Goal: Task Accomplishment & Management: Use online tool/utility

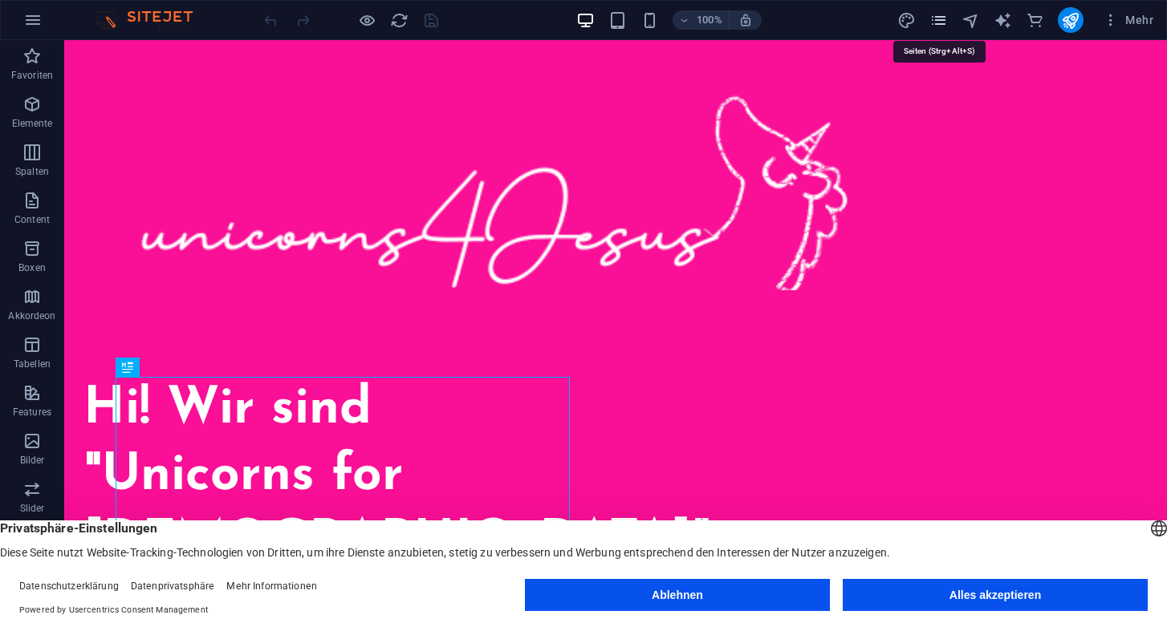
click at [941, 17] on icon "pages" at bounding box center [938, 20] width 18 height 18
click at [939, 23] on icon "pages" at bounding box center [938, 20] width 18 height 18
click at [31, 109] on icon "button" at bounding box center [31, 104] width 19 height 19
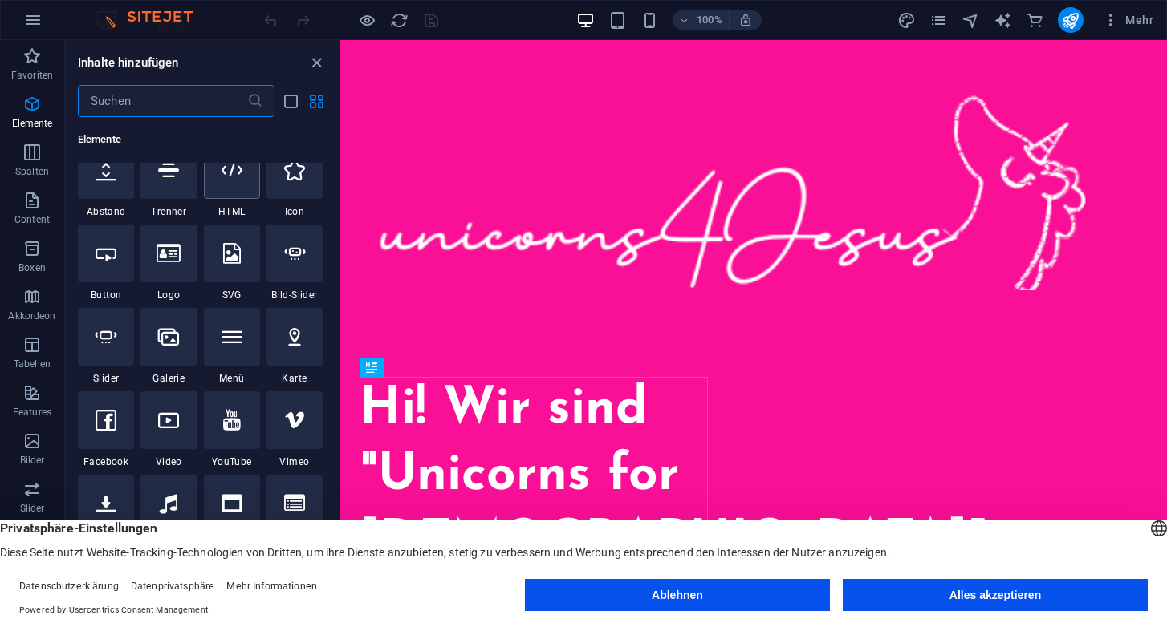
scroll to position [289, 0]
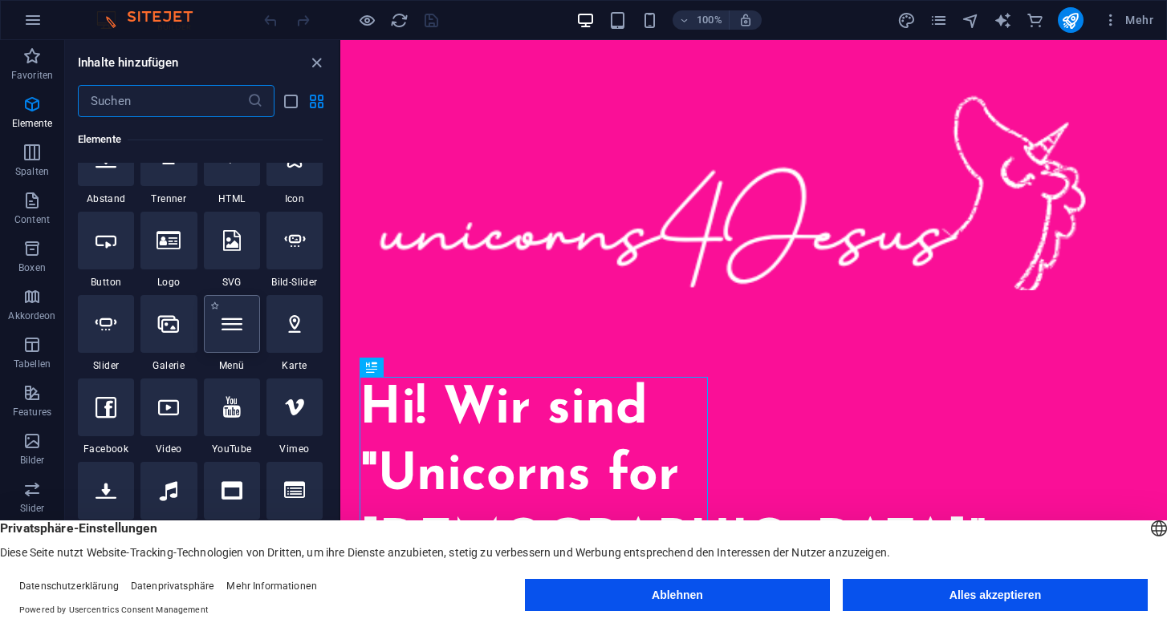
click at [235, 334] on icon at bounding box center [231, 324] width 21 height 21
select select
select select "1"
select select
select select "2"
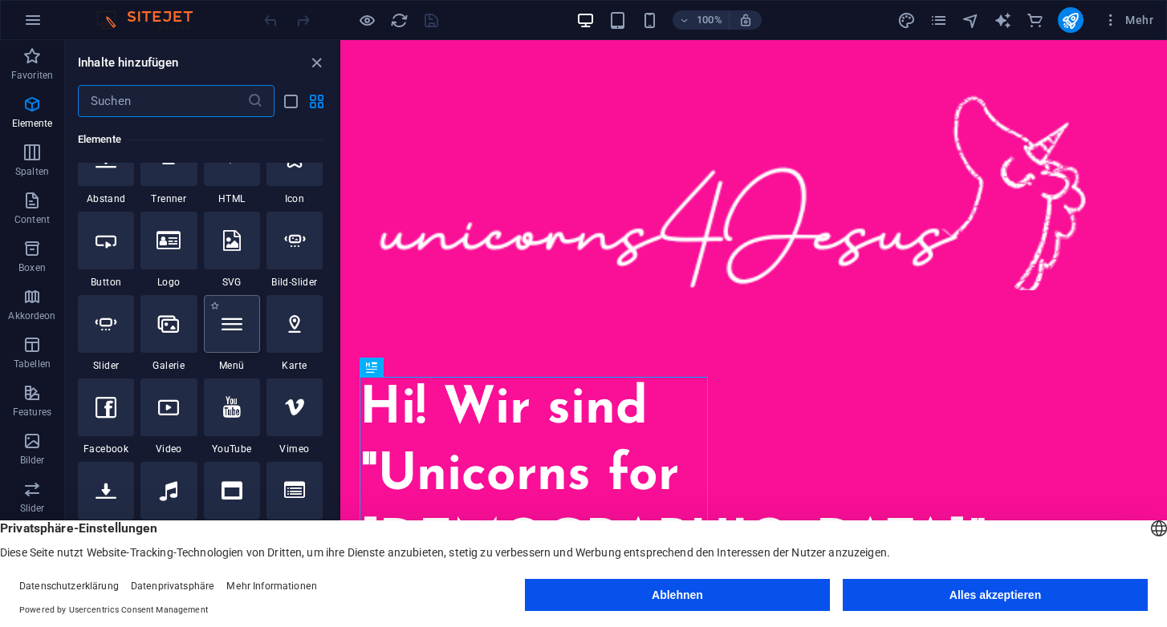
select select
select select "3"
select select
select select "4"
select select
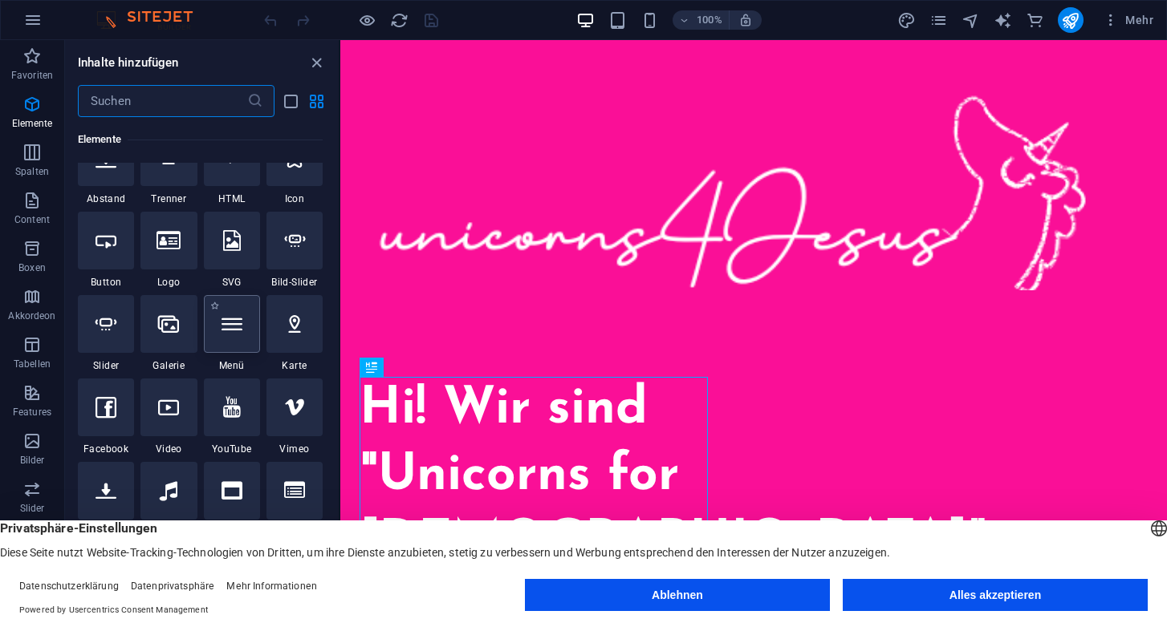
select select "5"
select select
select select "6"
select select
select select "7"
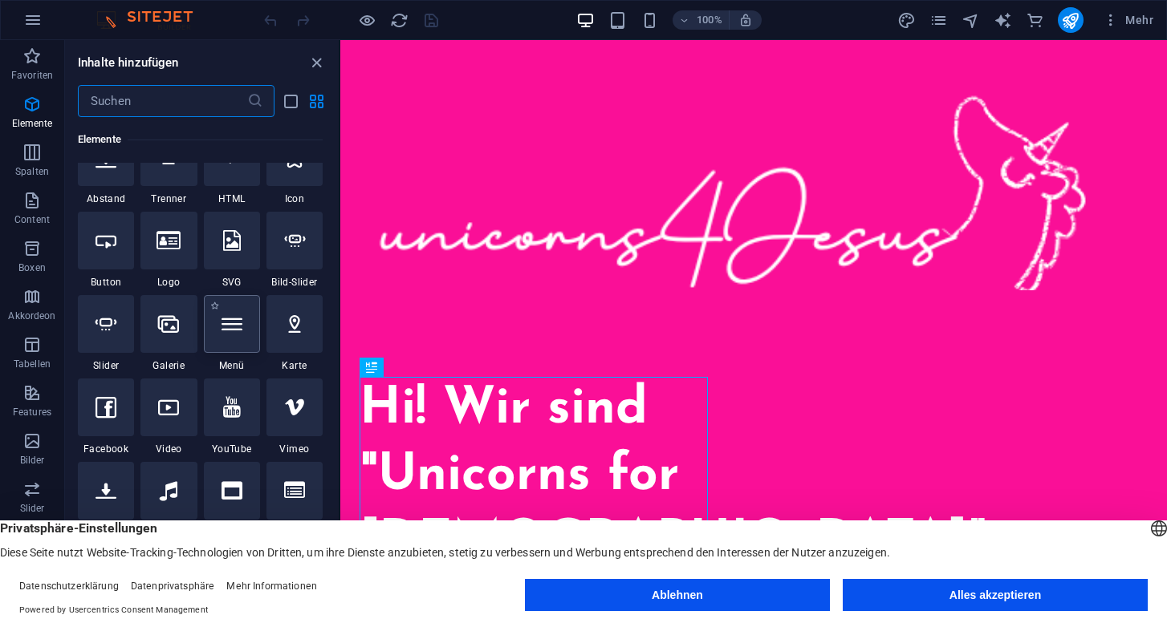
select select
select select "8"
select select
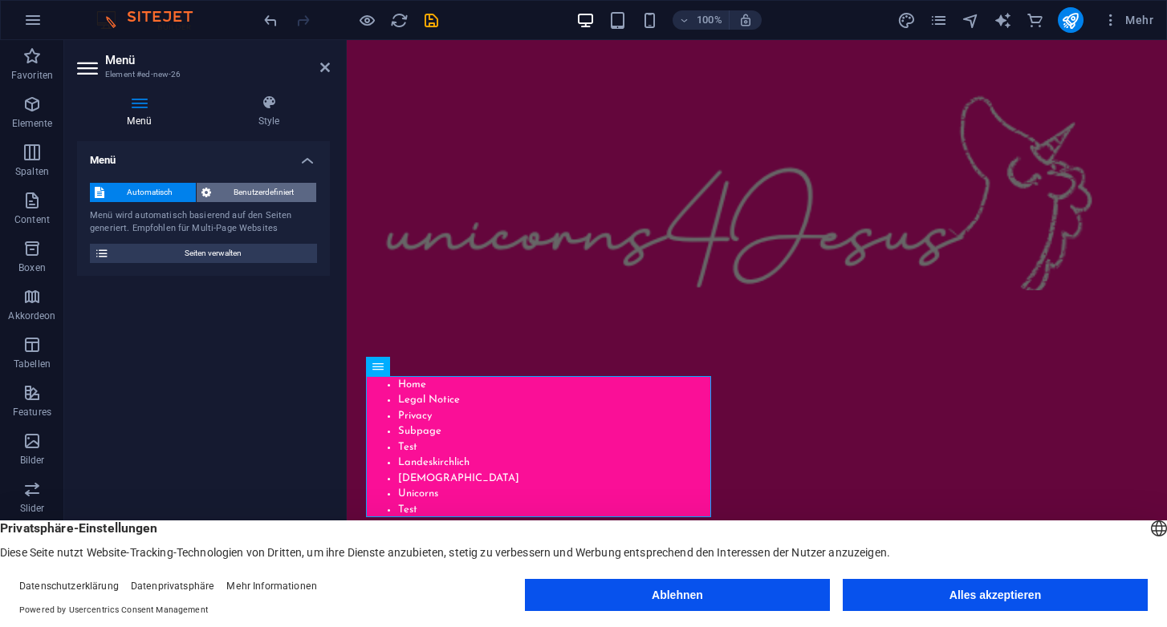
click at [260, 197] on span "Benutzerdefiniert" at bounding box center [264, 192] width 96 height 19
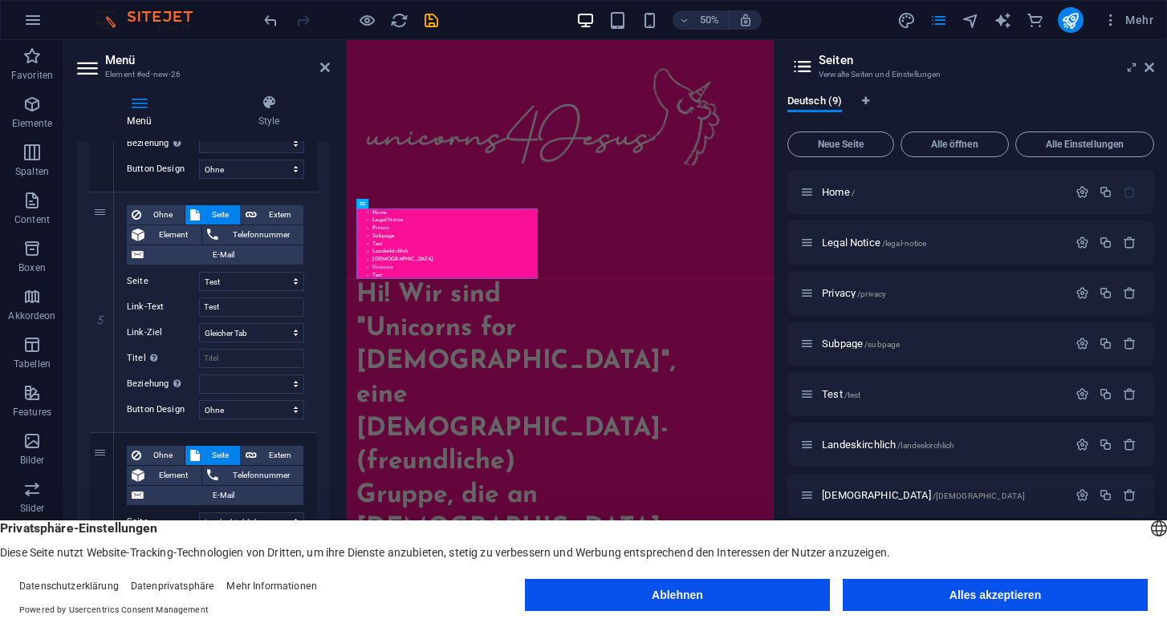
scroll to position [1065, 0]
click at [99, 213] on div "5" at bounding box center [102, 311] width 24 height 240
click at [295, 282] on select "Home Legal Notice Privacy Subpage Test Landeskirchlich Freikirchlich Unicorns T…" at bounding box center [251, 279] width 105 height 19
click at [199, 270] on select "Home Legal Notice Privacy Subpage Test Landeskirchlich Freikirchlich Unicorns T…" at bounding box center [251, 279] width 105 height 19
click at [293, 331] on select "Neuer Tab Gleicher Tab Overlay" at bounding box center [251, 331] width 105 height 19
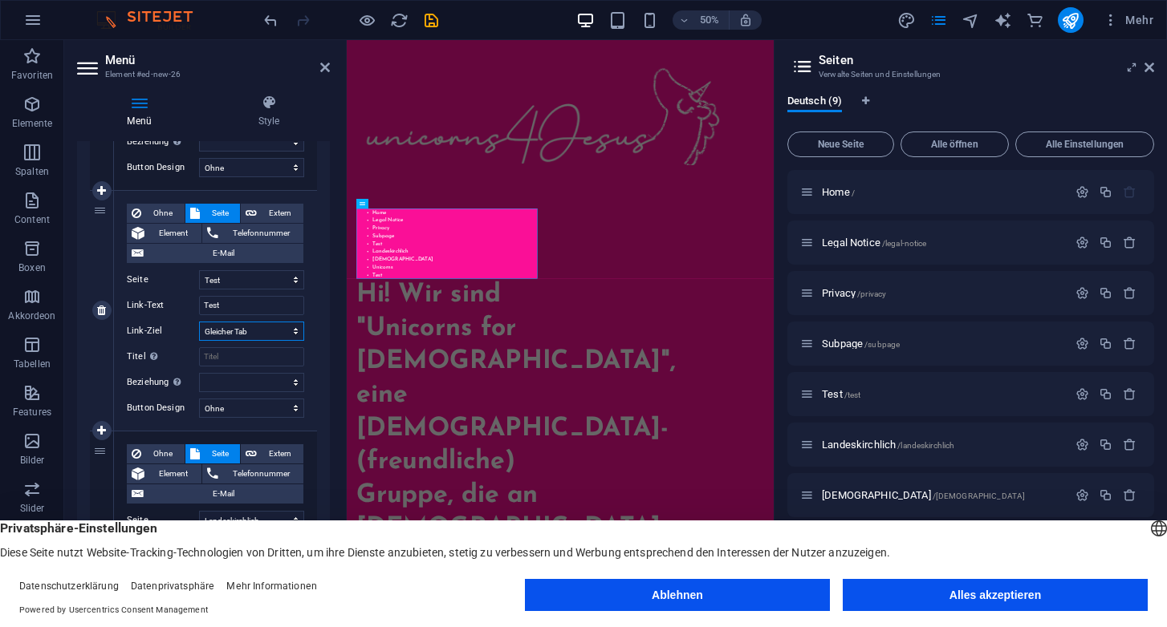
click at [199, 322] on select "Neuer Tab Gleicher Tab Overlay" at bounding box center [251, 331] width 105 height 19
click at [292, 383] on select "alternate author bookmark external help license next nofollow noreferrer noopen…" at bounding box center [251, 382] width 105 height 19
select select
click at [199, 373] on select "alternate author bookmark external help license next nofollow noreferrer noopen…" at bounding box center [251, 382] width 105 height 19
select select
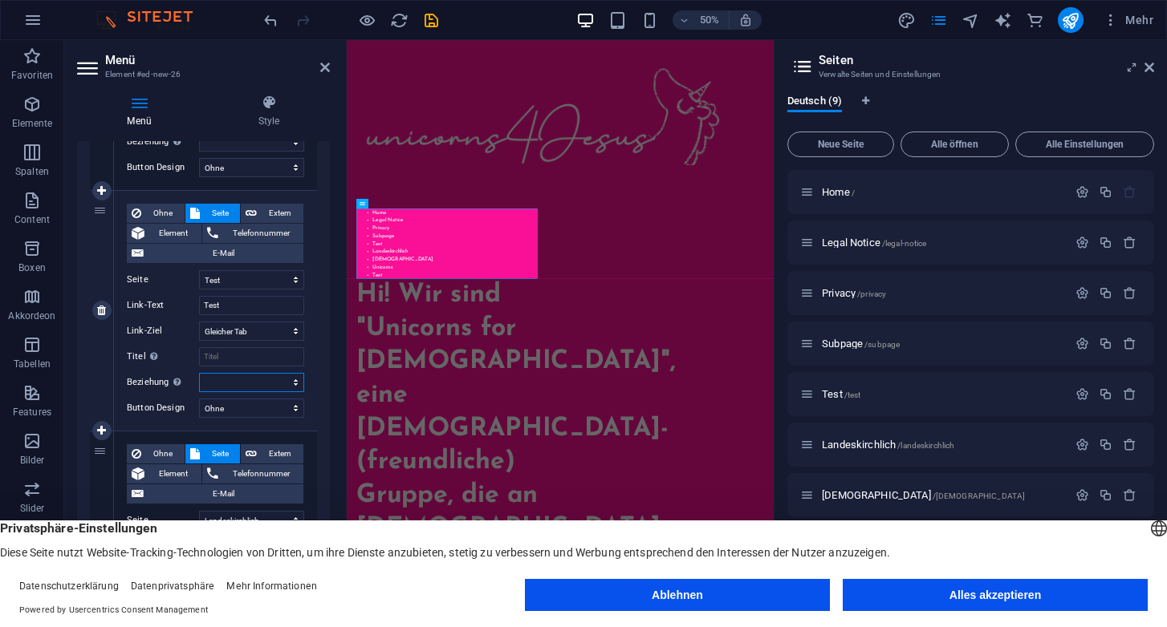
select select
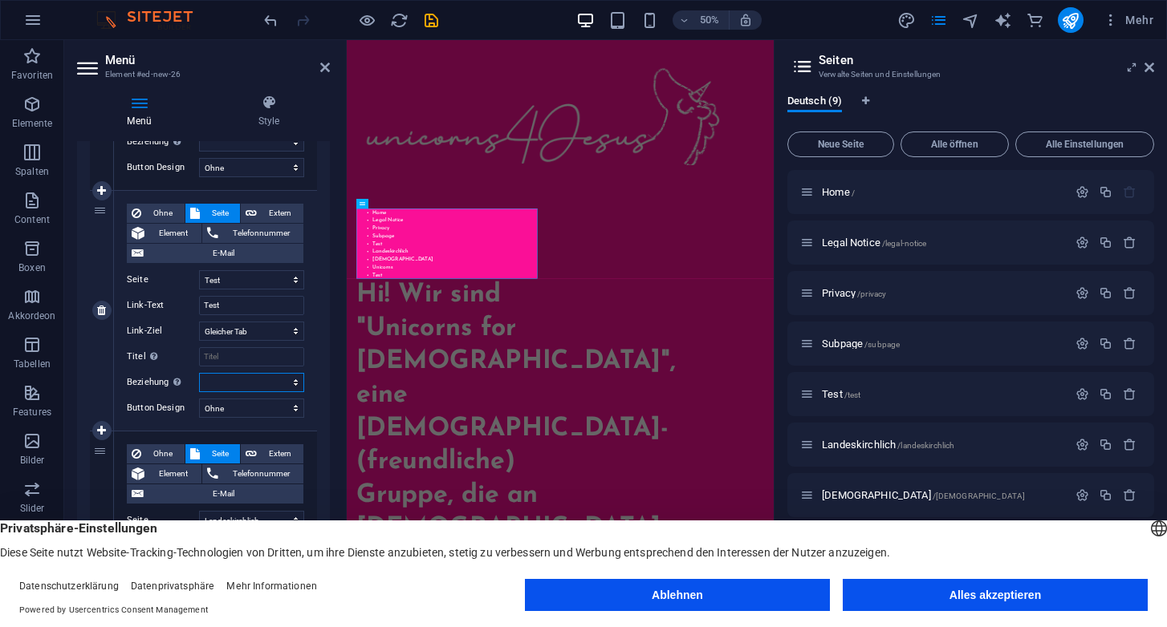
select select
click at [293, 410] on select "Ohne Standard Primär Sekundär" at bounding box center [251, 408] width 105 height 19
select select "default"
click at [199, 399] on select "Ohne Standard Primär Sekundär" at bounding box center [251, 408] width 105 height 19
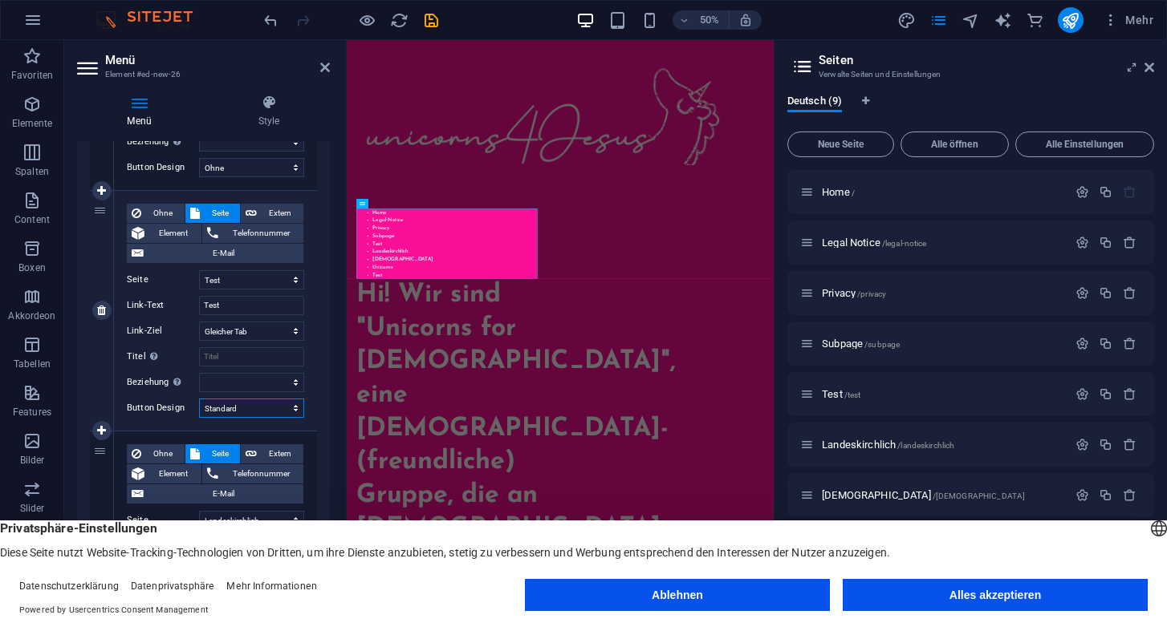
select select
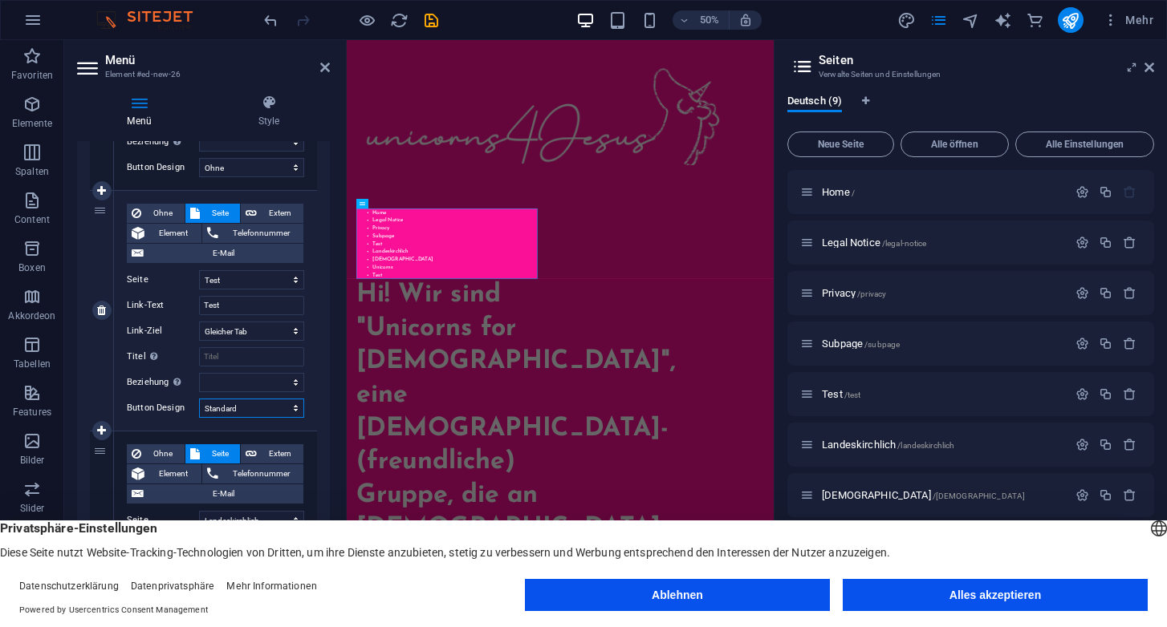
select select
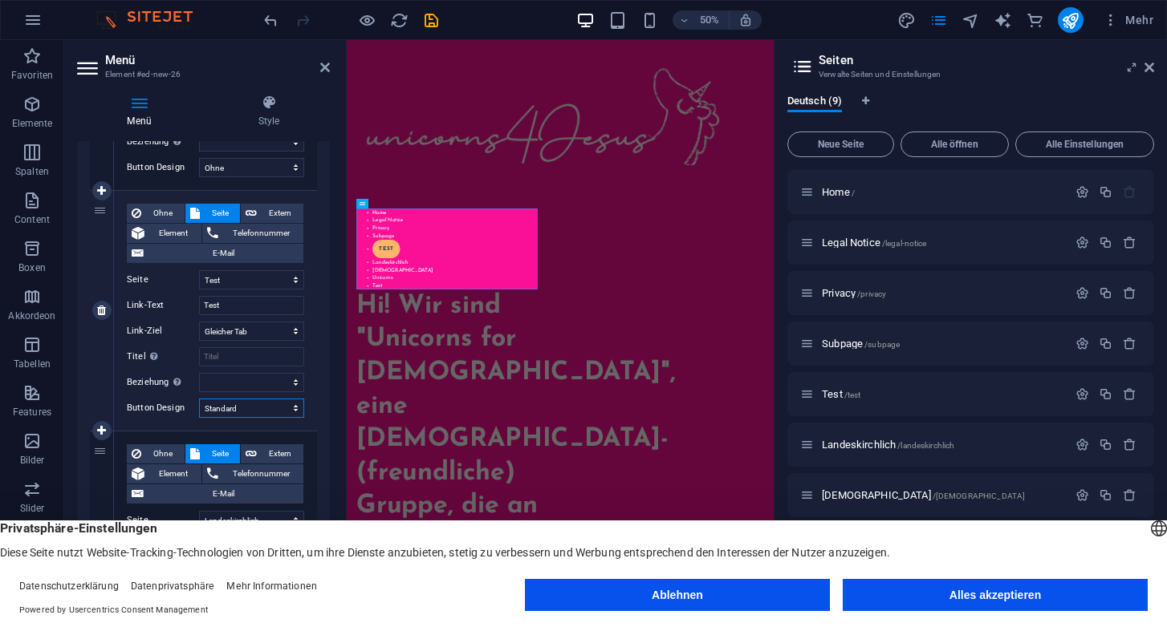
click at [295, 408] on select "Ohne Standard Primär Sekundär" at bounding box center [251, 408] width 105 height 19
select select "primary"
click at [199, 399] on select "Ohne Standard Primär Sekundär" at bounding box center [251, 408] width 105 height 19
select select
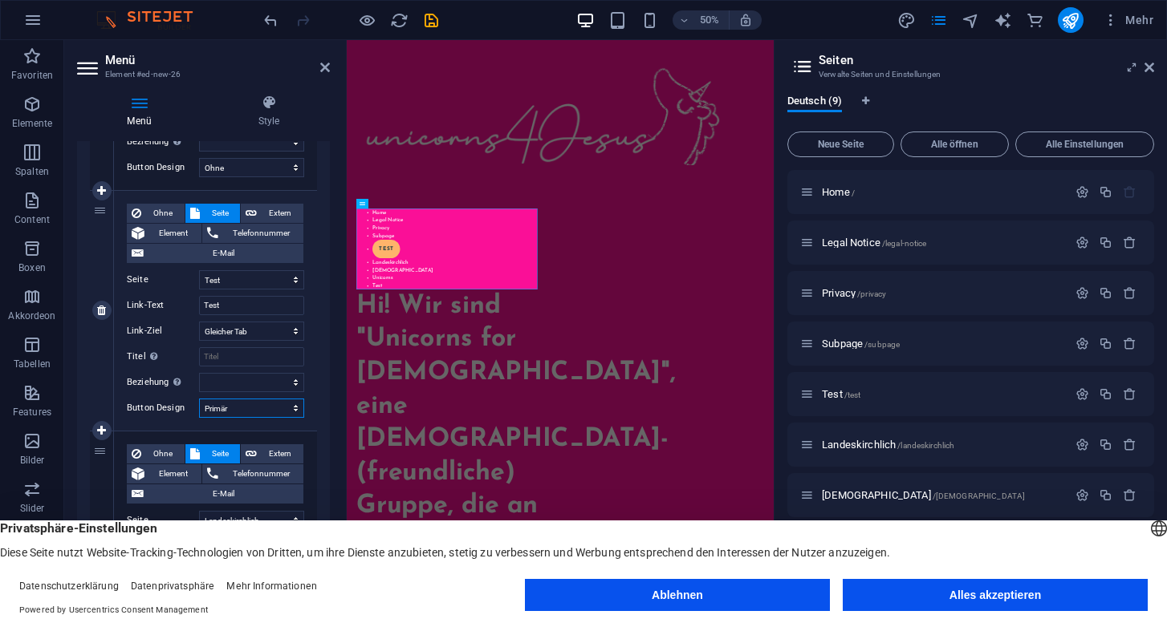
select select
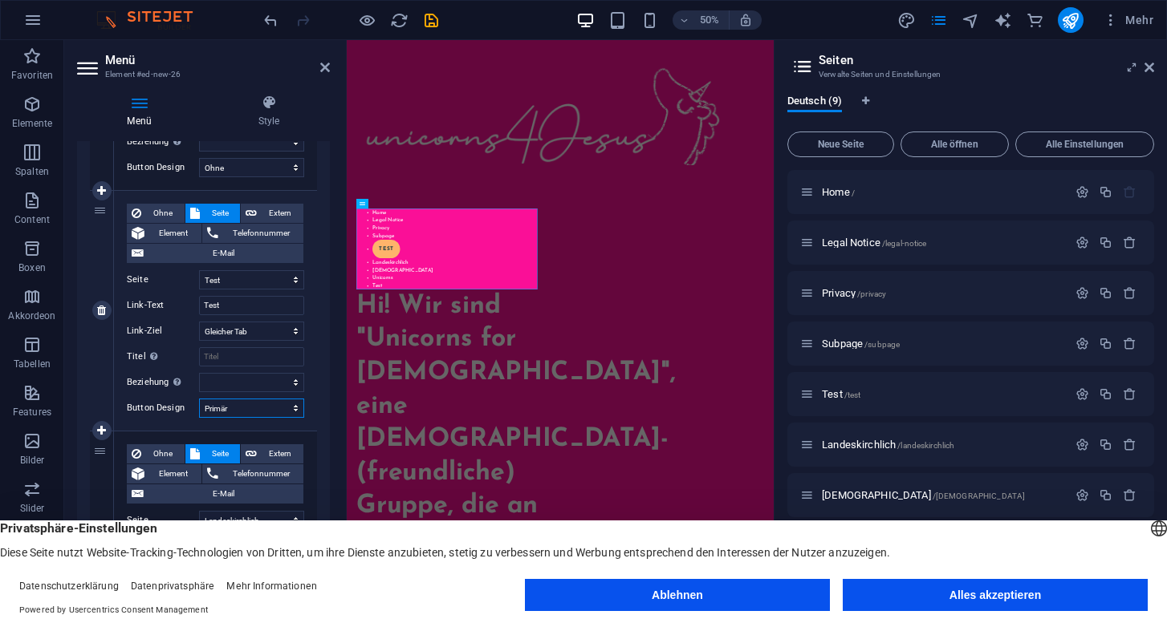
select select
click at [293, 411] on select "Ohne Standard Primär Sekundär" at bounding box center [251, 408] width 105 height 19
select select "secondary"
click at [199, 399] on select "Ohne Standard Primär Sekundär" at bounding box center [251, 408] width 105 height 19
select select
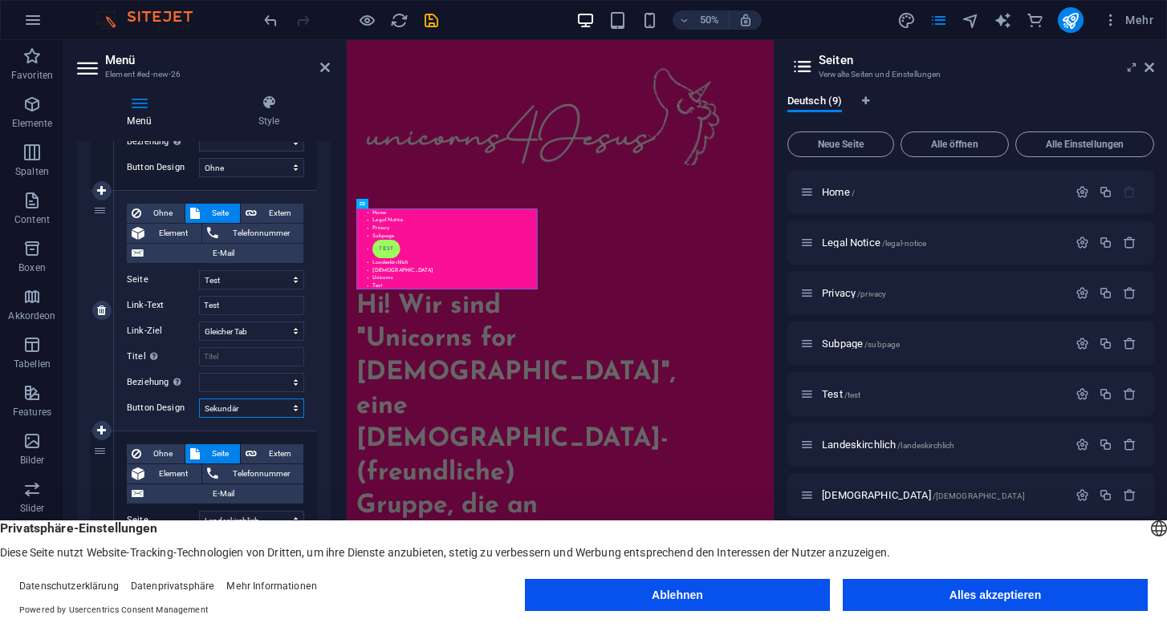
select select
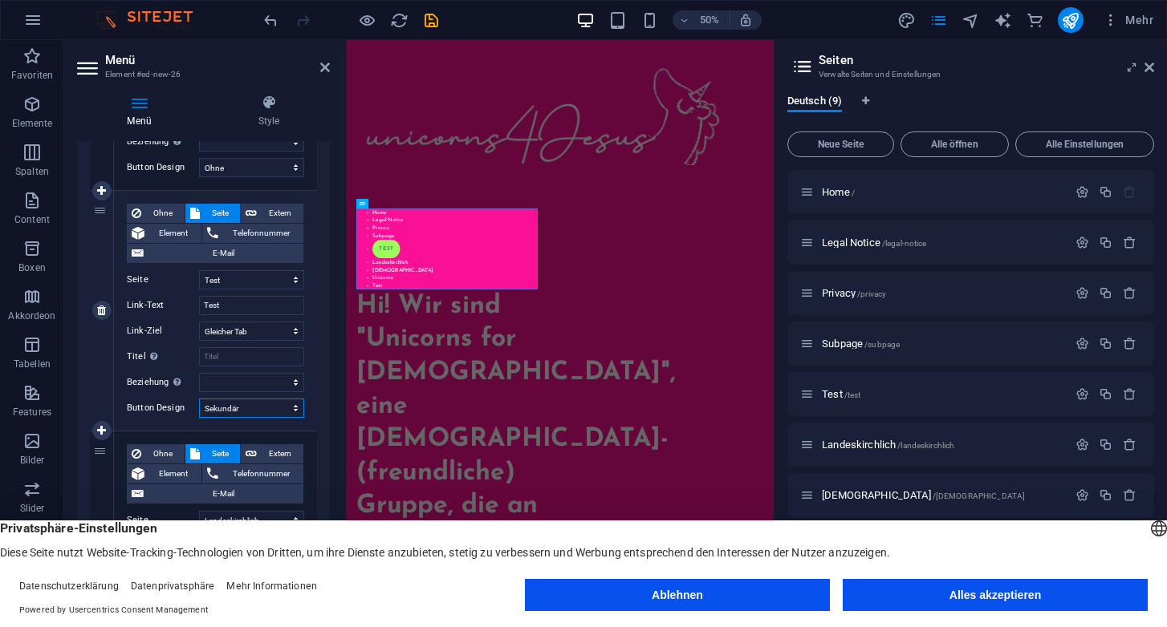
select select
click at [293, 411] on select "Ohne Standard Primär Sekundär" at bounding box center [251, 408] width 105 height 19
select select
click at [199, 399] on select "Ohne Standard Primär Sekundär" at bounding box center [251, 408] width 105 height 19
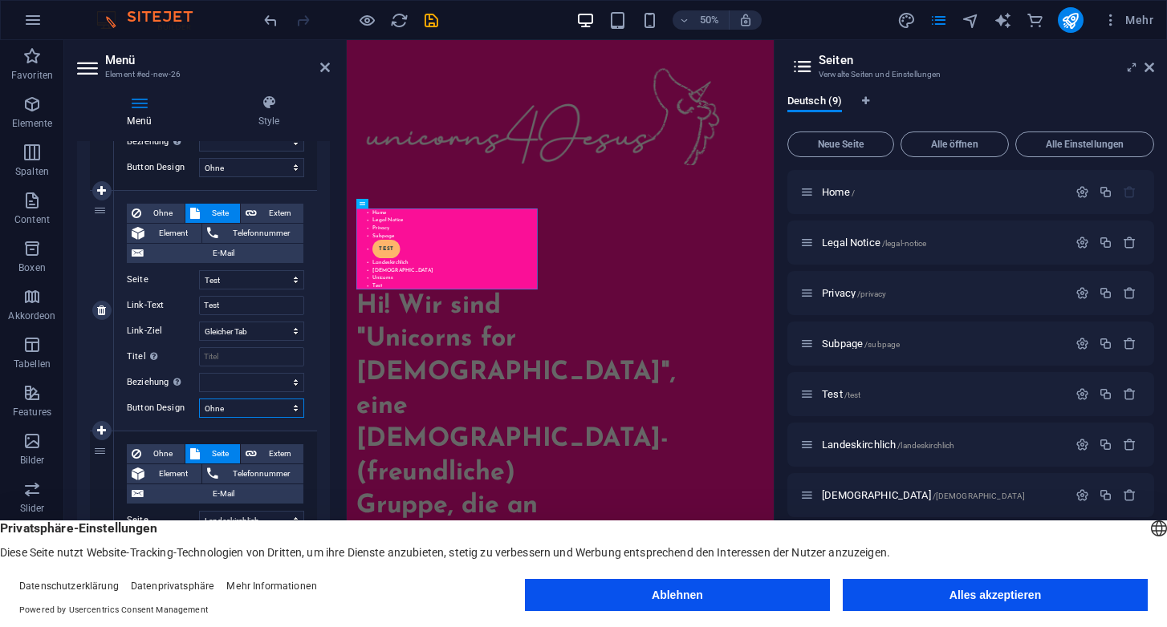
select select
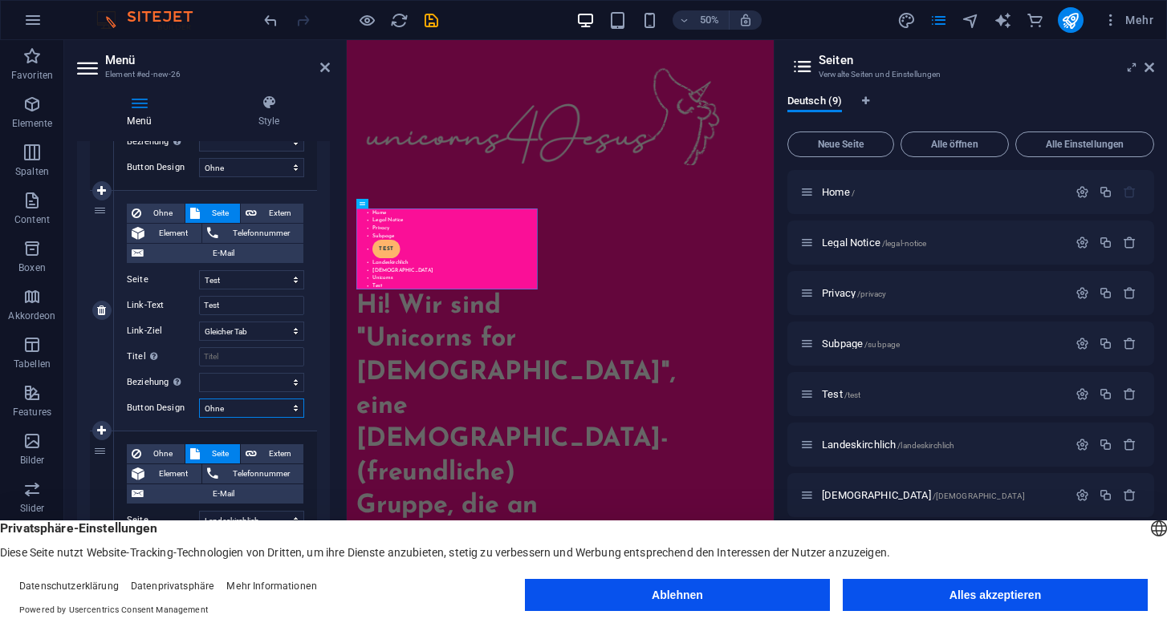
select select
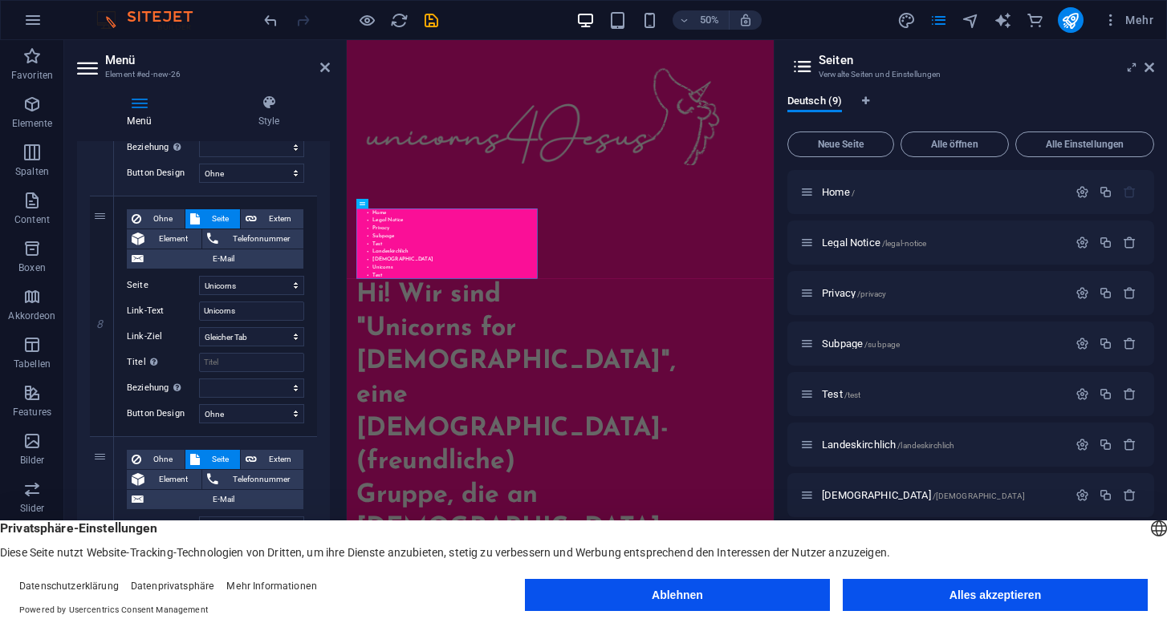
scroll to position [1939, 0]
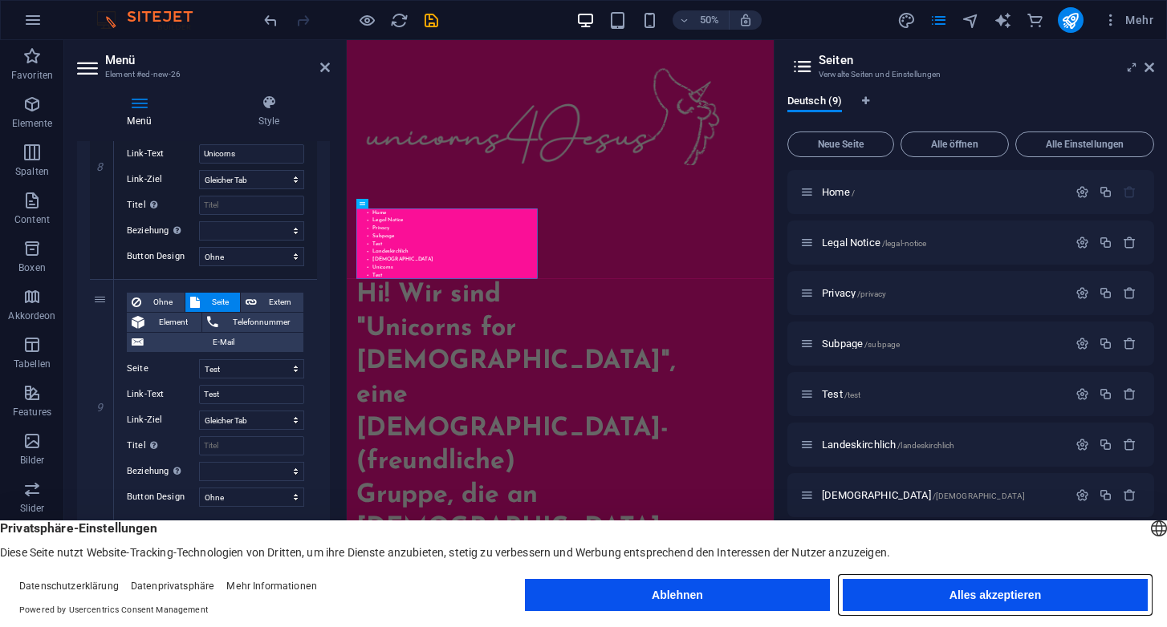
click at [1004, 594] on button "Alles akzeptieren" at bounding box center [994, 595] width 305 height 32
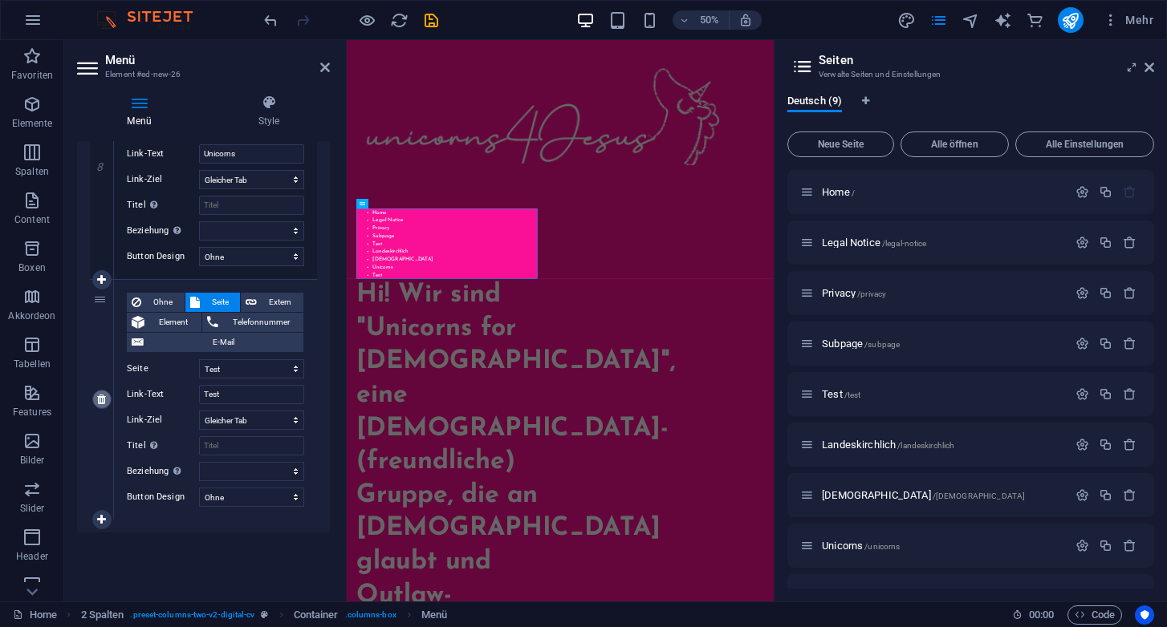
click at [102, 399] on icon at bounding box center [101, 399] width 9 height 11
select select
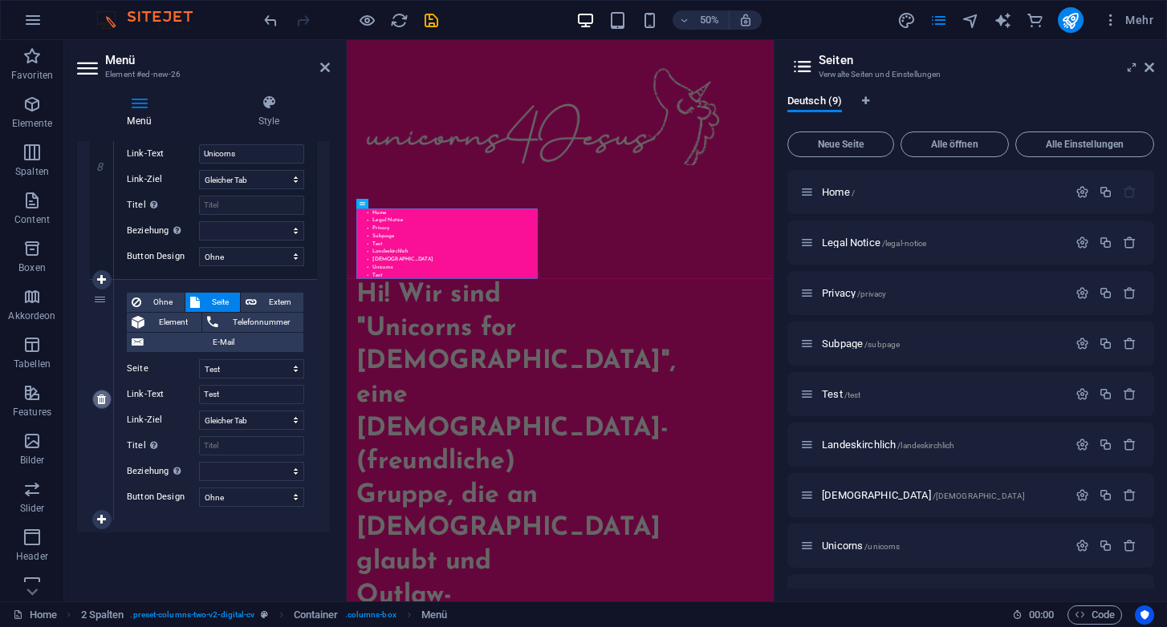
select select
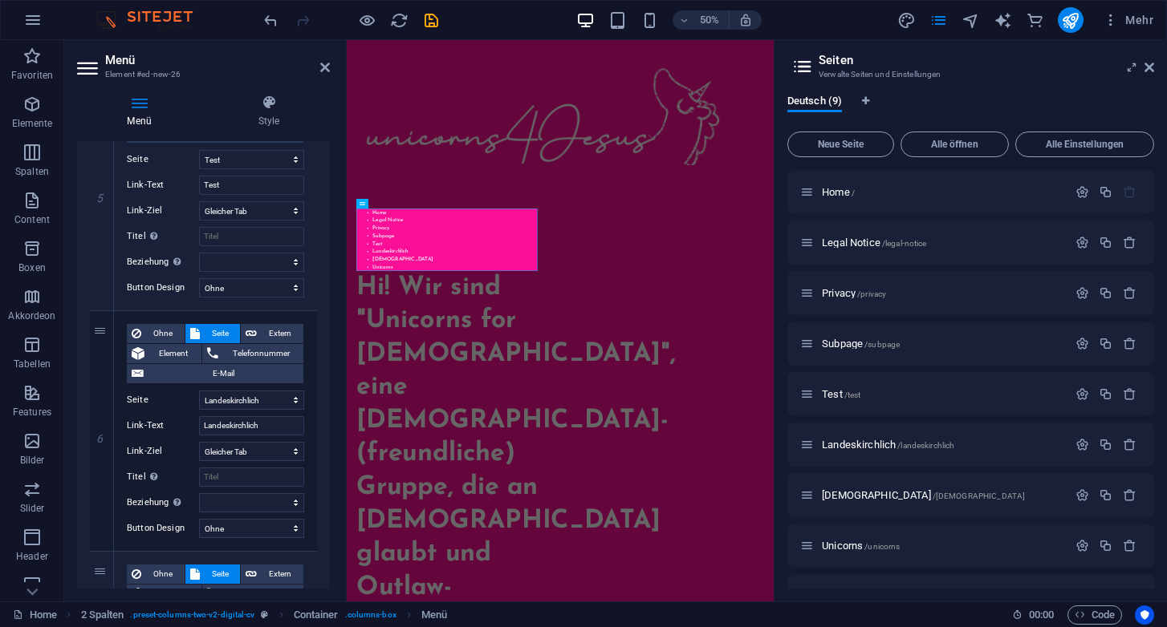
scroll to position [1183, 0]
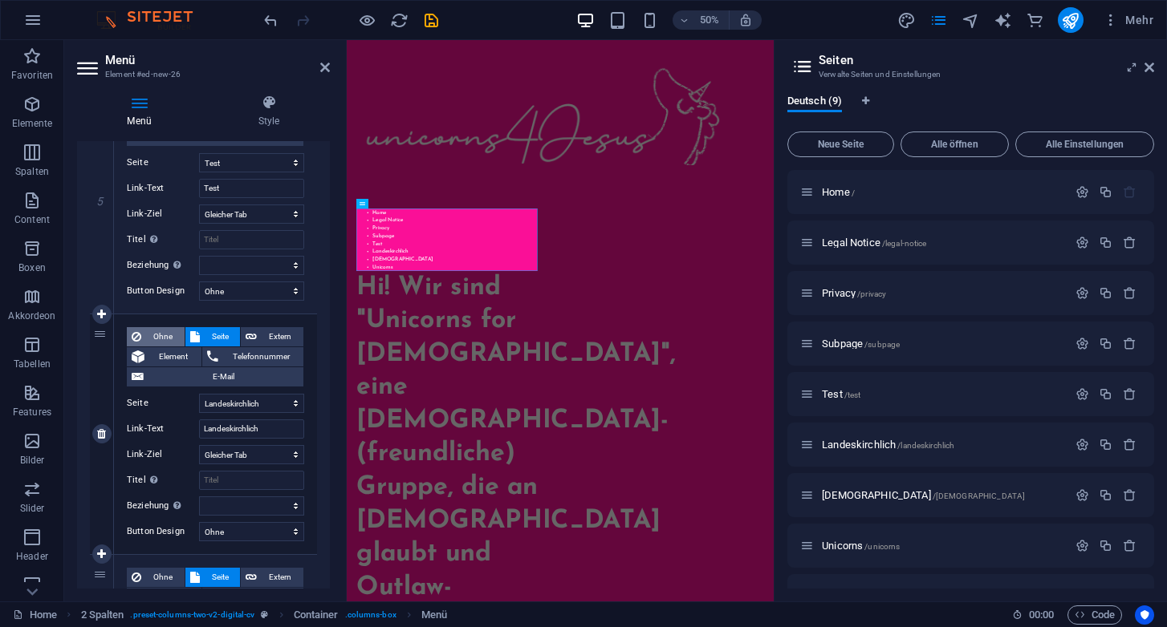
click at [154, 339] on span "Ohne" at bounding box center [163, 336] width 34 height 19
select select
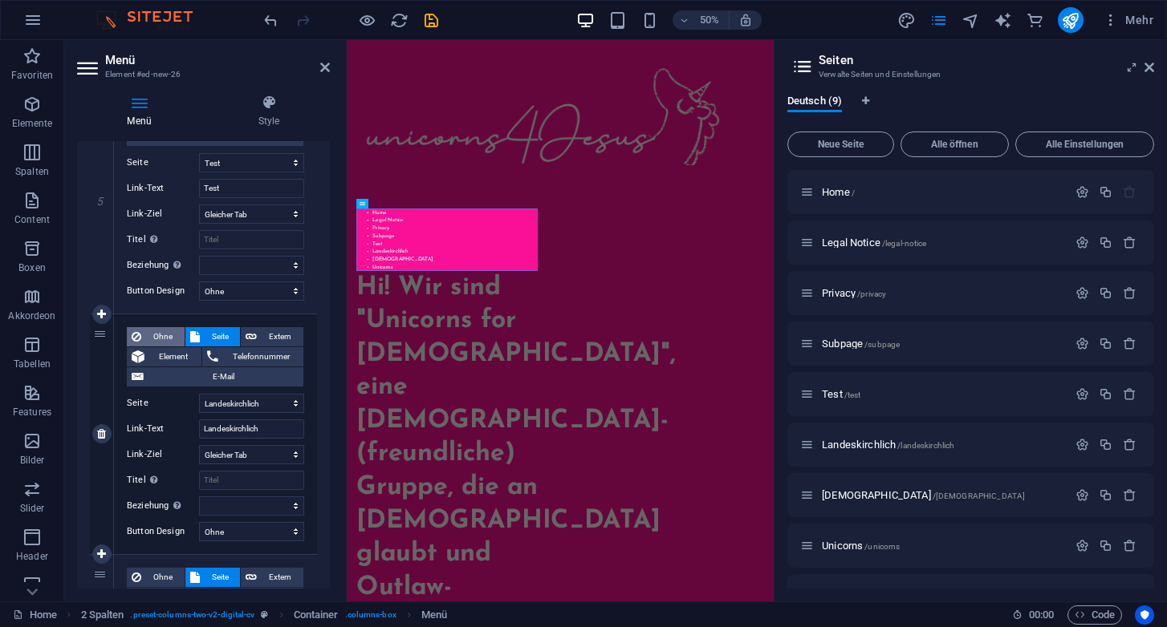
select select
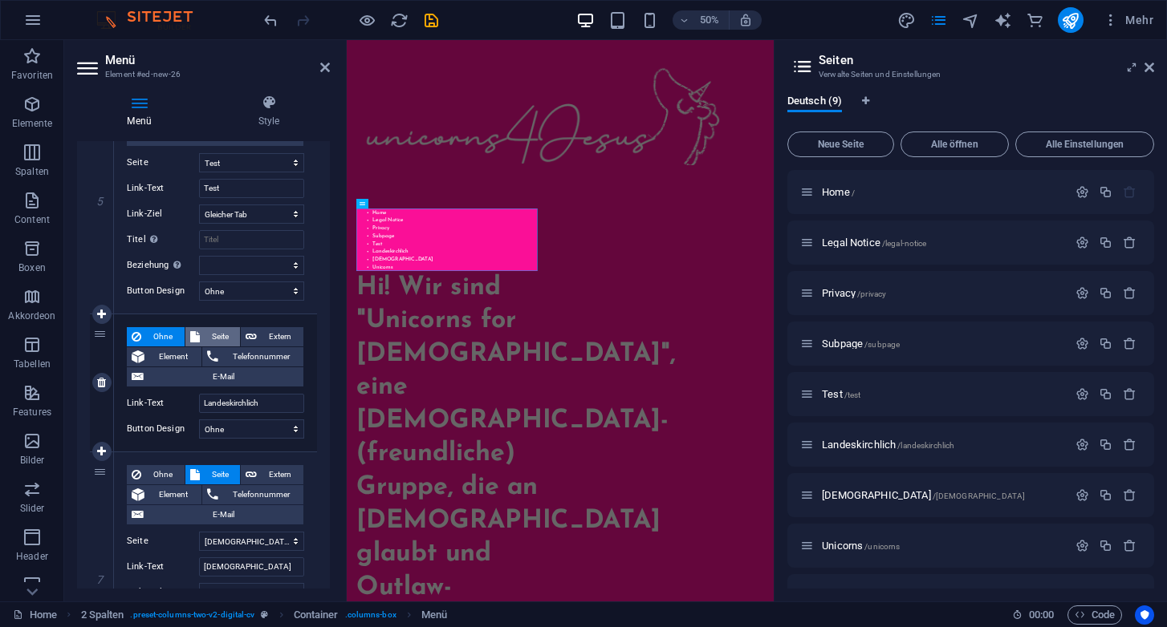
click at [210, 340] on span "Seite" at bounding box center [220, 336] width 31 height 19
select select
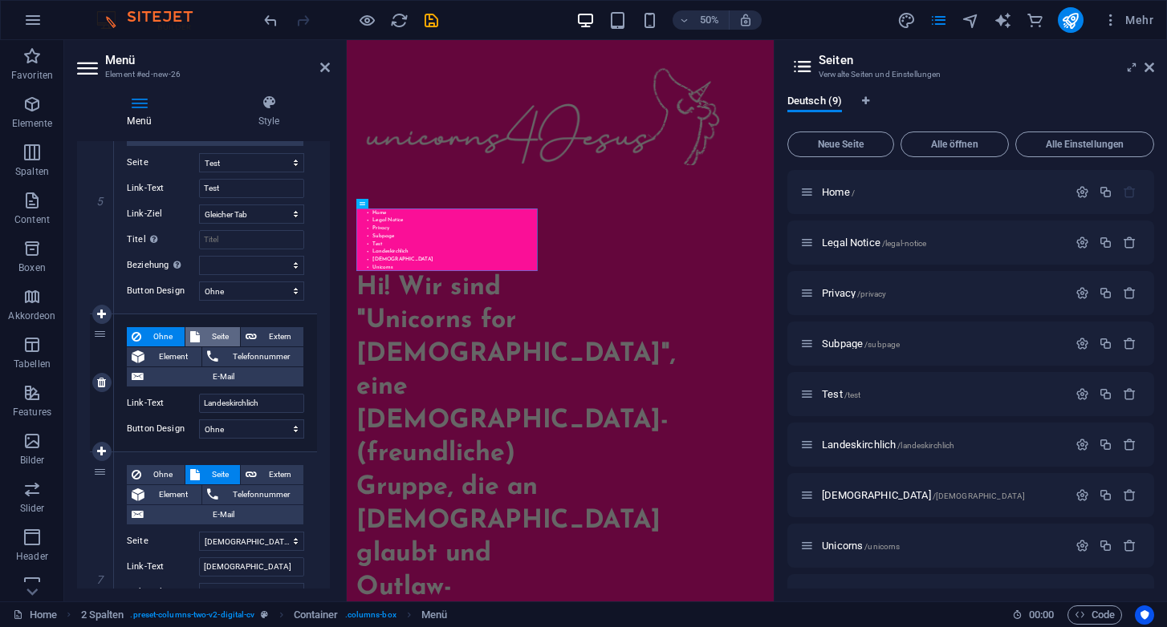
select select
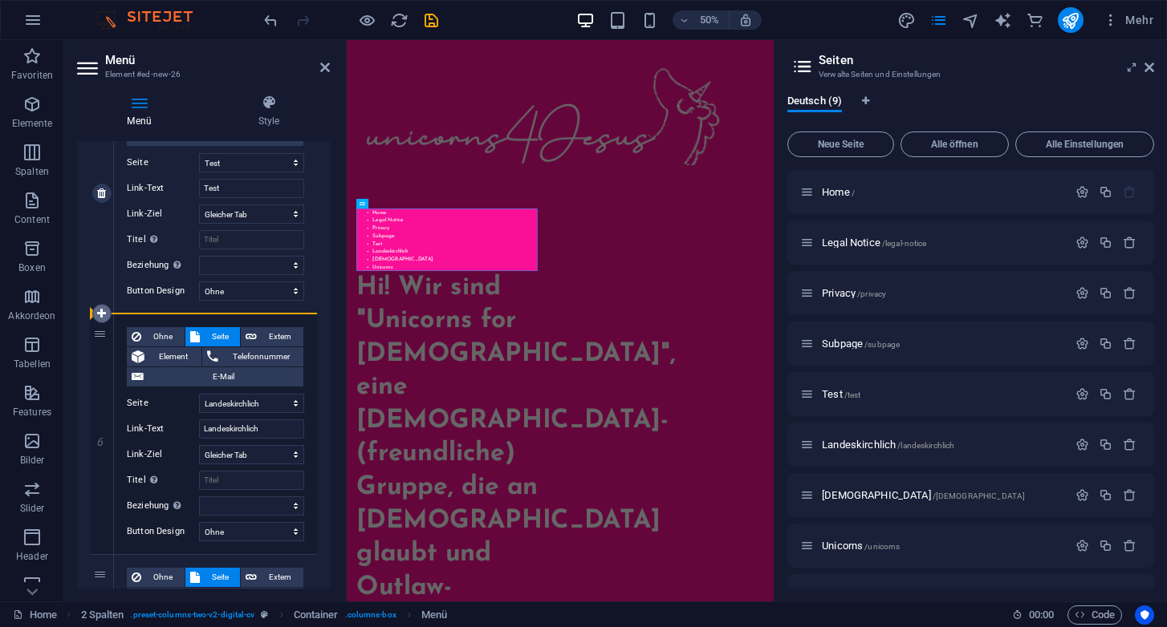
drag, startPoint x: 99, startPoint y: 336, endPoint x: 99, endPoint y: 315, distance: 20.9
click at [99, 315] on div "1 Ohne Seite Extern Element Telefonnummer E-Mail Seite Home Legal Notice Privac…" at bounding box center [203, 74] width 227 height 1926
select select
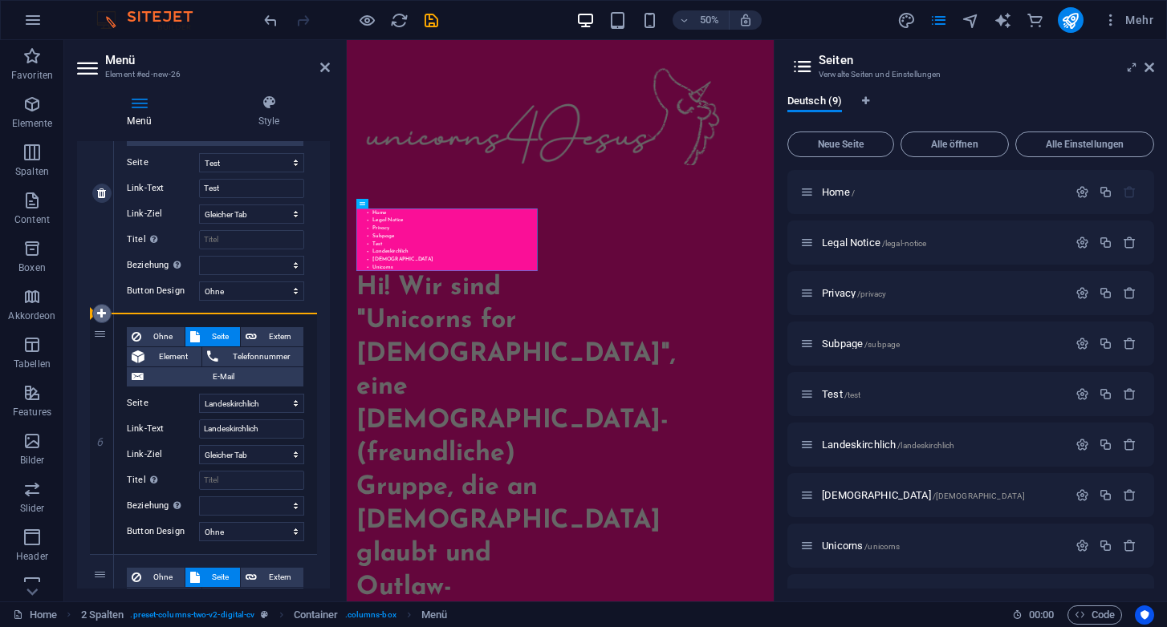
select select
drag, startPoint x: 99, startPoint y: 333, endPoint x: 148, endPoint y: 318, distance: 51.3
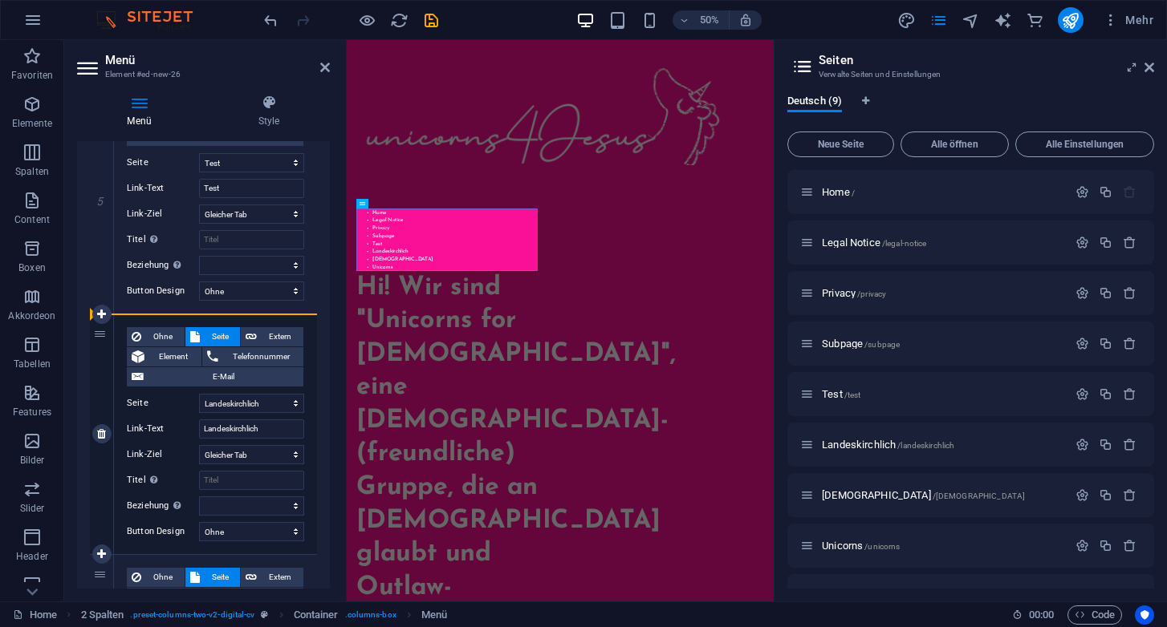
click at [148, 316] on div "6 Ohne Seite Extern Element Telefonnummer E-Mail Seite Home Legal Notice Privac…" at bounding box center [203, 435] width 227 height 241
select select
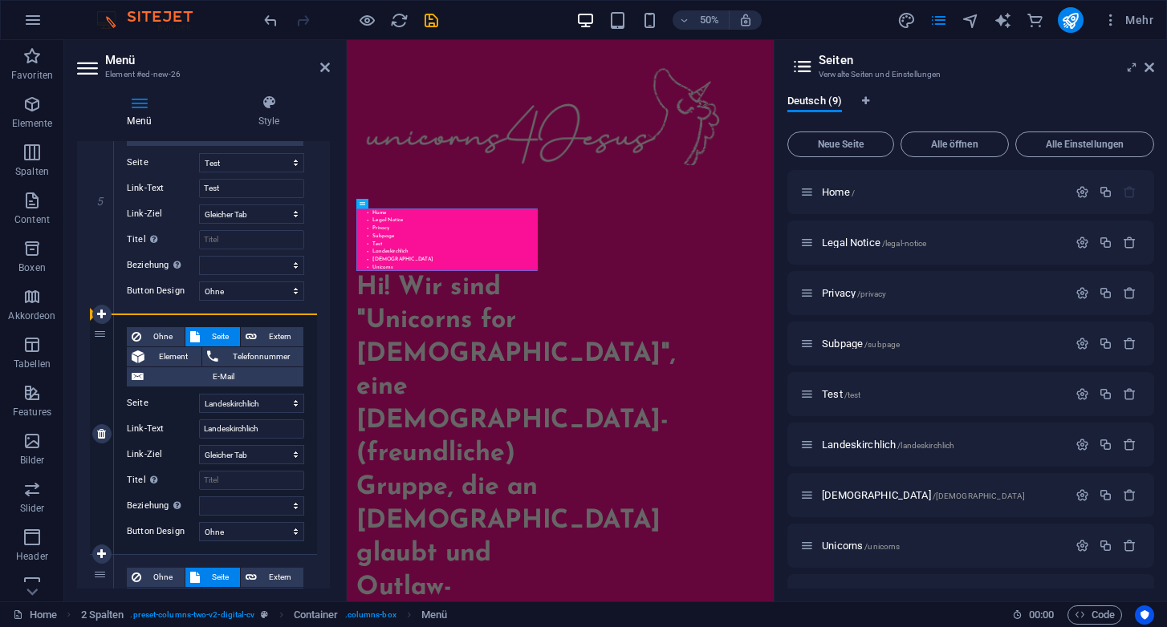
select select
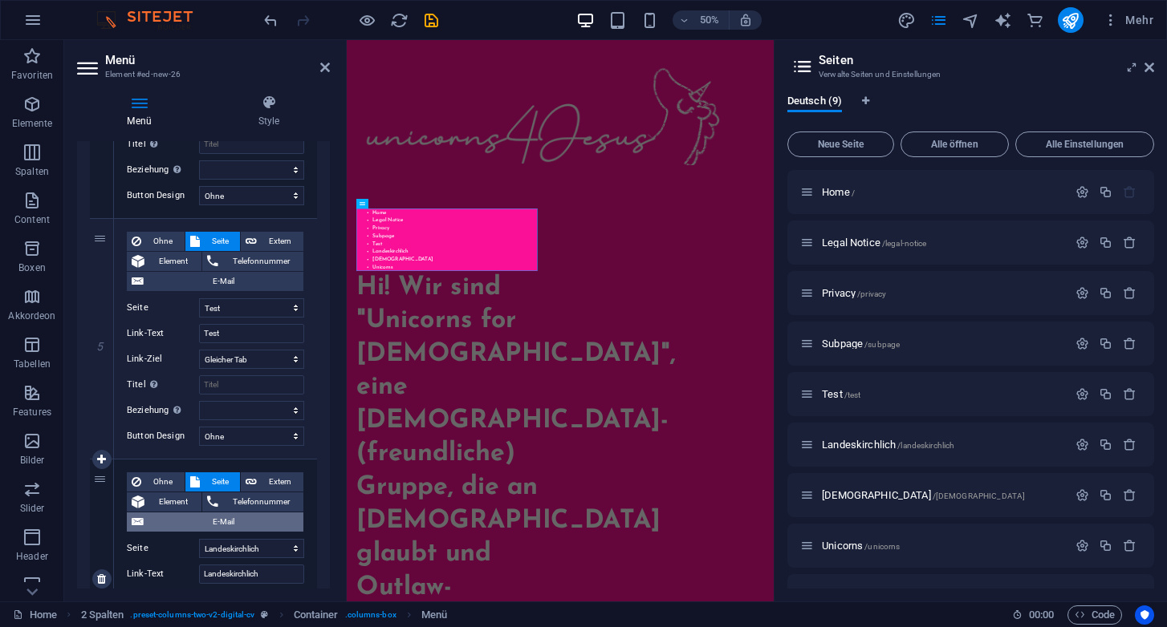
scroll to position [1040, 0]
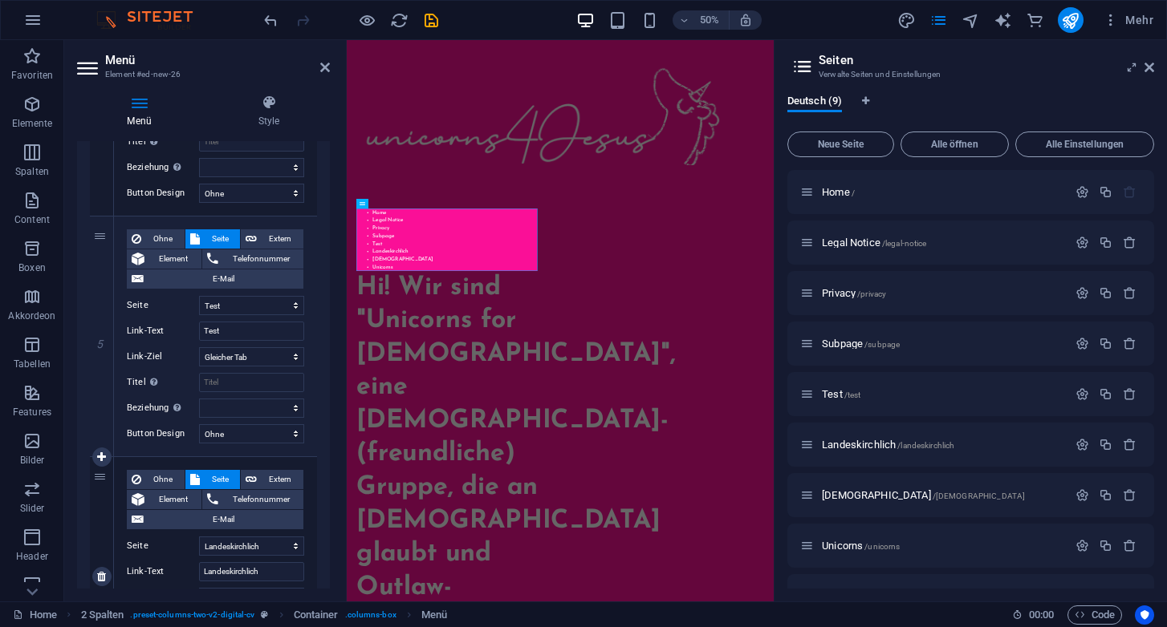
click at [103, 481] on div "6" at bounding box center [102, 577] width 24 height 240
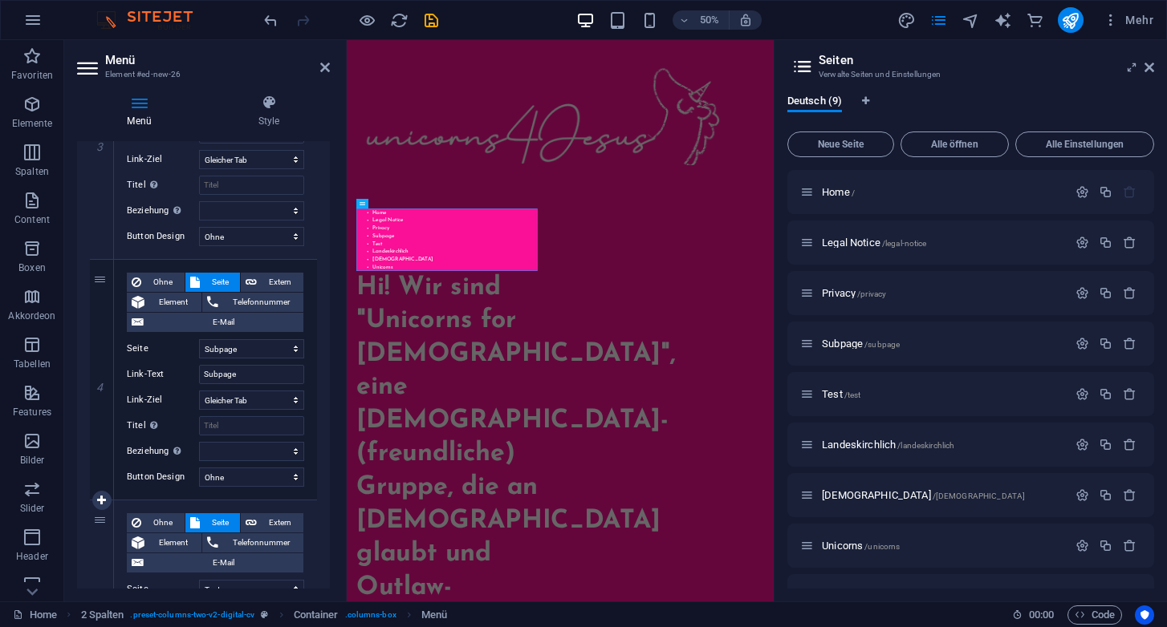
scroll to position [757, 0]
drag, startPoint x: 100, startPoint y: 522, endPoint x: 116, endPoint y: 271, distance: 250.8
click at [116, 271] on div "1 Ohne Seite Extern Element Telefonnummer E-Mail Seite Home Legal Notice Privac…" at bounding box center [203, 500] width 227 height 1926
select select
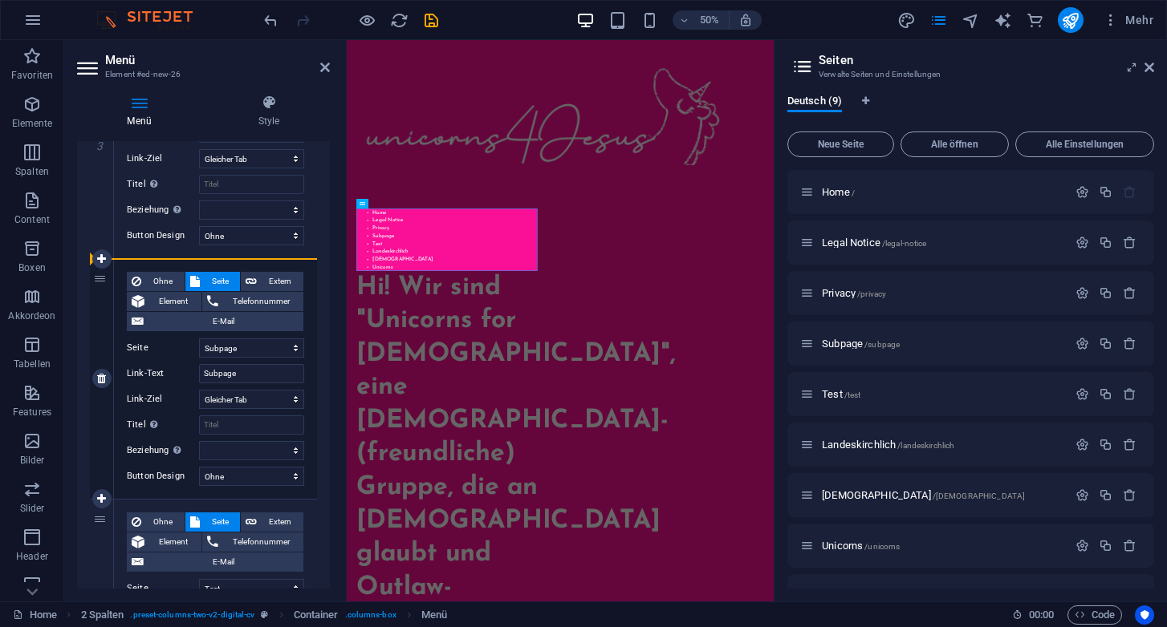
select select
select select "4"
type input "Test"
select select "3"
type input "Subpage"
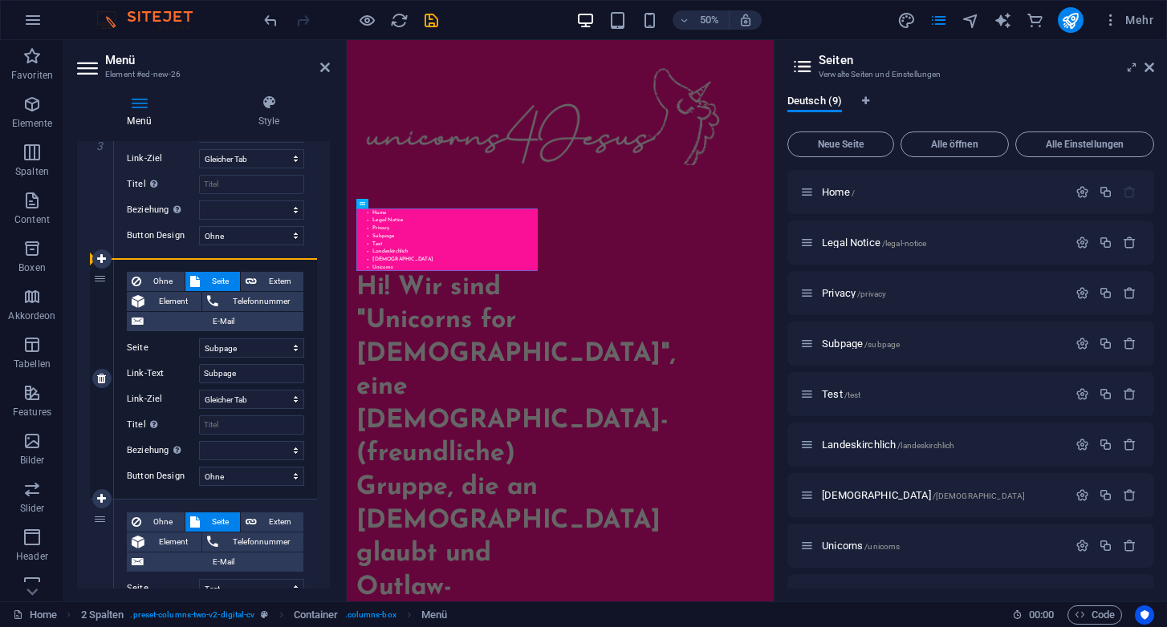
select select
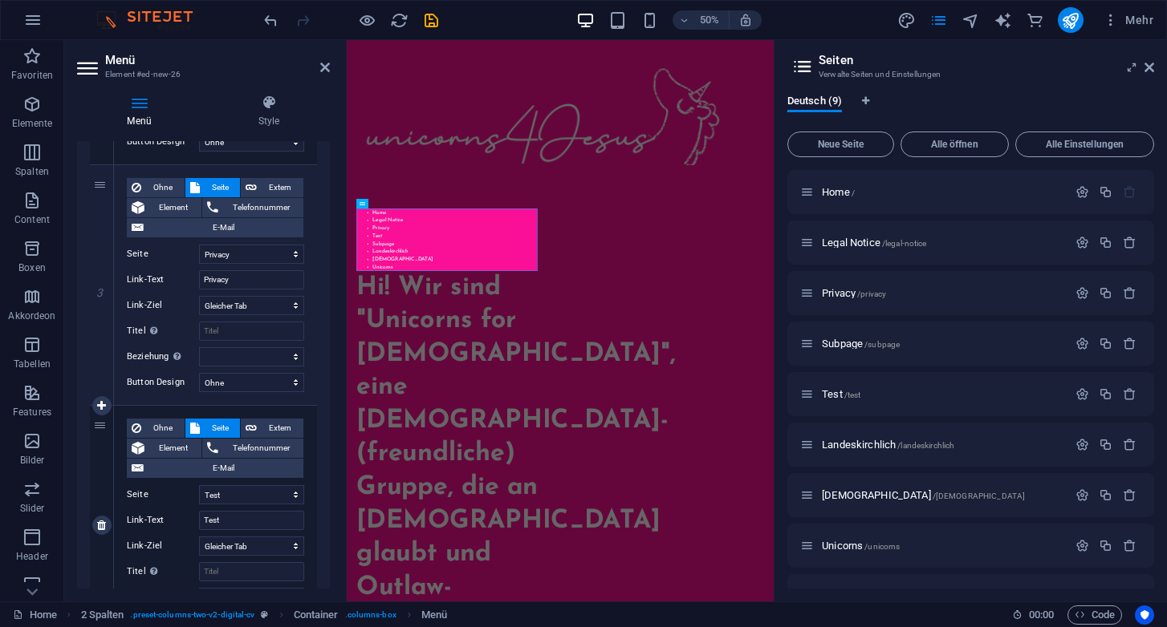
scroll to position [563, 0]
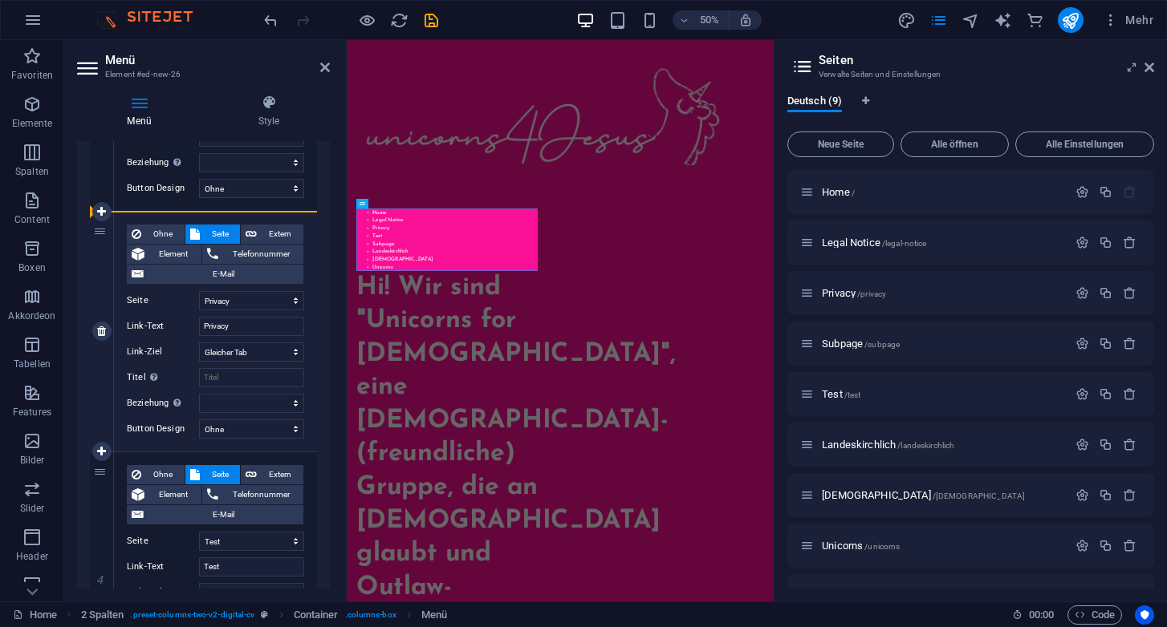
drag, startPoint x: 101, startPoint y: 472, endPoint x: 119, endPoint y: 220, distance: 252.5
select select
select select "4"
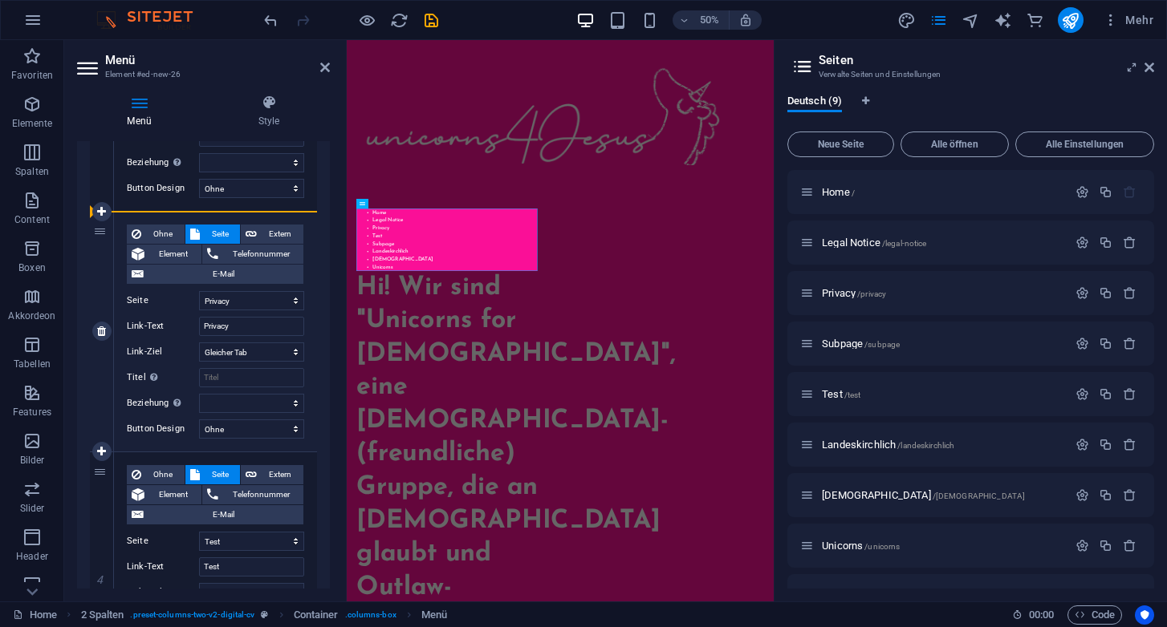
type input "Test"
select select "2"
type input "Privacy"
select select
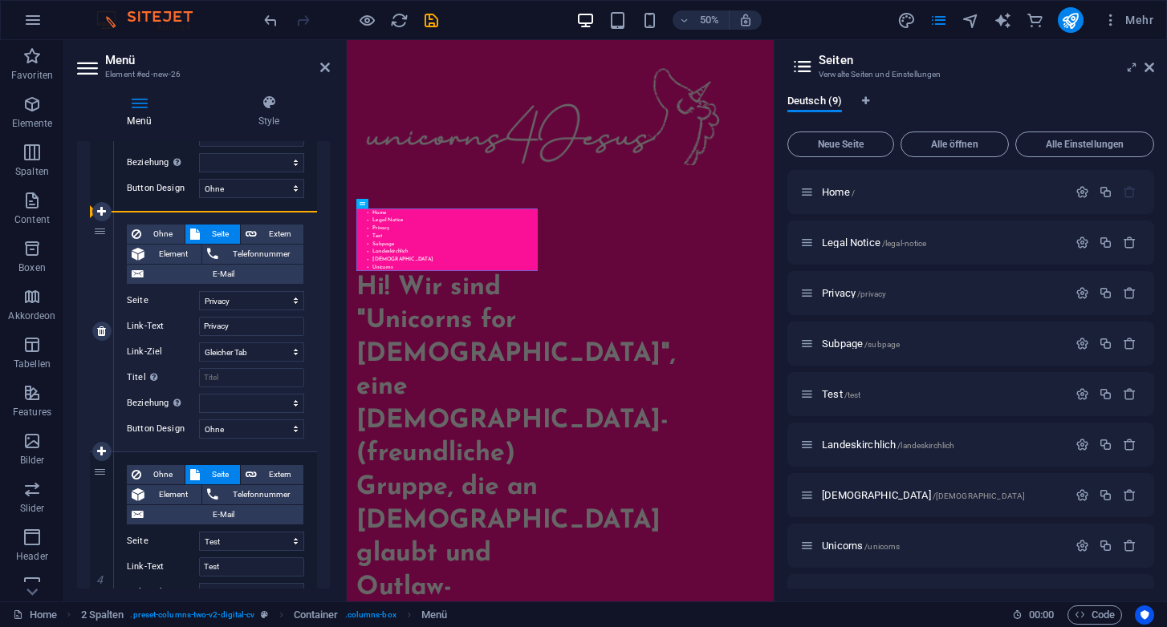
select select
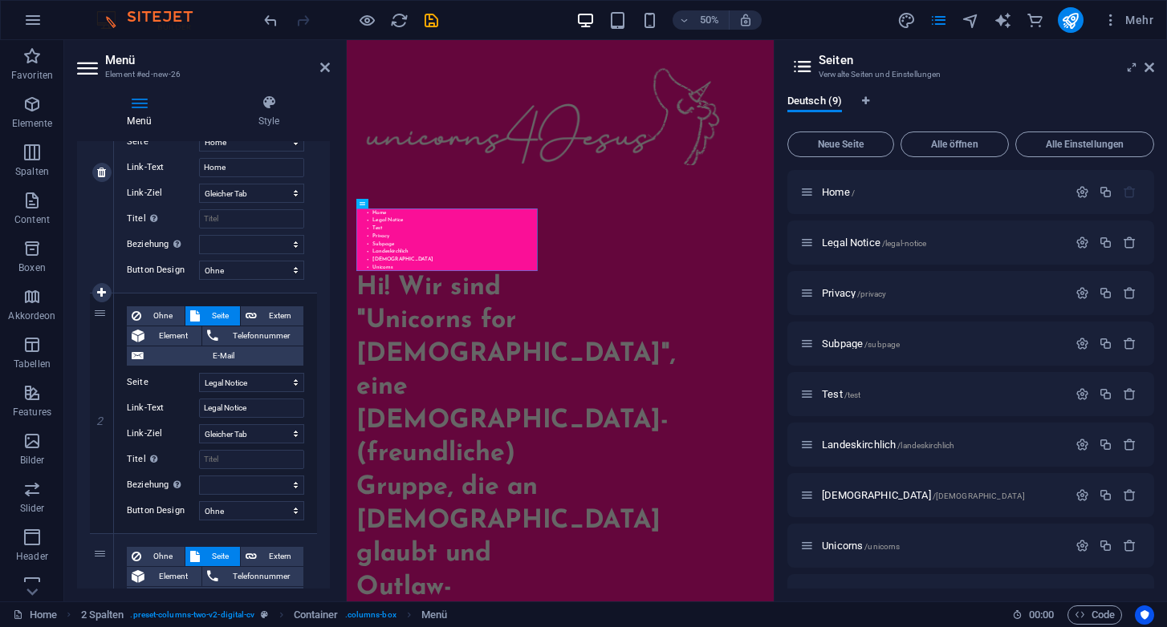
scroll to position [237, 0]
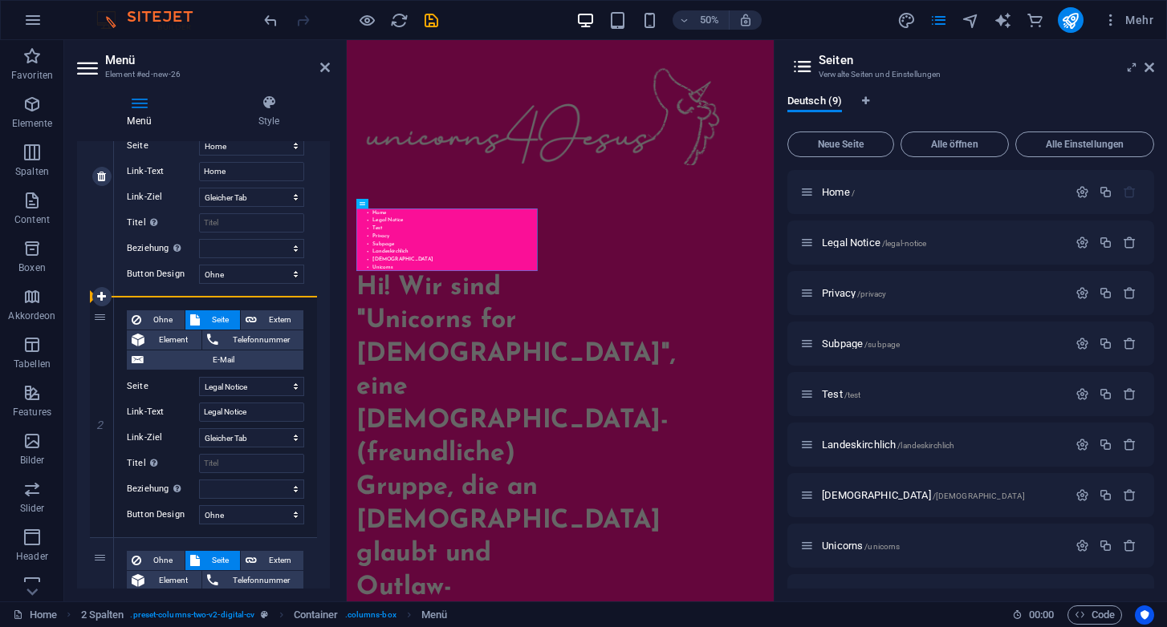
drag, startPoint x: 99, startPoint y: 561, endPoint x: 112, endPoint y: 294, distance: 266.7
select select
select select "4"
type input "Test"
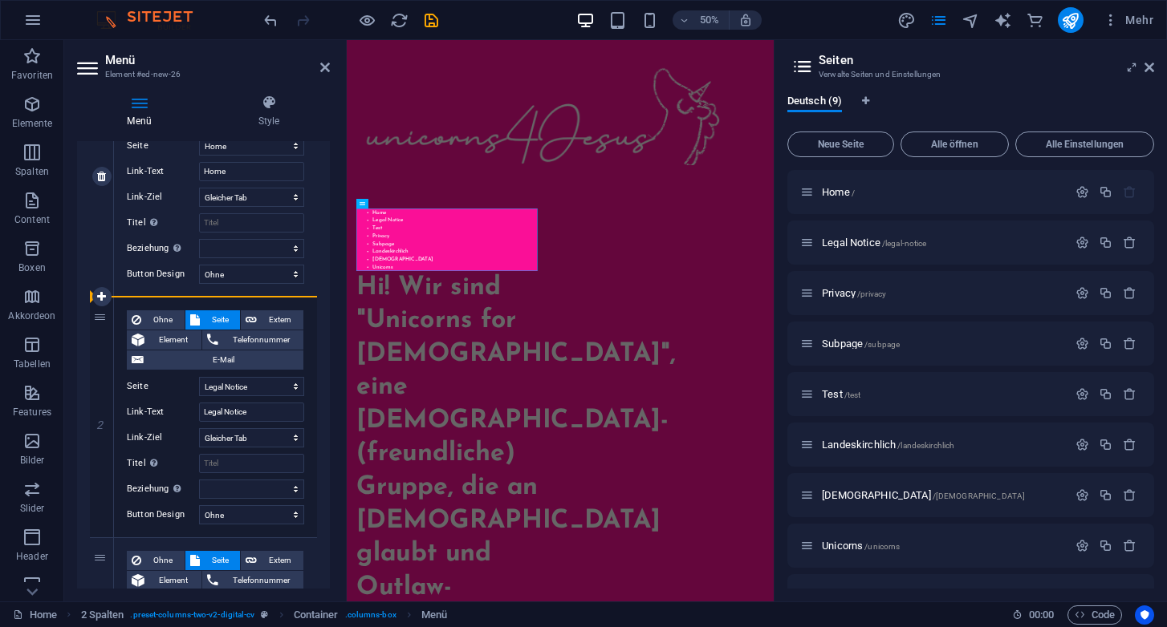
select select "1"
type input "Legal Notice"
select select
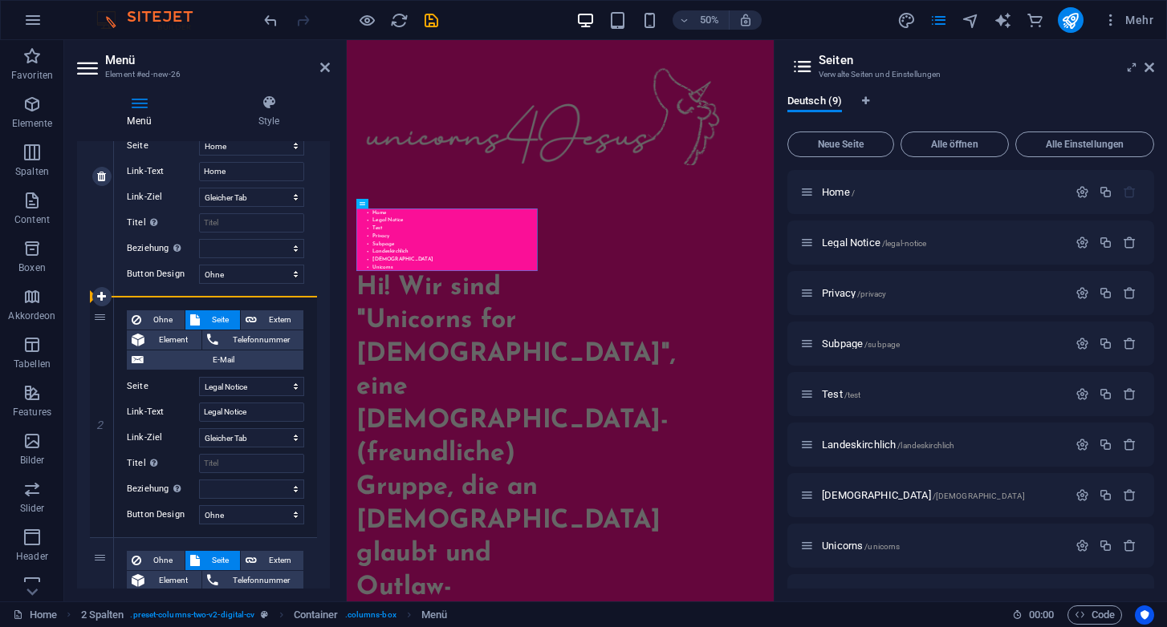
select select
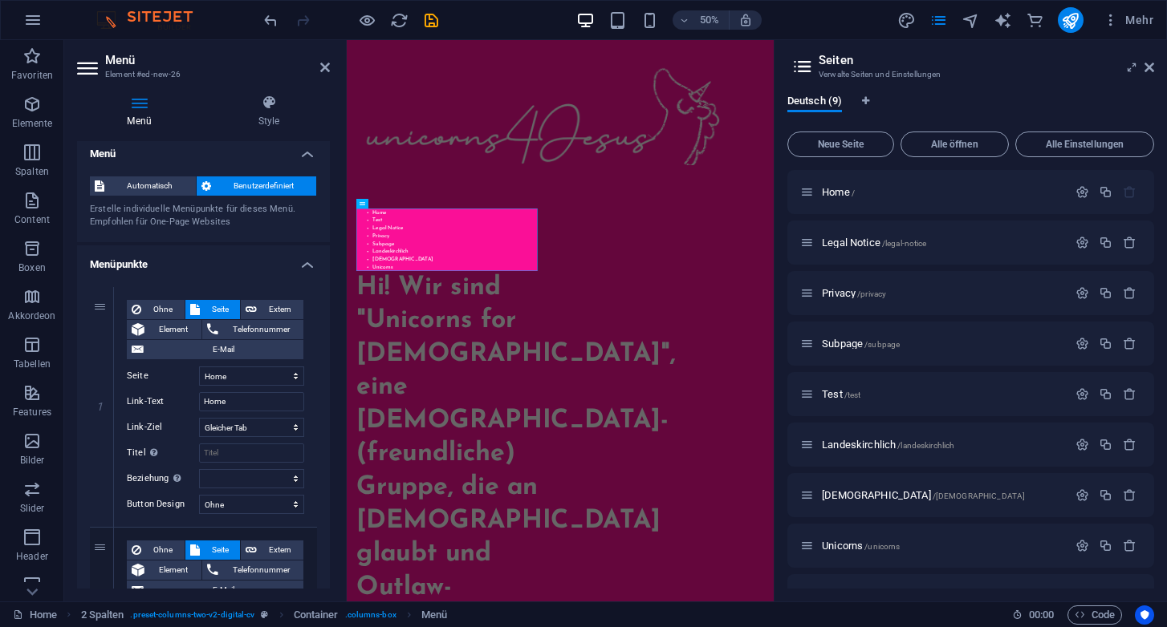
scroll to position [0, 0]
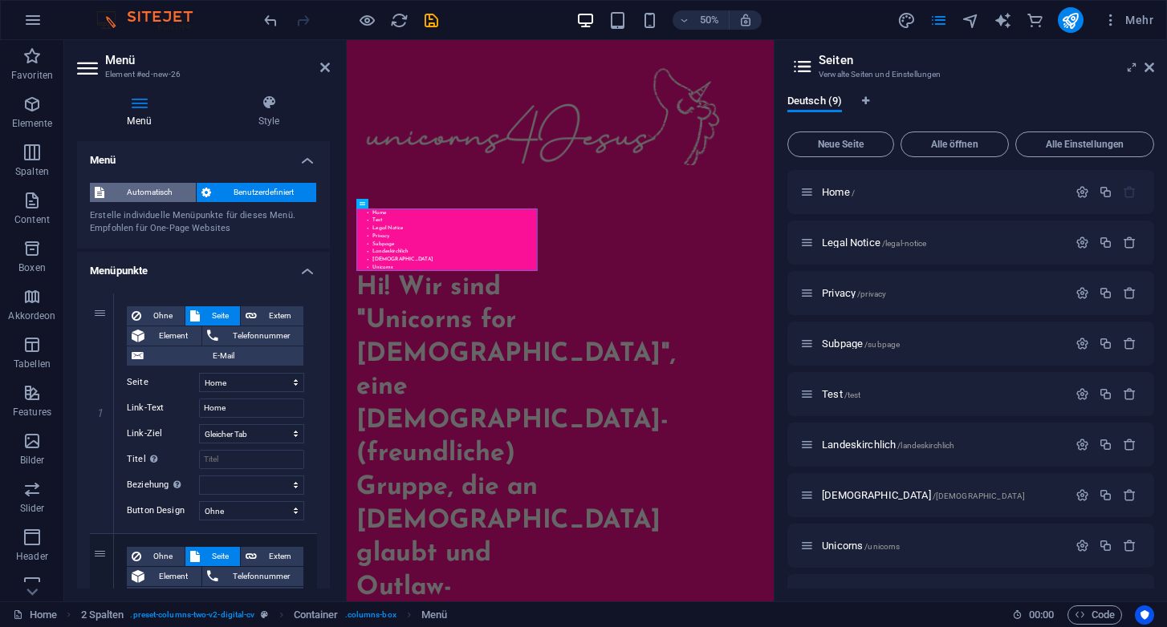
click at [171, 193] on span "Automatisch" at bounding box center [150, 192] width 82 height 19
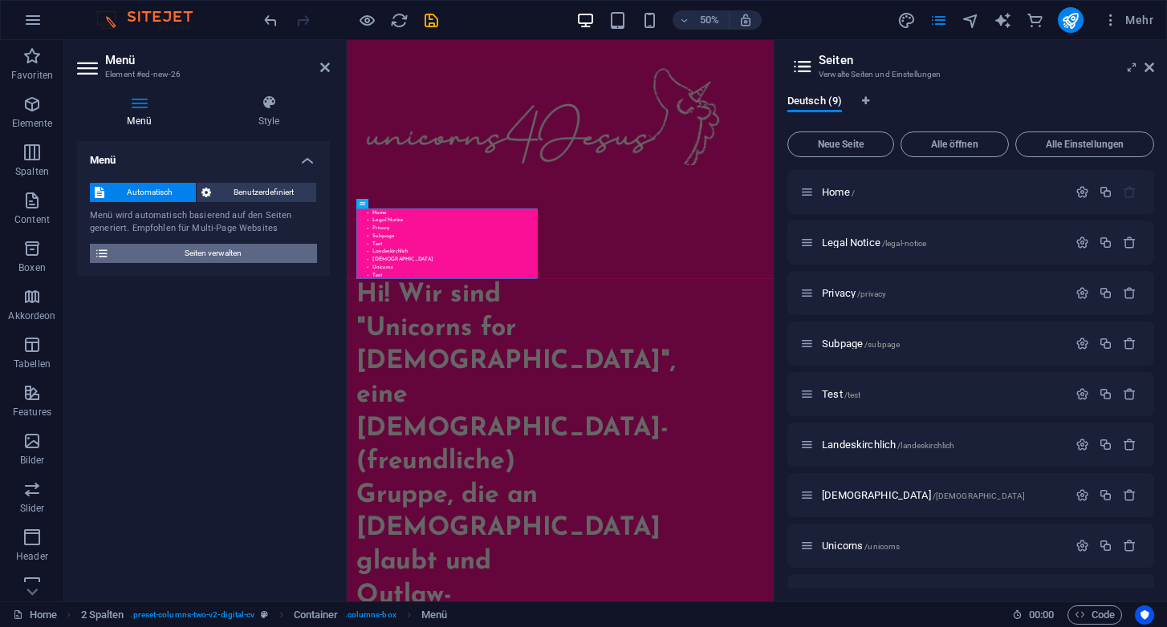
click at [102, 253] on icon at bounding box center [102, 253] width 14 height 19
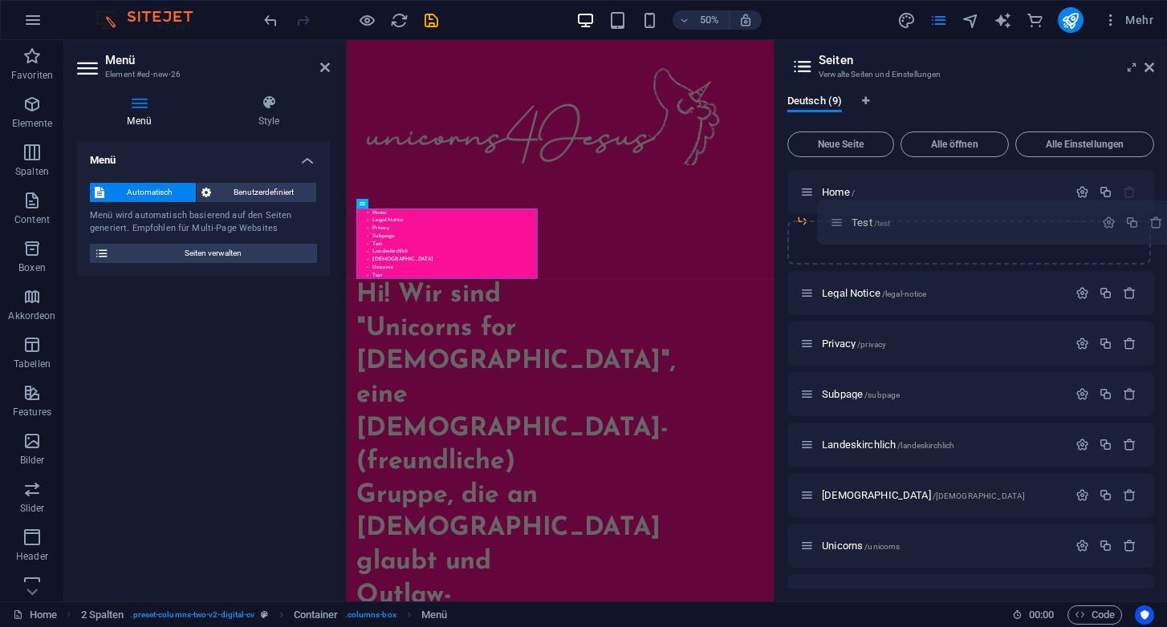
drag, startPoint x: 809, startPoint y: 396, endPoint x: 839, endPoint y: 219, distance: 179.1
click at [839, 219] on div "Home / Legal Notice /legal-notice Privacy /privacy Subpage /subpage Test /test …" at bounding box center [970, 369] width 367 height 398
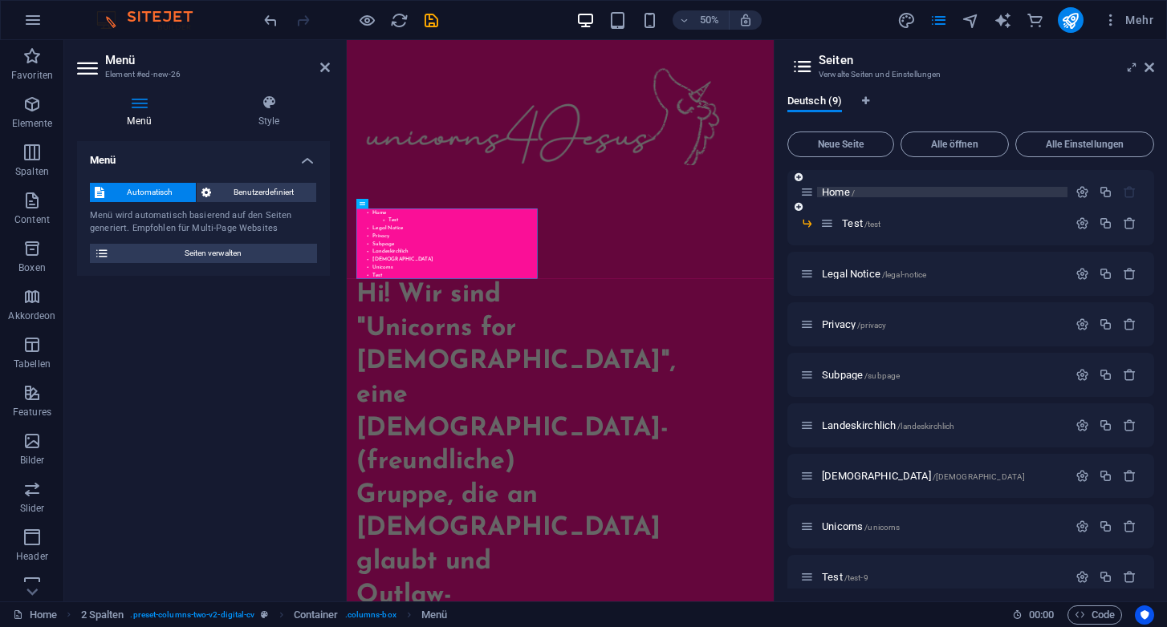
click at [888, 196] on p "Home /" at bounding box center [942, 192] width 241 height 10
click at [832, 194] on span "Home /" at bounding box center [838, 192] width 33 height 12
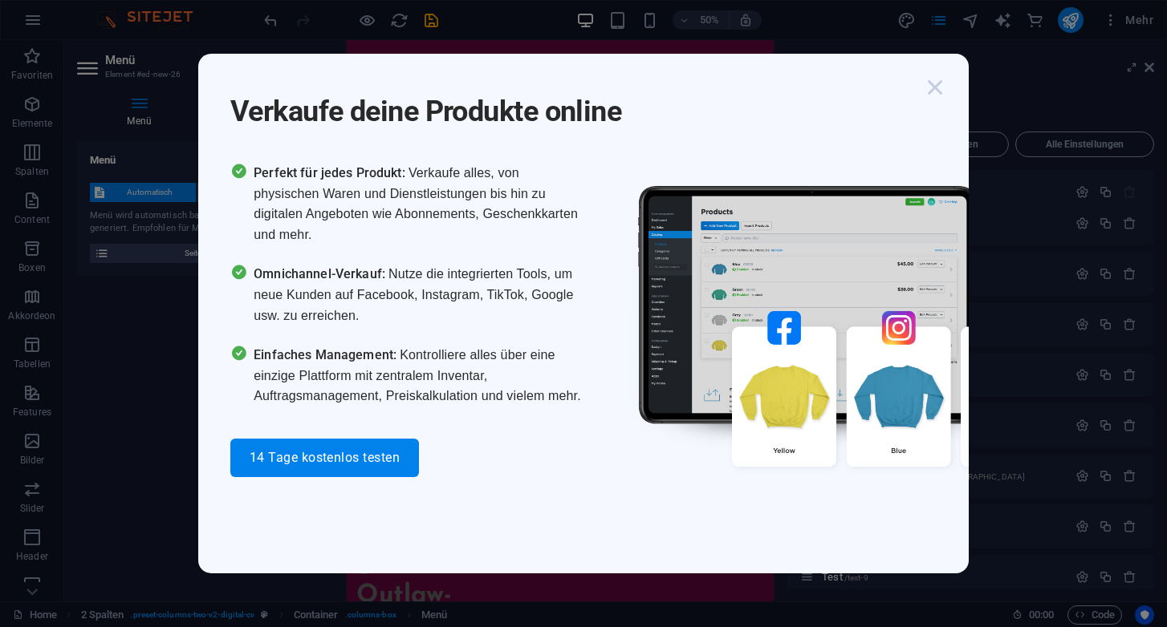
click at [931, 96] on icon "button" at bounding box center [934, 87] width 29 height 29
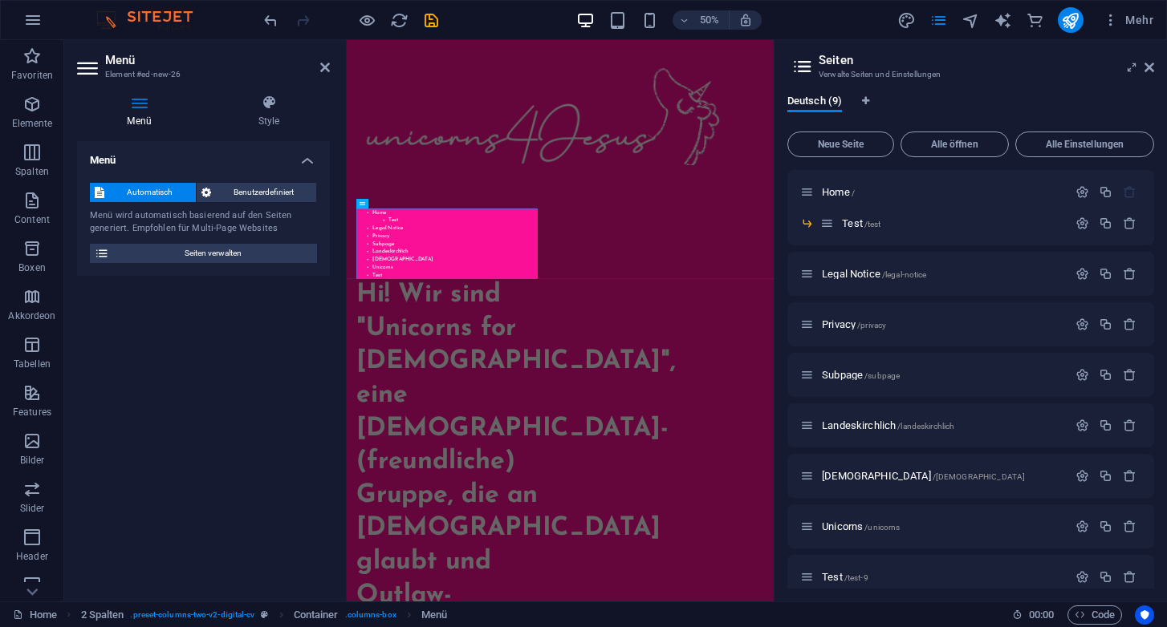
click at [841, 58] on h2 "Seiten" at bounding box center [985, 60] width 335 height 14
click at [1079, 194] on icon "button" at bounding box center [1082, 192] width 14 height 14
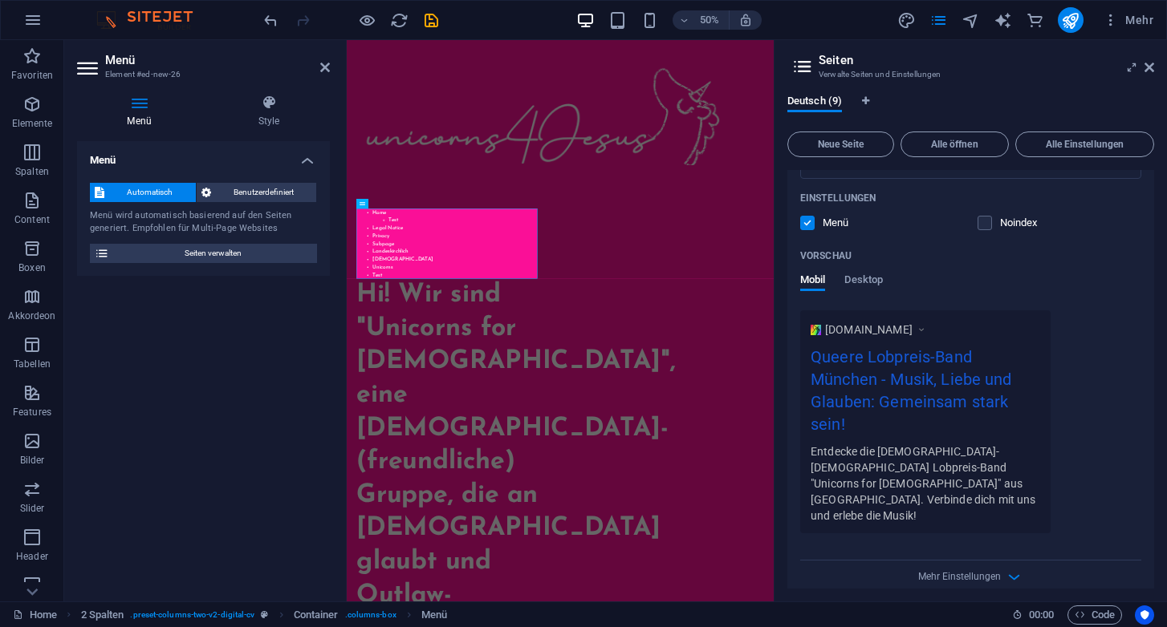
scroll to position [343, 0]
click at [871, 287] on span "Desktop" at bounding box center [863, 283] width 39 height 22
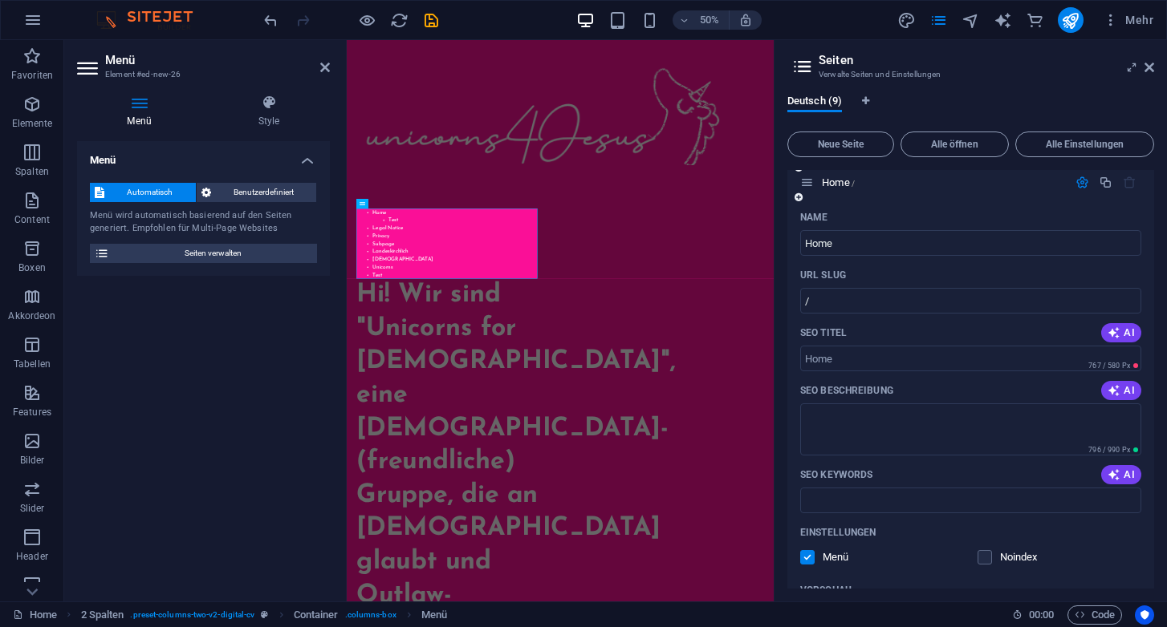
scroll to position [0, 0]
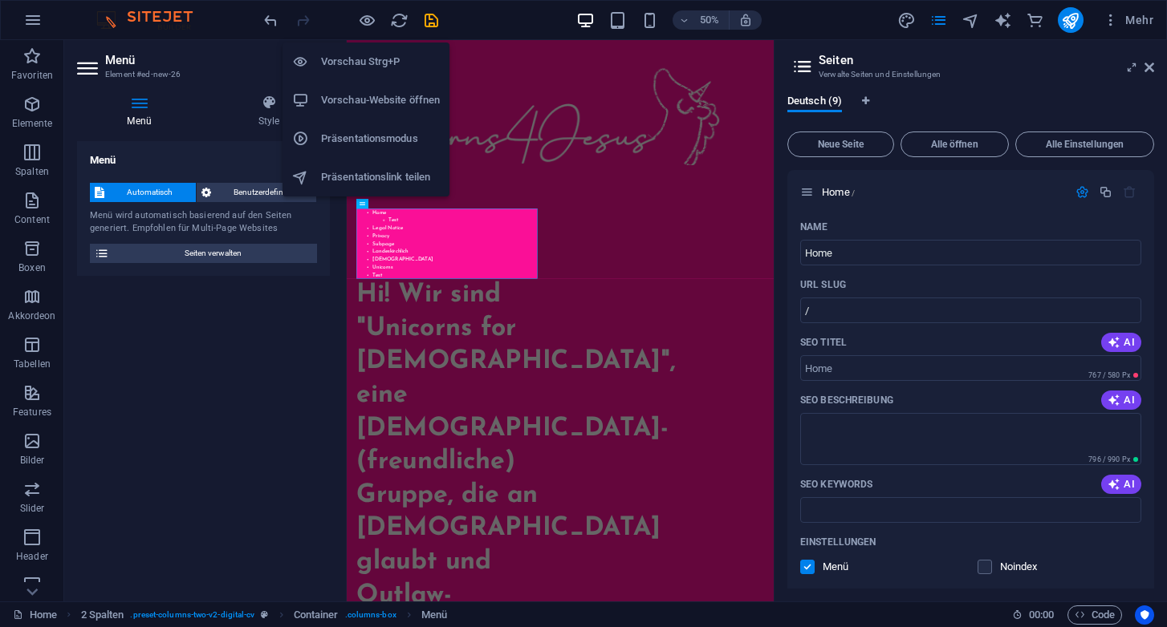
click at [363, 62] on h6 "Vorschau Strg+P" at bounding box center [380, 61] width 119 height 19
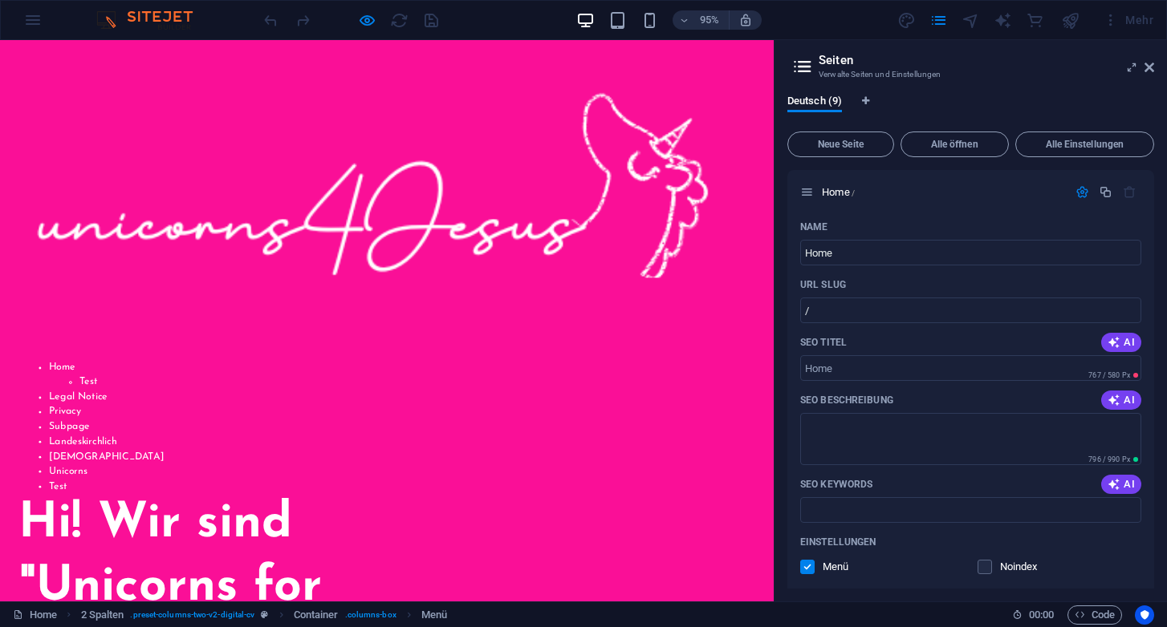
click at [416, 233] on img at bounding box center [404, 189] width 770 height 202
click at [388, 234] on img at bounding box center [404, 189] width 770 height 202
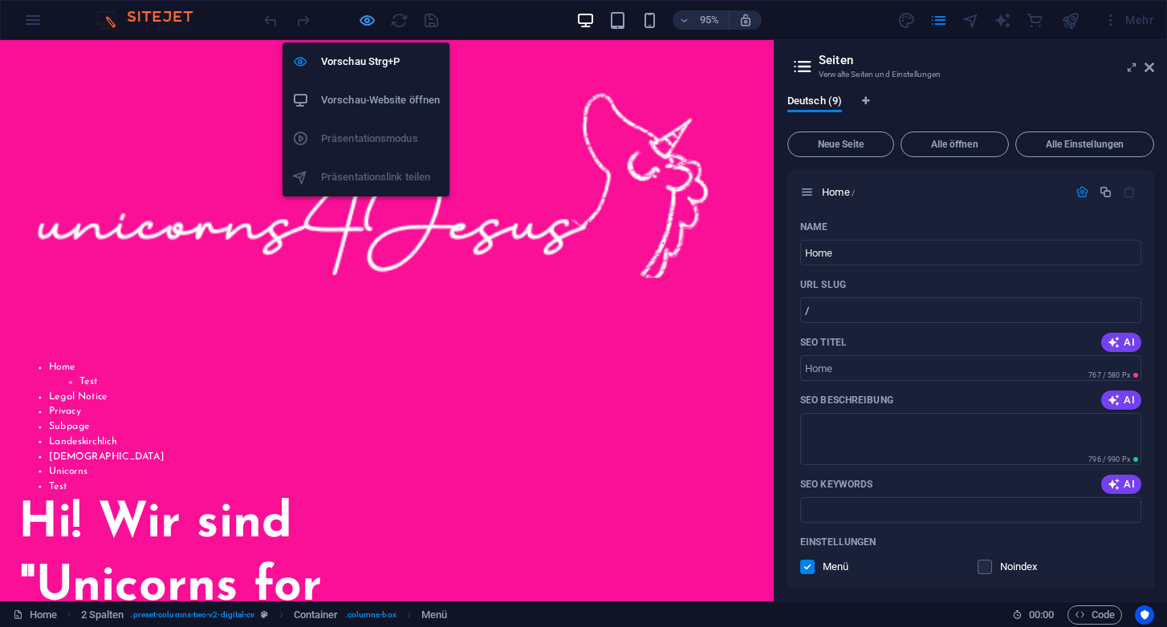
click at [366, 20] on icon "button" at bounding box center [367, 20] width 18 height 18
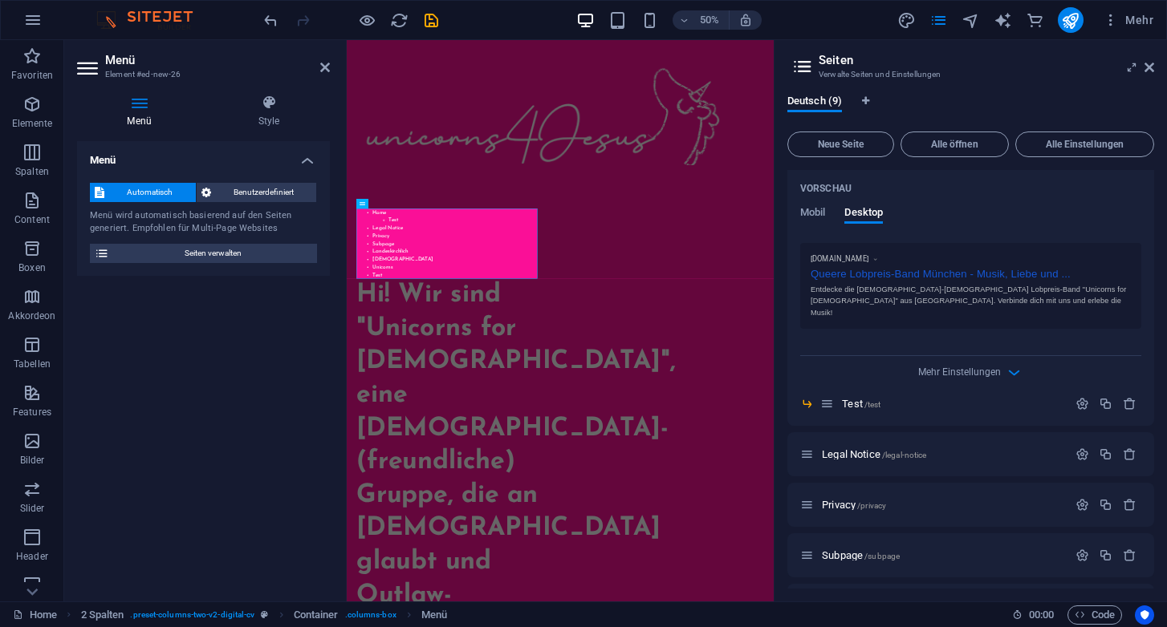
scroll to position [406, 0]
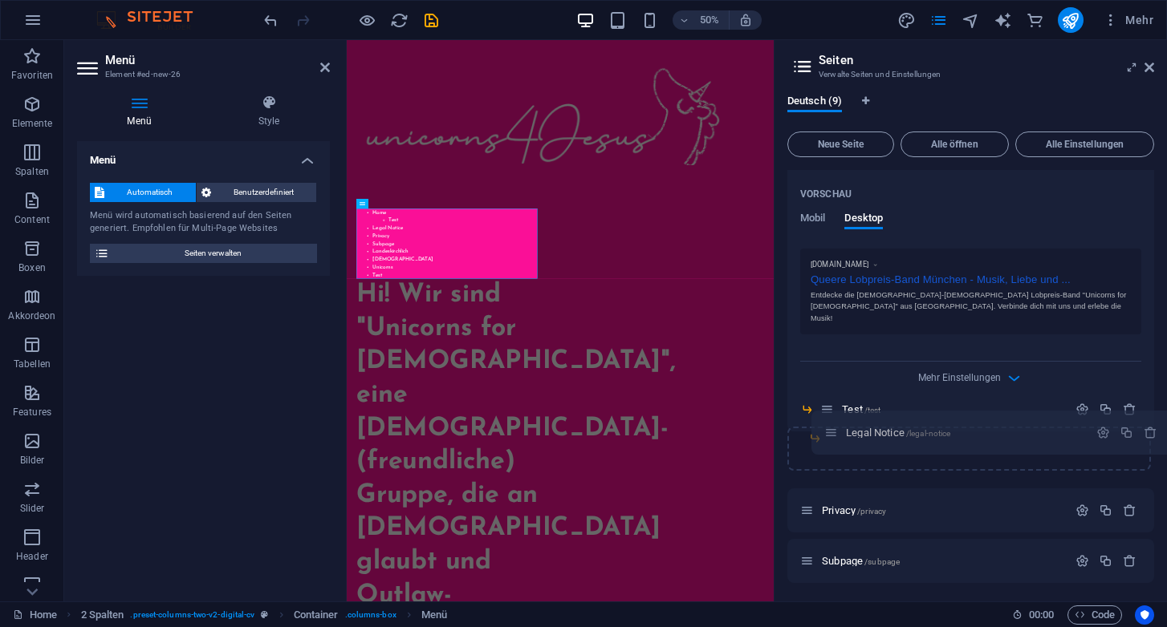
drag, startPoint x: 806, startPoint y: 448, endPoint x: 830, endPoint y: 427, distance: 31.9
click at [830, 427] on div "Home / Name Home ​ URL SLUG / ​ SEO Titel AI ​ 767 / 580 Px SEO Beschreibung AI…" at bounding box center [970, 274] width 367 height 1021
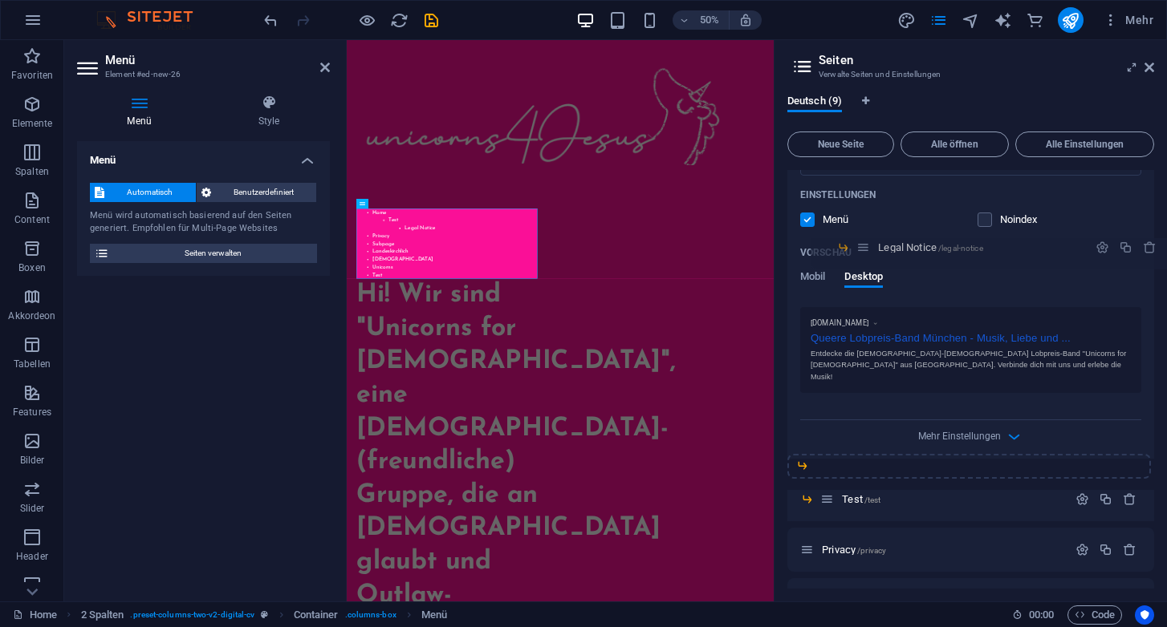
scroll to position [342, 0]
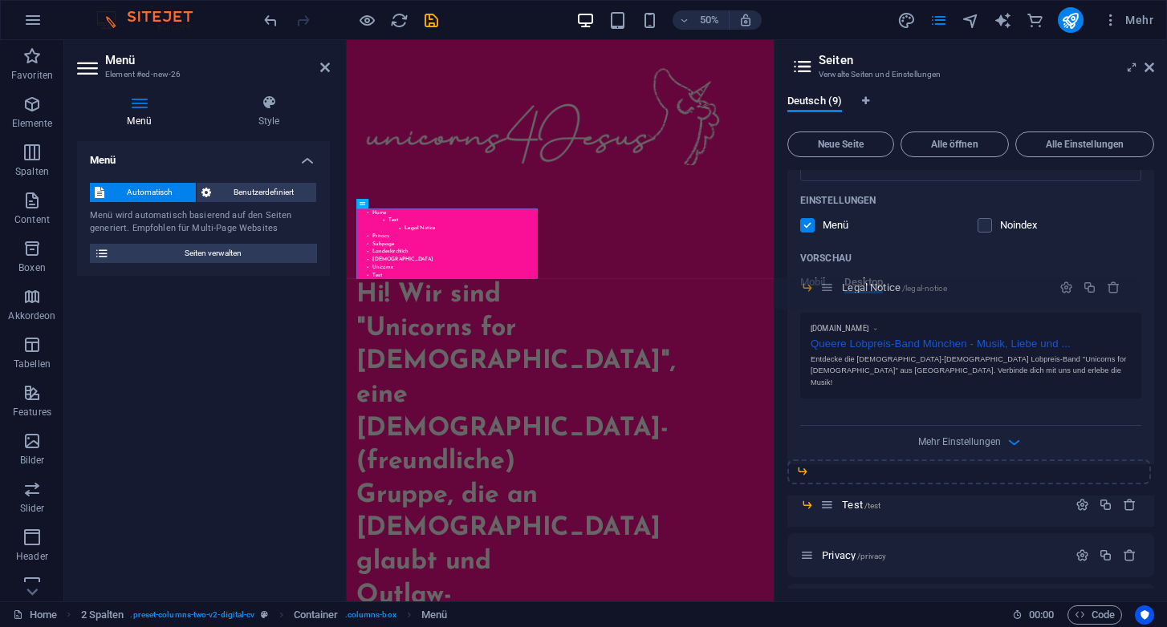
drag, startPoint x: 840, startPoint y: 432, endPoint x: 826, endPoint y: 285, distance: 147.5
click at [826, 285] on div "Home / Name Home ​ URL SLUG / ​ SEO Titel AI ​ 767 / 580 Px SEO Beschreibung AI…" at bounding box center [970, 313] width 367 height 971
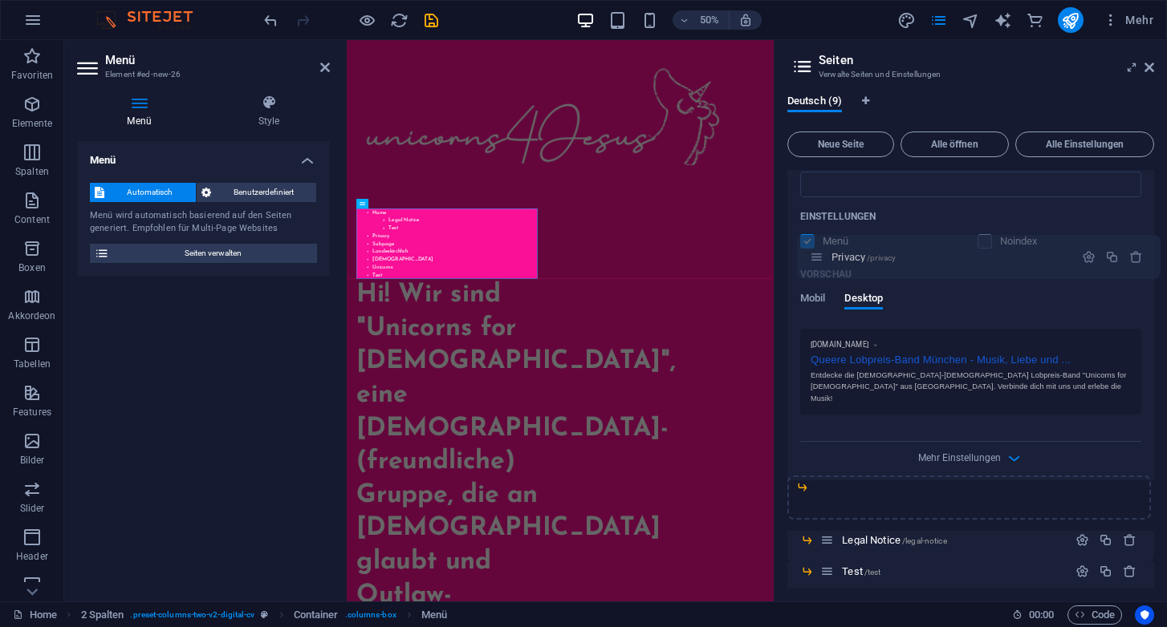
scroll to position [324, 0]
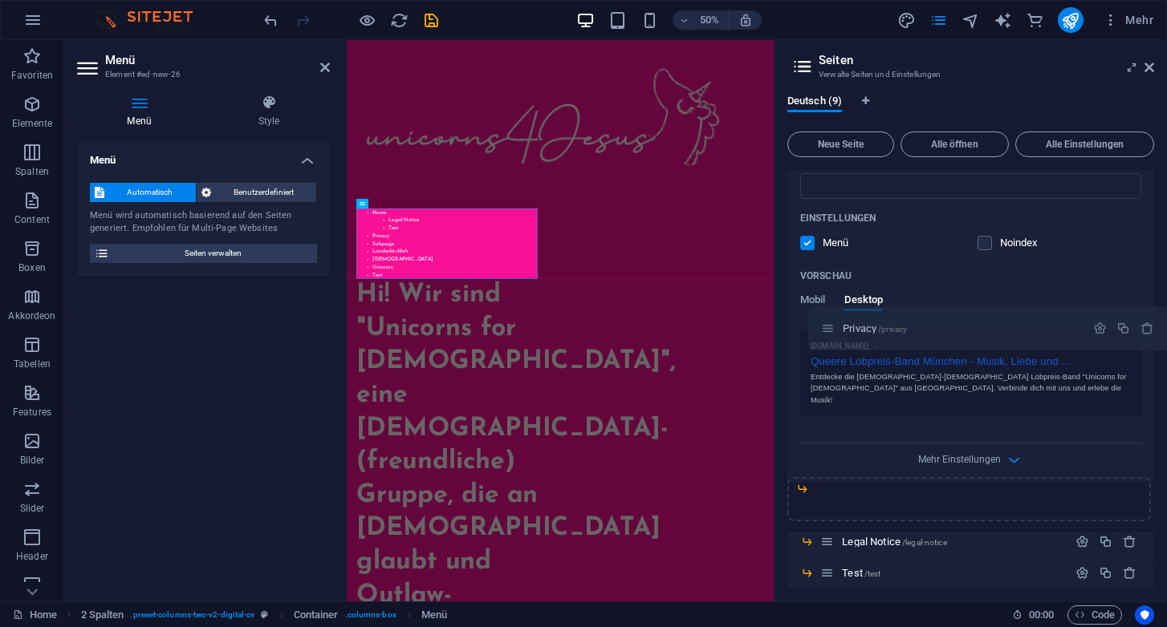
drag, startPoint x: 810, startPoint y: 470, endPoint x: 834, endPoint y: 325, distance: 147.2
click at [834, 325] on div "Home / Name Home ​ URL SLUG / ​ SEO Titel AI ​ 767 / 580 Px SEO Beschreibung AI…" at bounding box center [970, 322] width 367 height 952
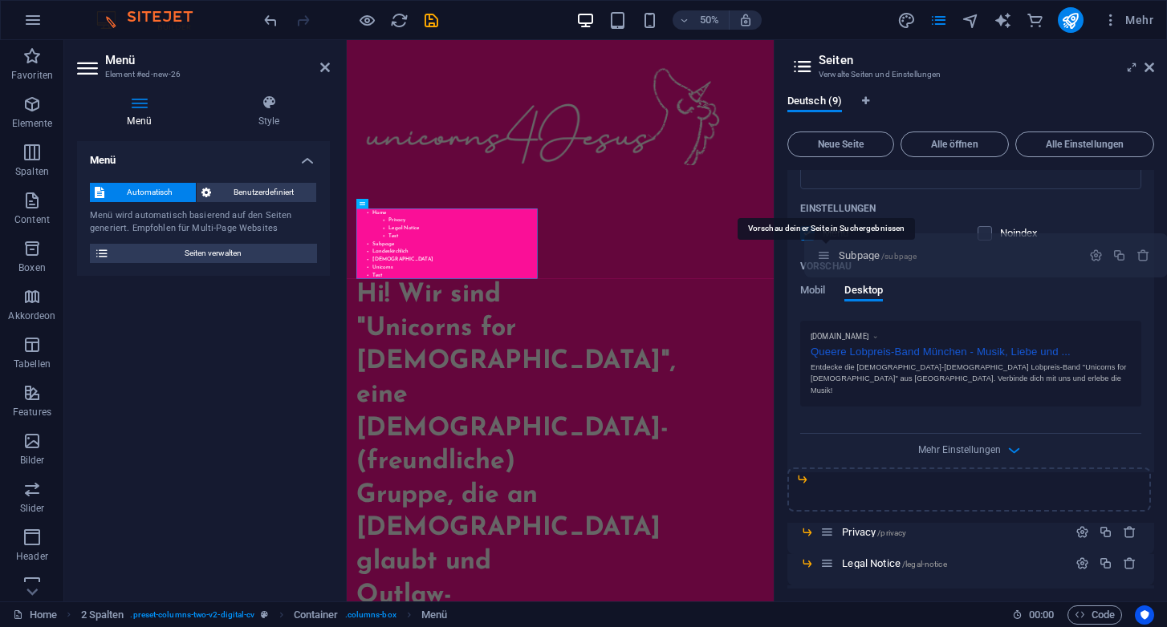
scroll to position [330, 0]
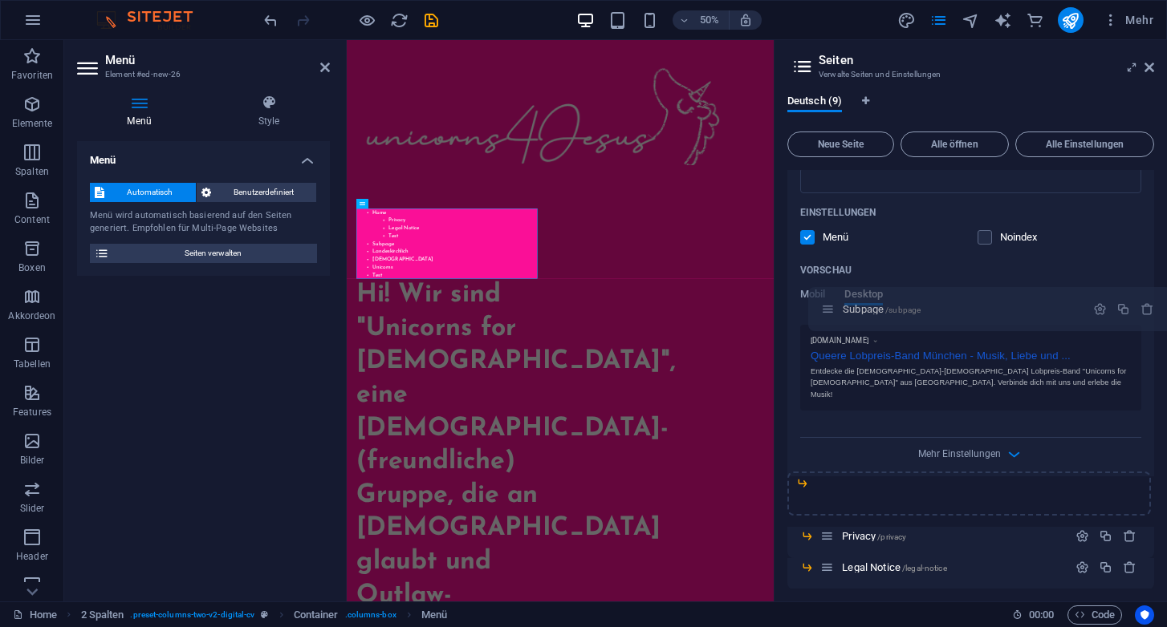
drag, startPoint x: 807, startPoint y: 430, endPoint x: 828, endPoint y: 306, distance: 125.3
click at [828, 306] on div "Home / Name Home ​ URL SLUG / ​ SEO Titel AI ​ 767 / 580 Px SEO Beschreibung AI…" at bounding box center [970, 306] width 367 height 932
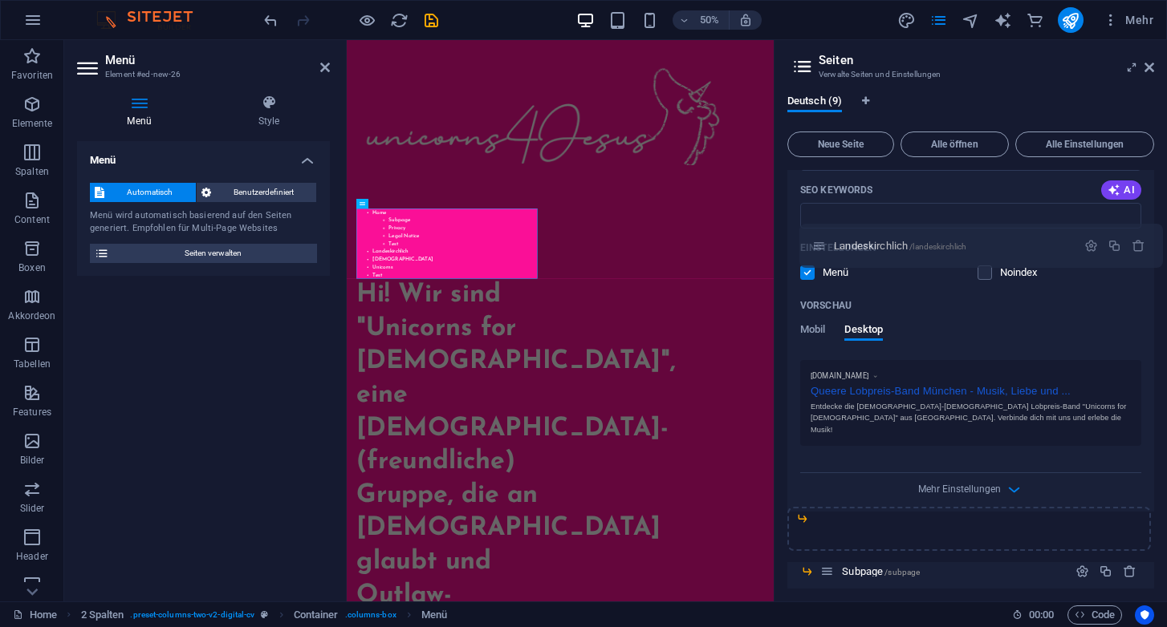
scroll to position [292, 0]
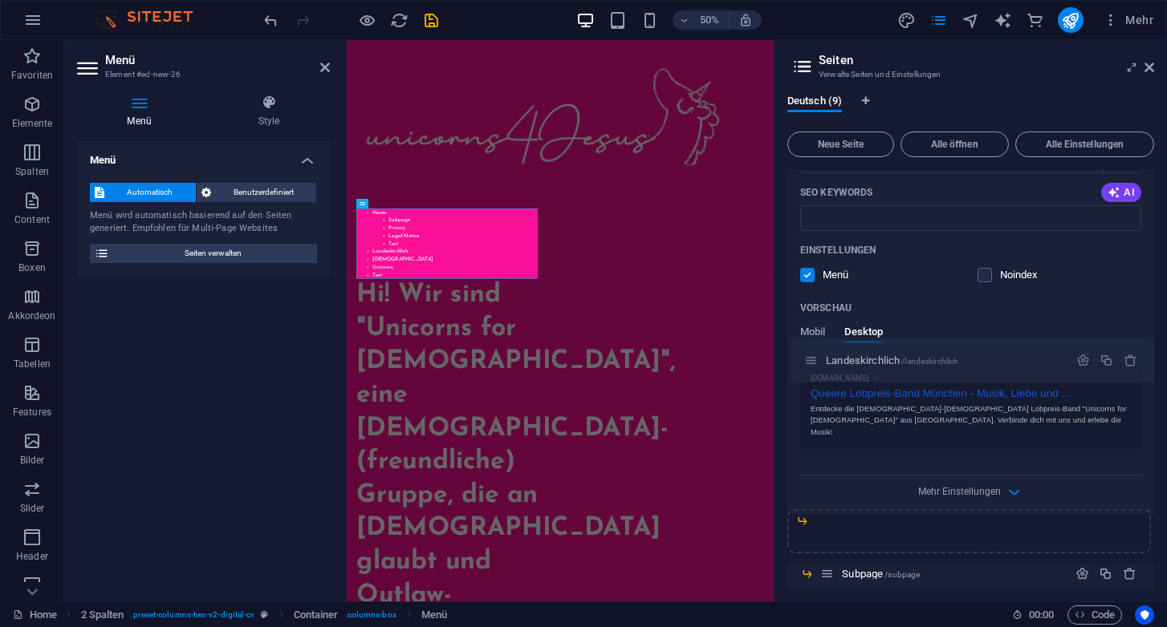
drag, startPoint x: 808, startPoint y: 409, endPoint x: 812, endPoint y: 357, distance: 52.3
click at [812, 357] on div "Home / Name Home ​ URL SLUG / ​ SEO Titel AI ​ 767 / 580 Px SEO Beschreibung AI…" at bounding box center [970, 334] width 367 height 913
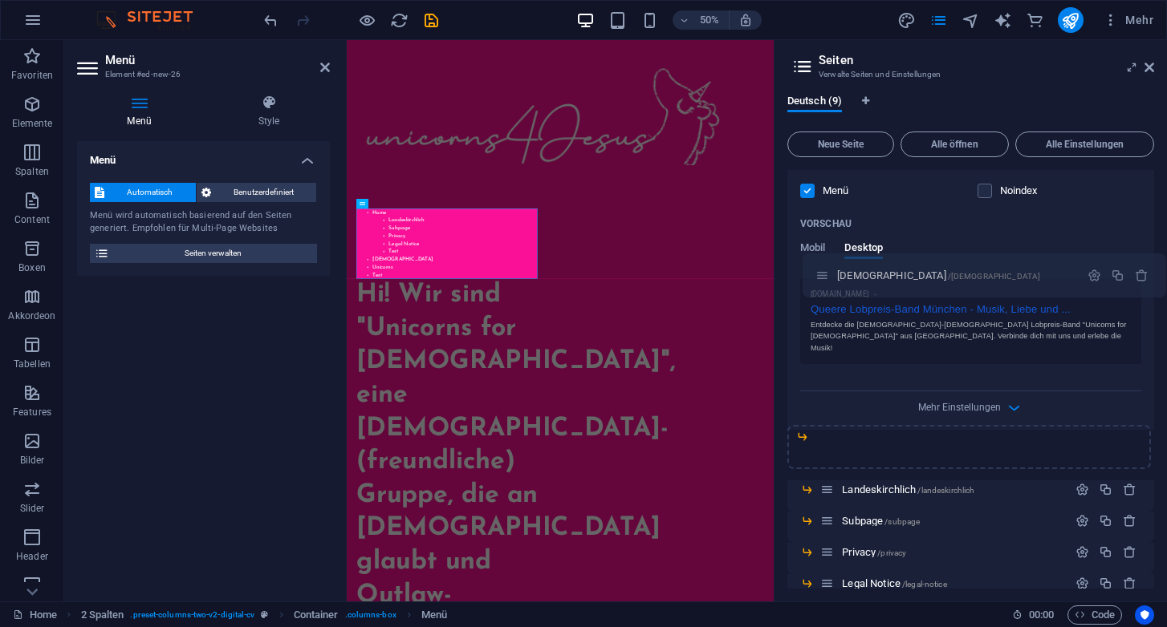
scroll to position [374, 0]
drag, startPoint x: 806, startPoint y: 461, endPoint x: 822, endPoint y: 278, distance: 183.6
click at [822, 278] on div "Home / Name Home ​ URL SLUG / ​ SEO Titel AI ​ 767 / 580 Px SEO Beschreibung AI…" at bounding box center [970, 243] width 367 height 894
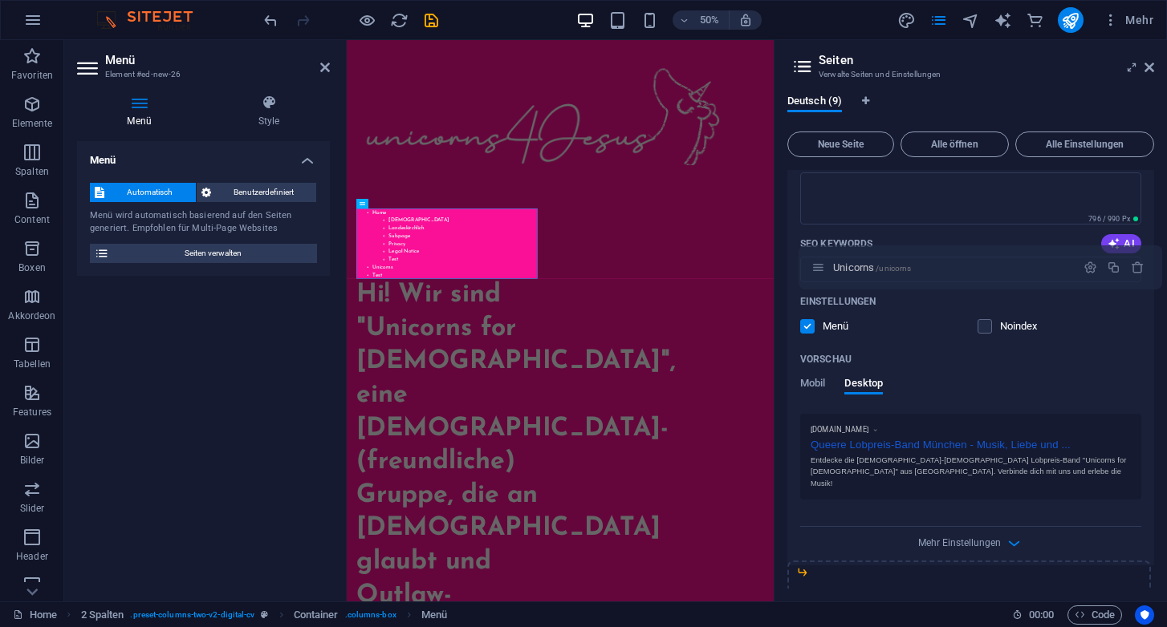
scroll to position [241, 0]
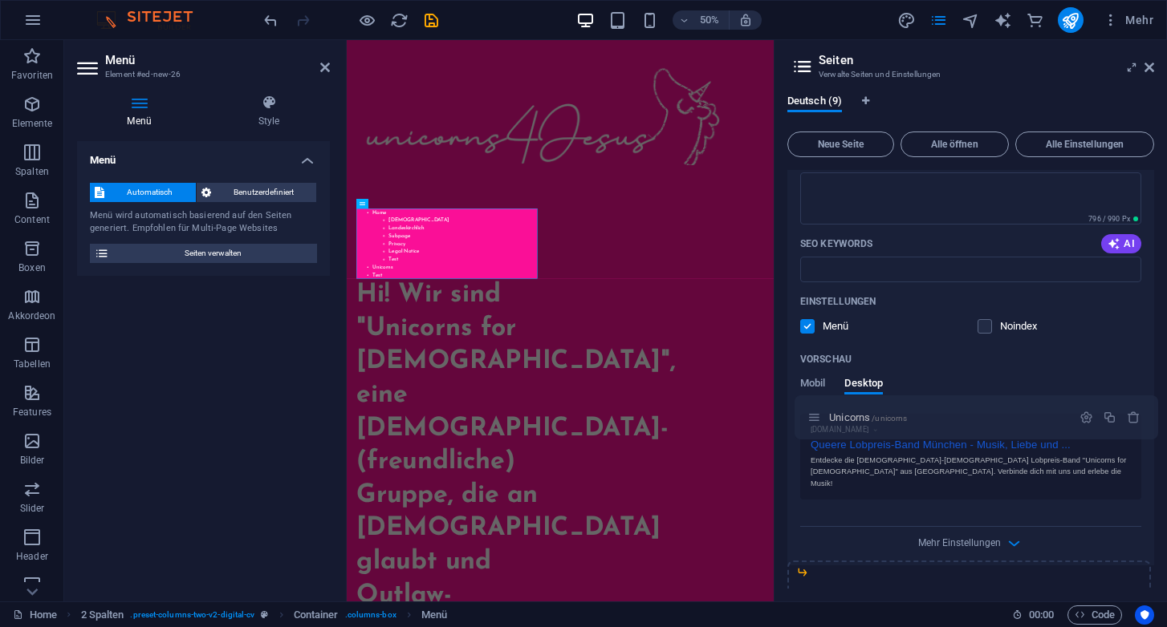
drag, startPoint x: 812, startPoint y: 510, endPoint x: 819, endPoint y: 412, distance: 98.1
click at [819, 412] on div "Home / Name Home ​ URL SLUG / ​ SEO Titel AI ​ 767 / 580 Px SEO Beschreibung AI…" at bounding box center [970, 366] width 367 height 875
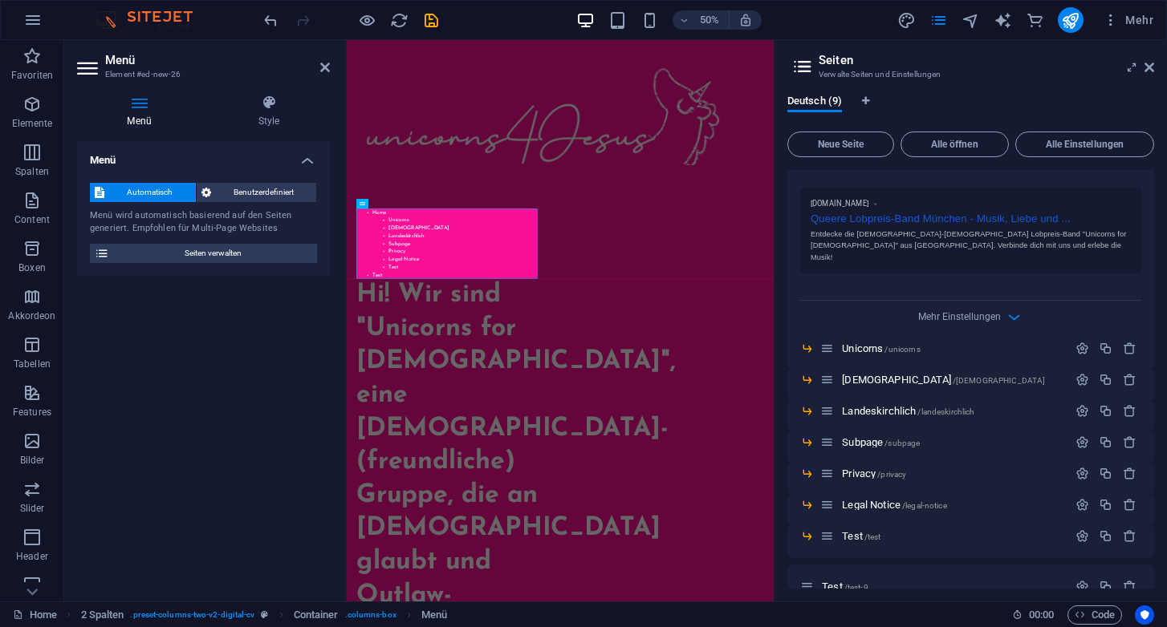
scroll to position [481, 0]
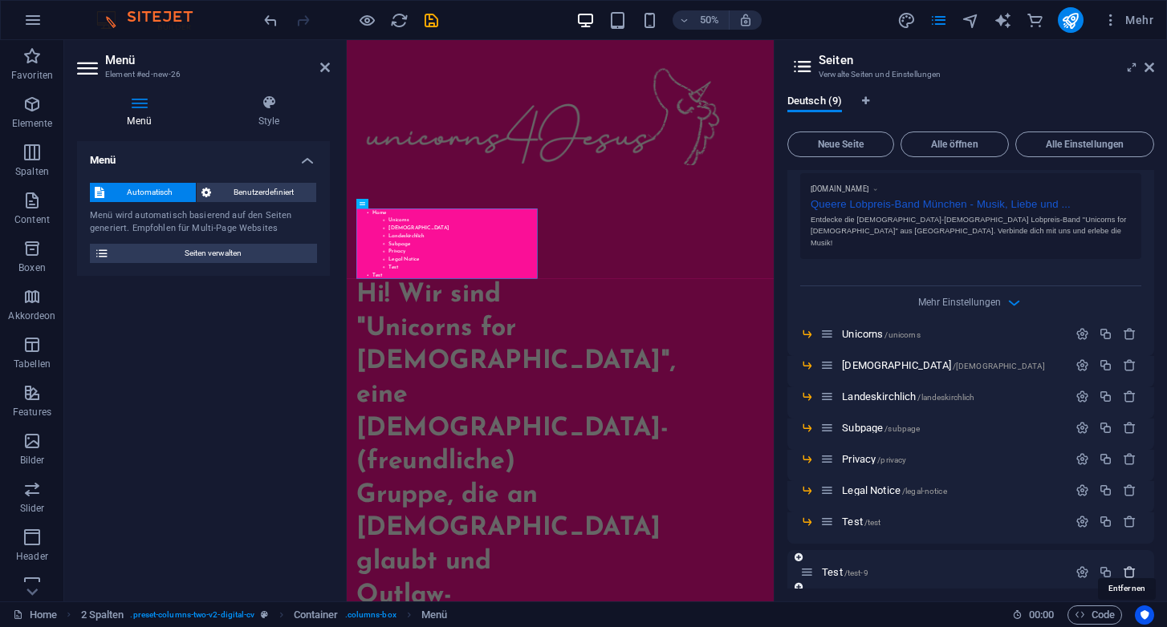
click at [1127, 566] on icon "button" at bounding box center [1129, 573] width 14 height 14
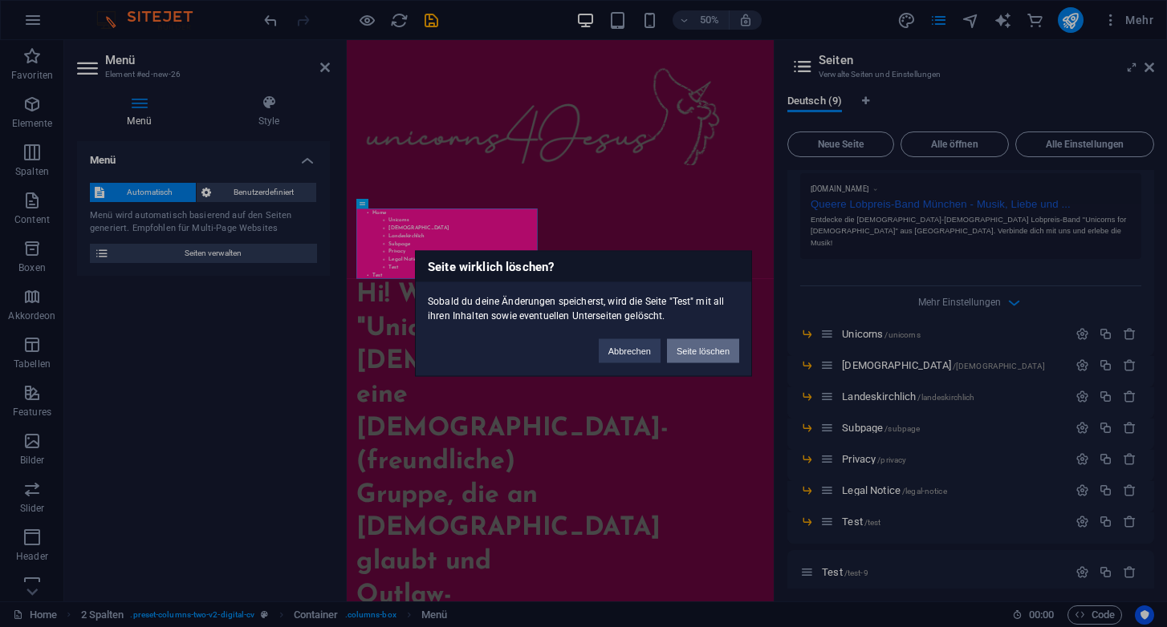
click at [704, 353] on button "Seite löschen" at bounding box center [703, 351] width 72 height 24
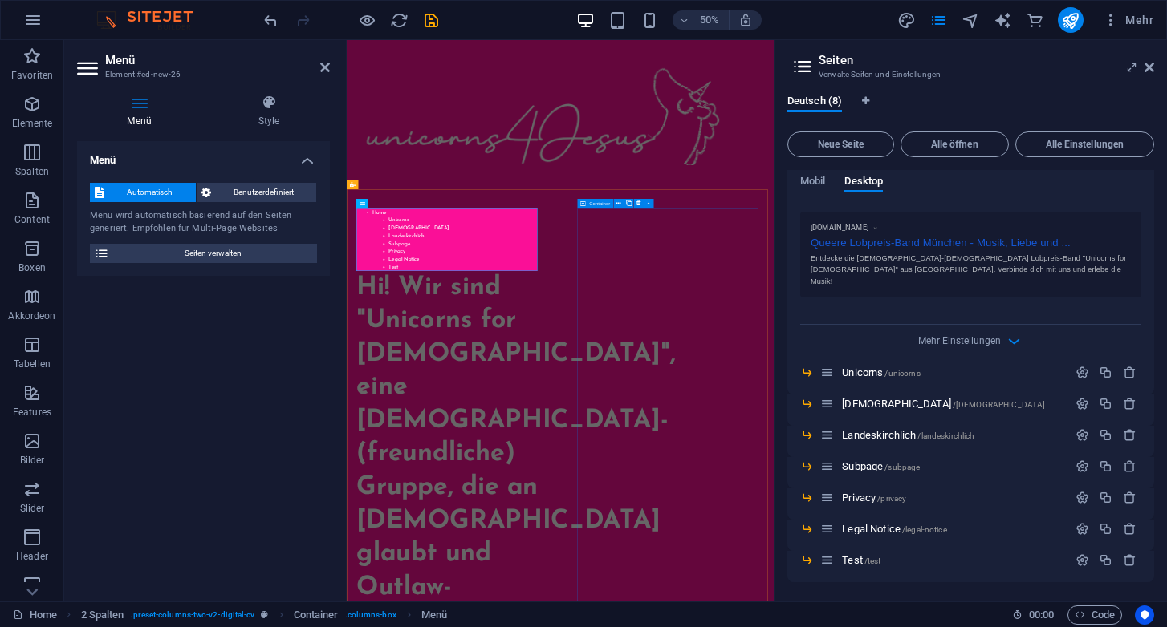
scroll to position [431, 0]
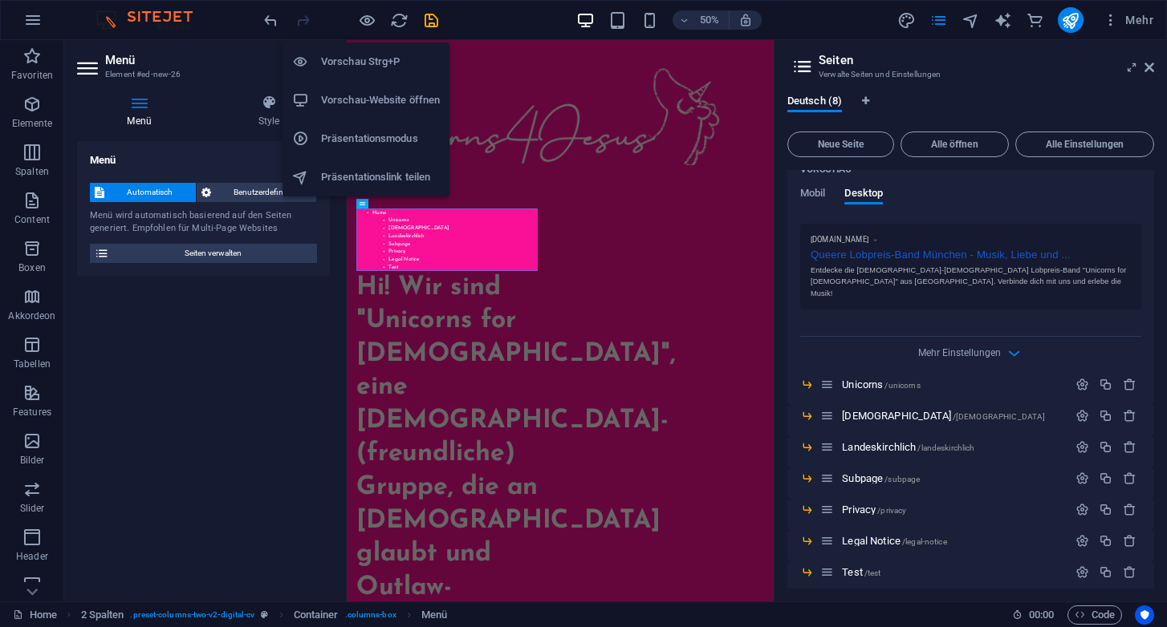
click at [364, 103] on h6 "Vorschau-Website öffnen" at bounding box center [380, 100] width 119 height 19
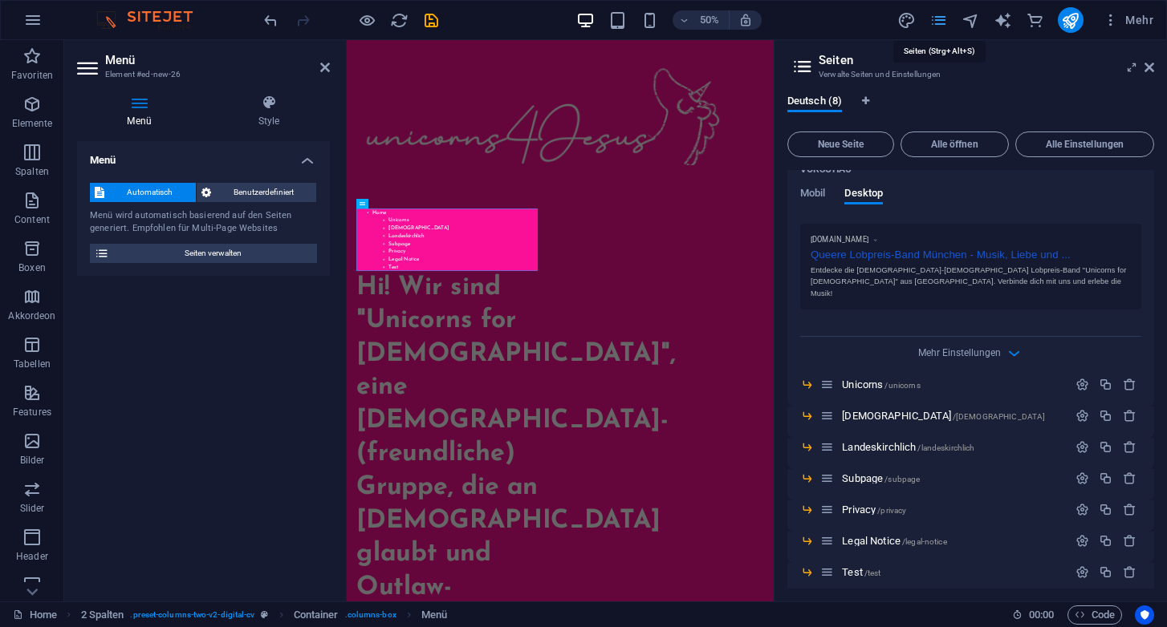
click at [935, 20] on icon "pages" at bounding box center [938, 20] width 18 height 18
click at [266, 54] on h2 "Menü" at bounding box center [217, 60] width 225 height 14
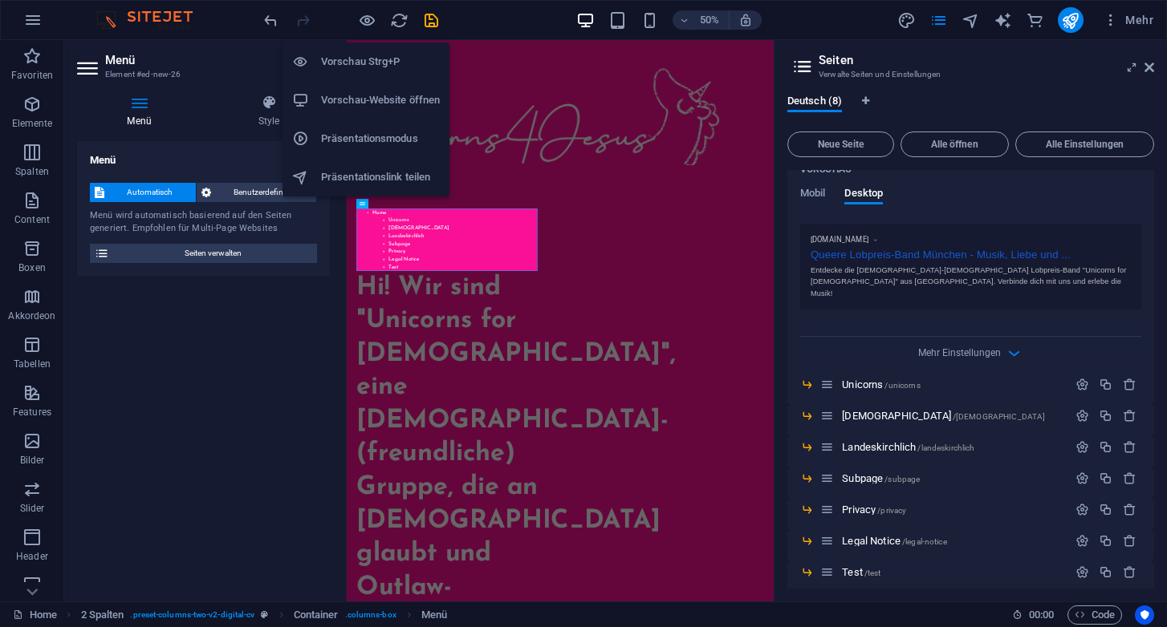
click at [362, 96] on h6 "Vorschau-Website öffnen" at bounding box center [380, 100] width 119 height 19
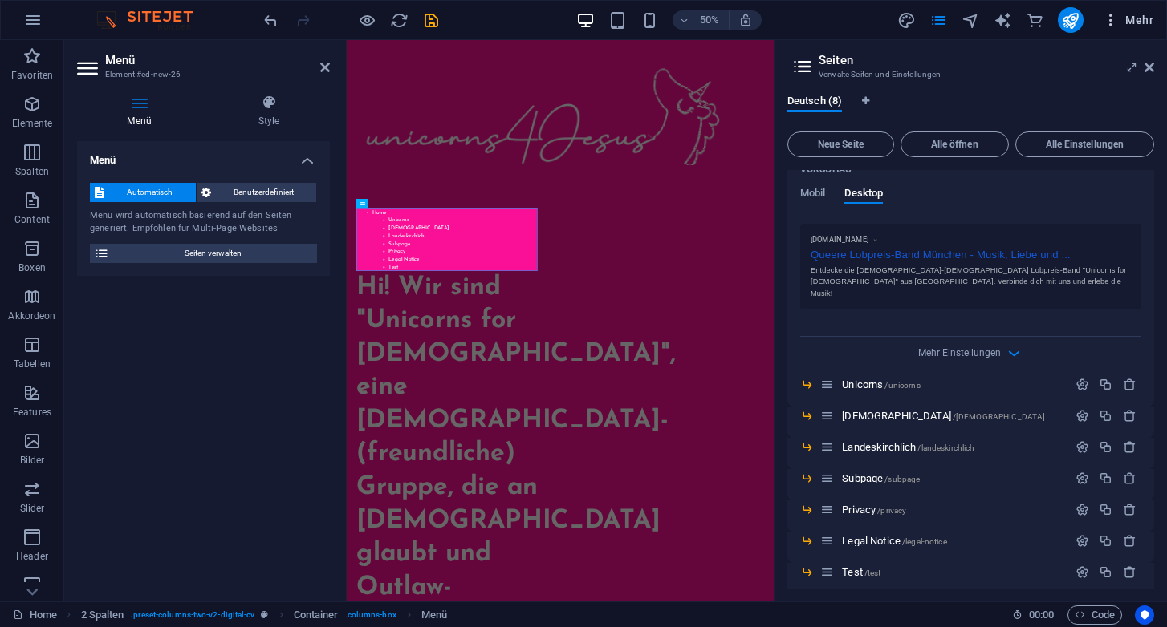
click at [1136, 19] on span "Mehr" at bounding box center [1127, 20] width 51 height 16
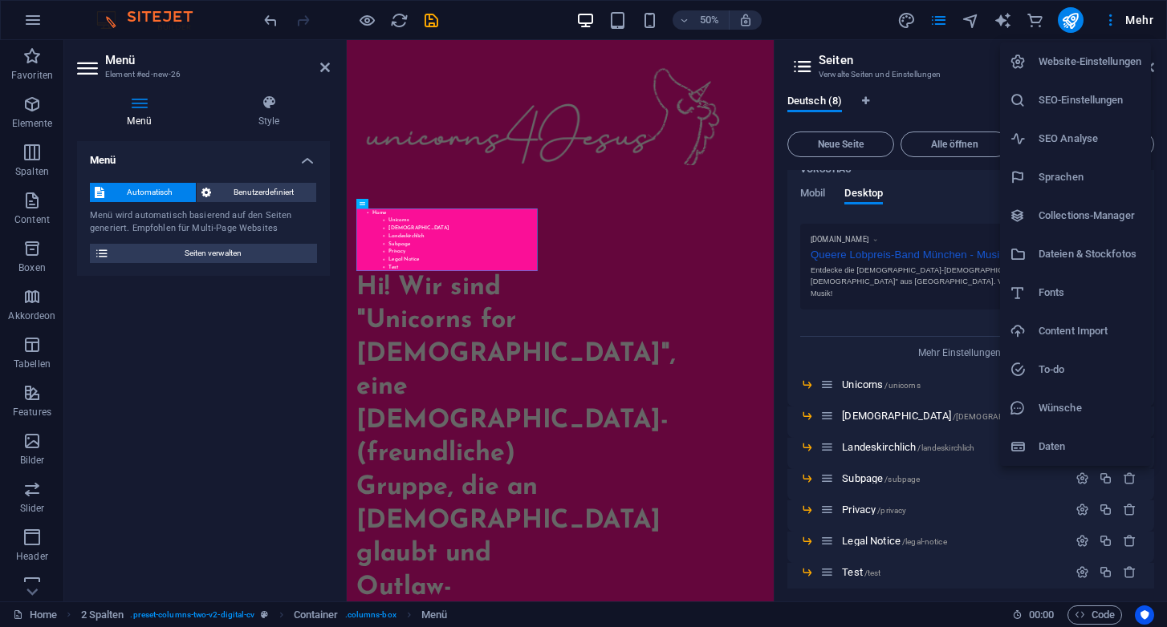
click at [153, 18] on div at bounding box center [583, 313] width 1167 height 627
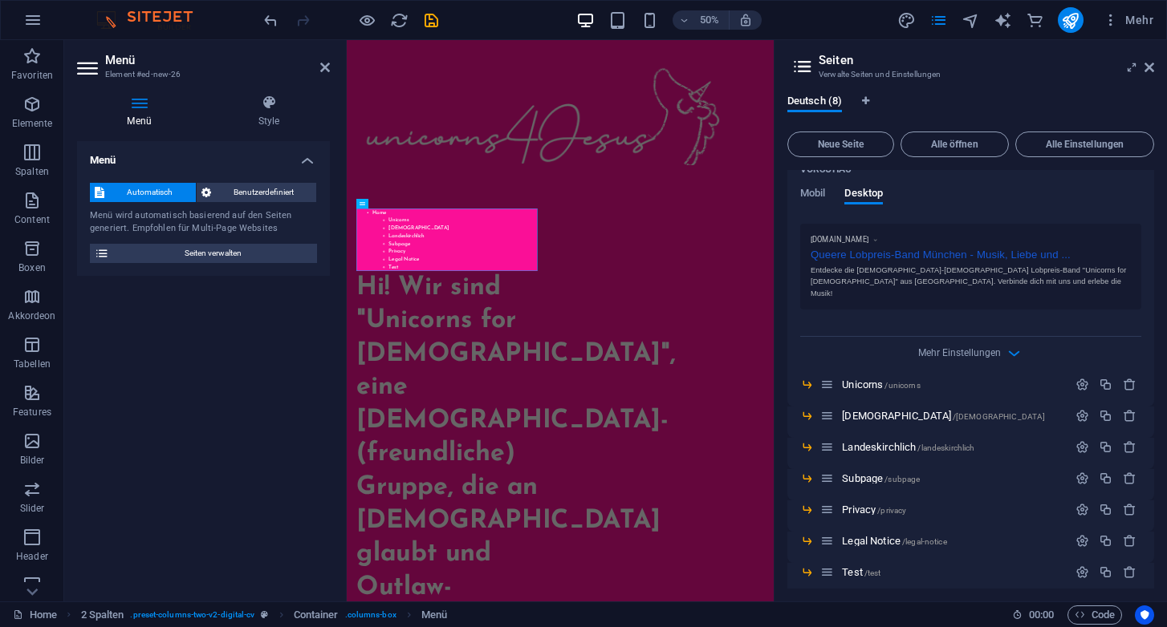
click at [153, 18] on img at bounding box center [152, 19] width 120 height 19
click at [32, 18] on icon "button" at bounding box center [32, 19] width 19 height 19
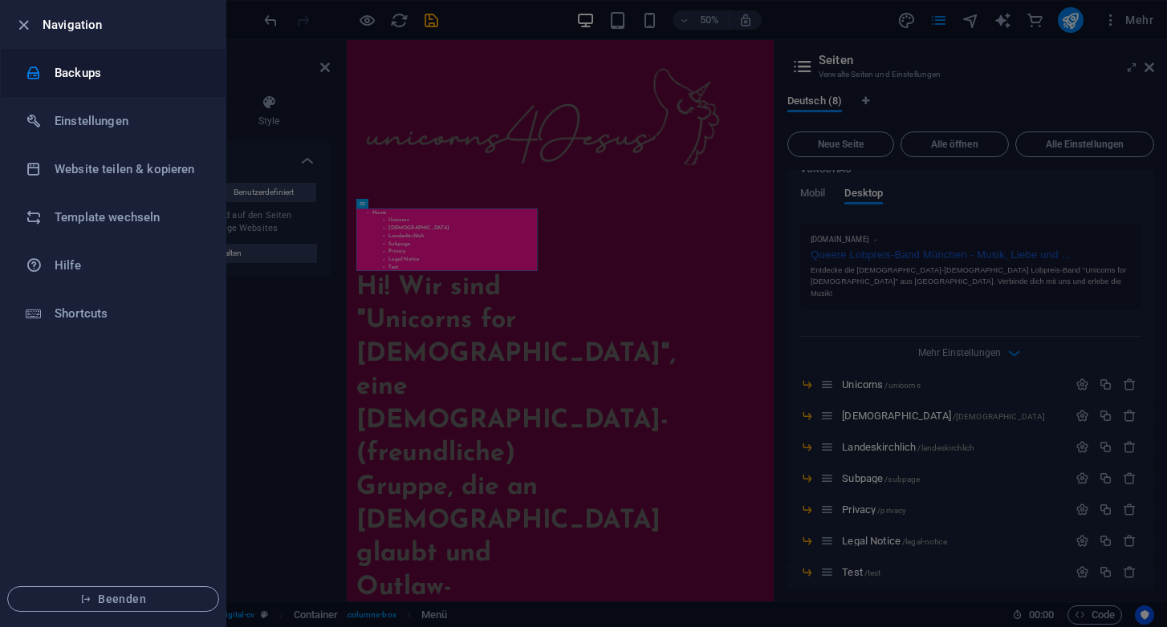
click at [78, 65] on h6 "Backups" at bounding box center [129, 72] width 148 height 19
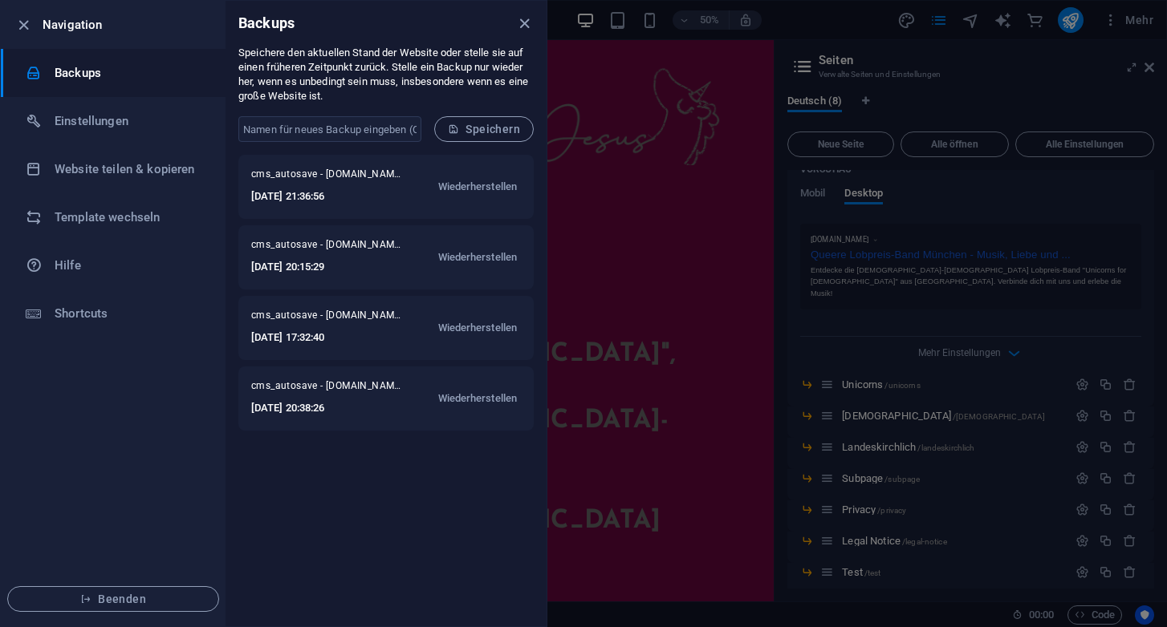
click at [826, 20] on div at bounding box center [583, 313] width 1167 height 627
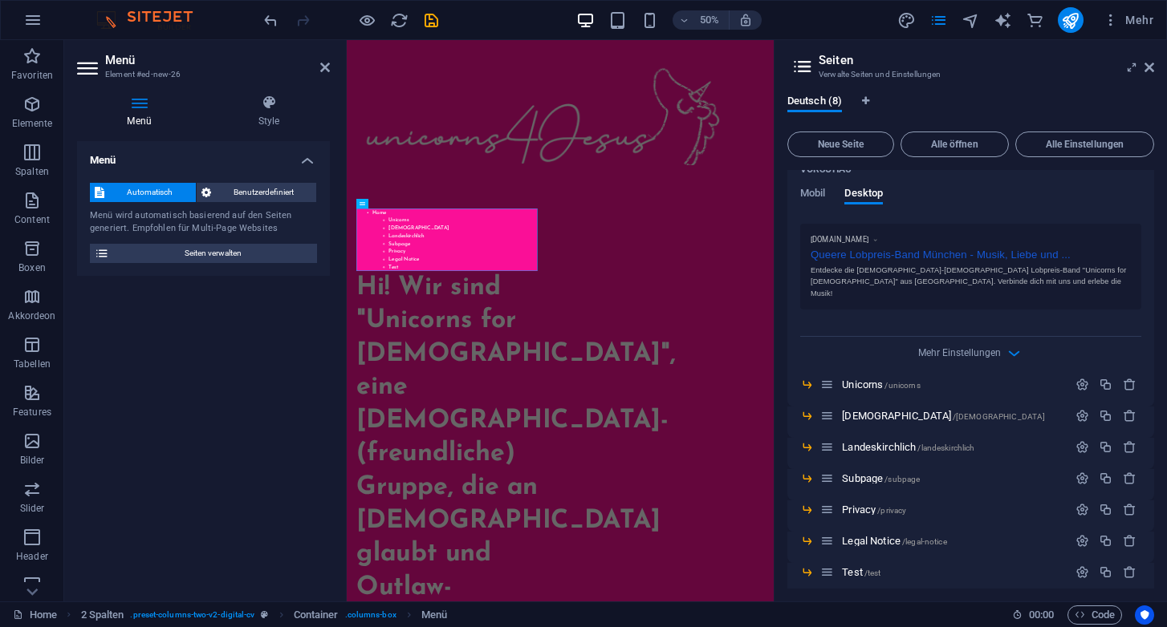
click at [90, 71] on icon at bounding box center [89, 68] width 24 height 26
click at [1072, 22] on icon "publish" at bounding box center [1070, 20] width 18 height 18
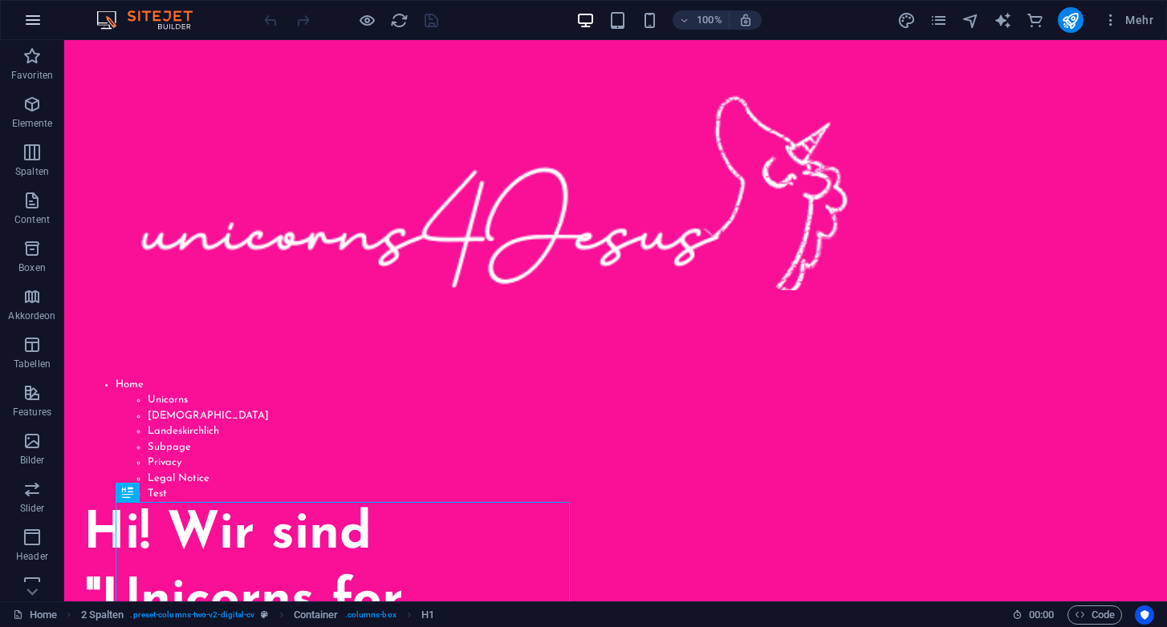
click at [35, 24] on icon "button" at bounding box center [32, 19] width 19 height 19
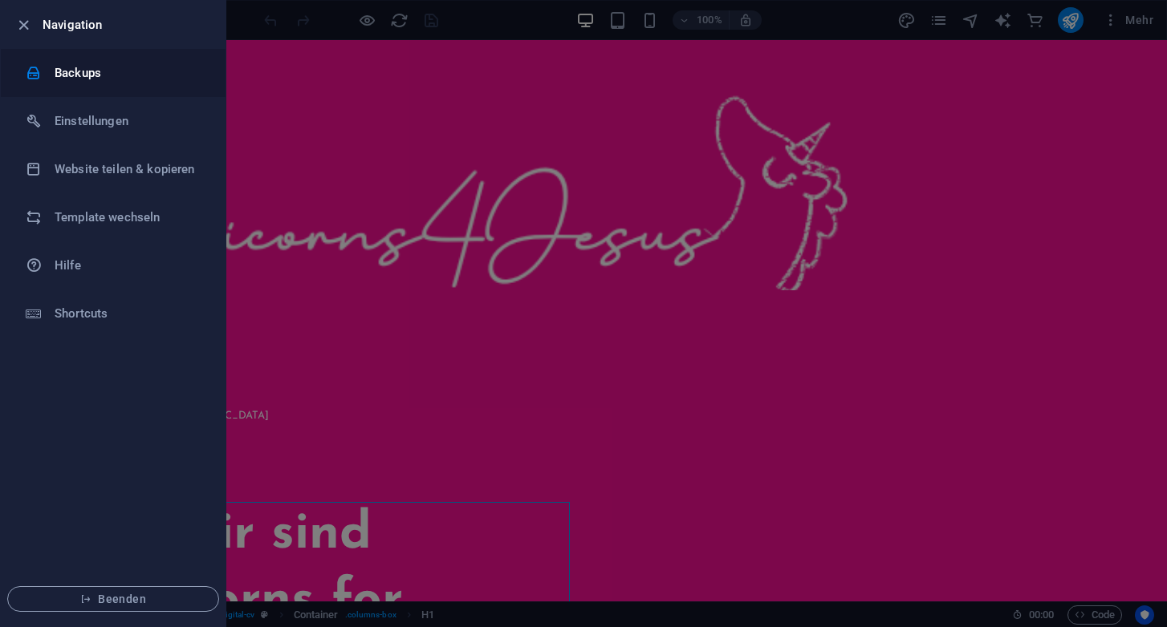
click at [63, 67] on h6 "Backups" at bounding box center [129, 72] width 148 height 19
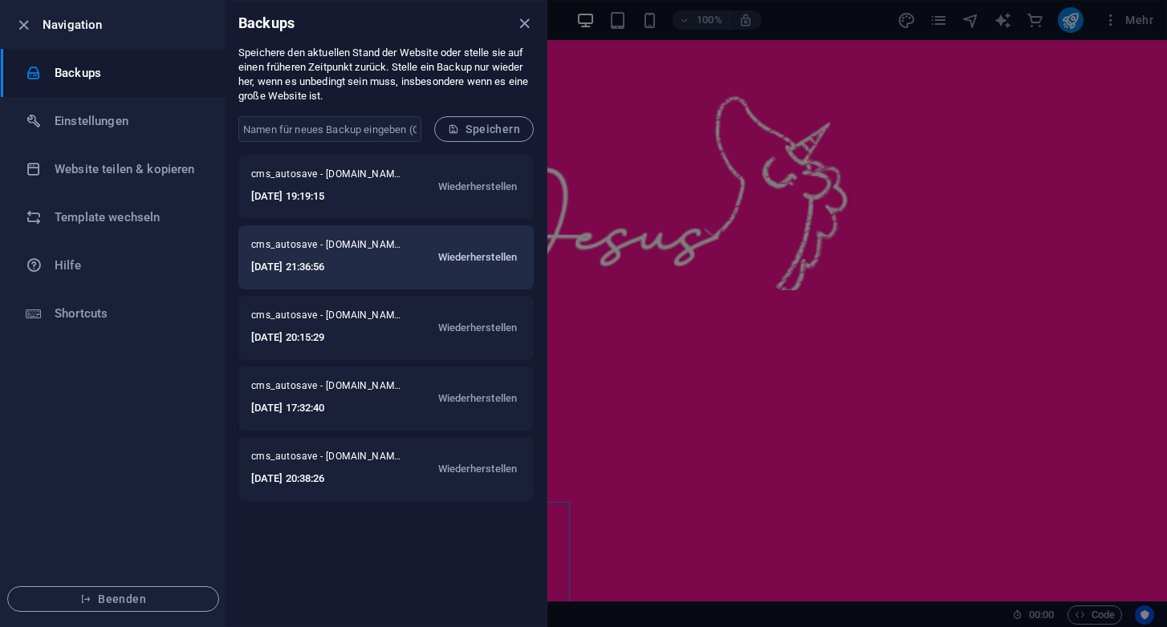
click at [487, 258] on span "Wiederherstellen" at bounding box center [477, 257] width 79 height 19
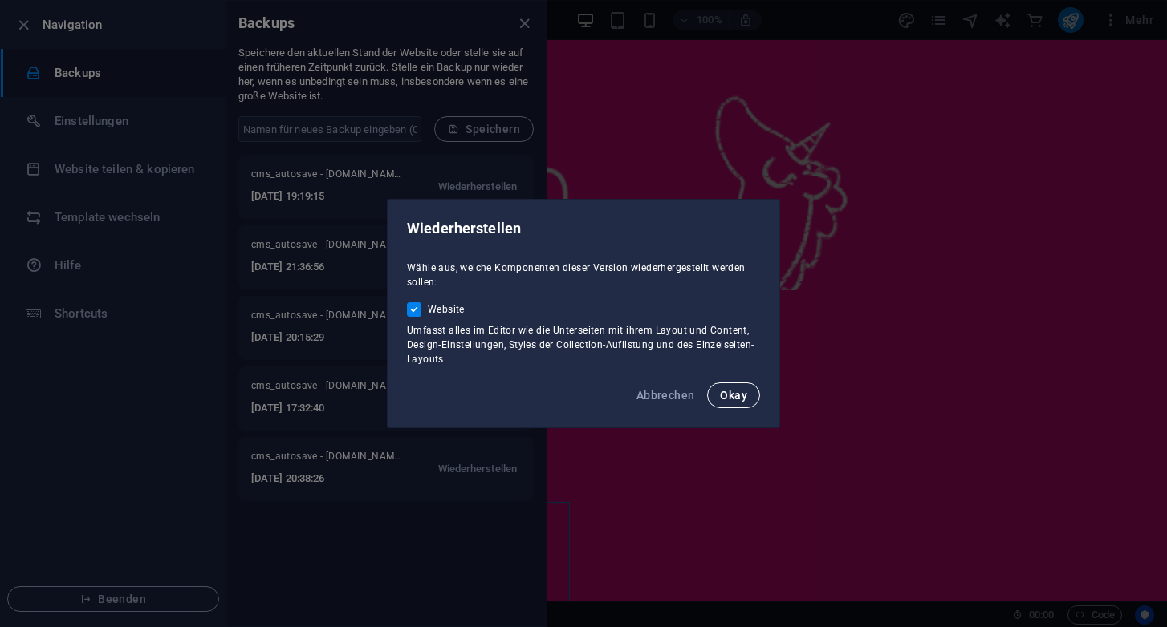
click at [741, 398] on span "Okay" at bounding box center [733, 395] width 27 height 13
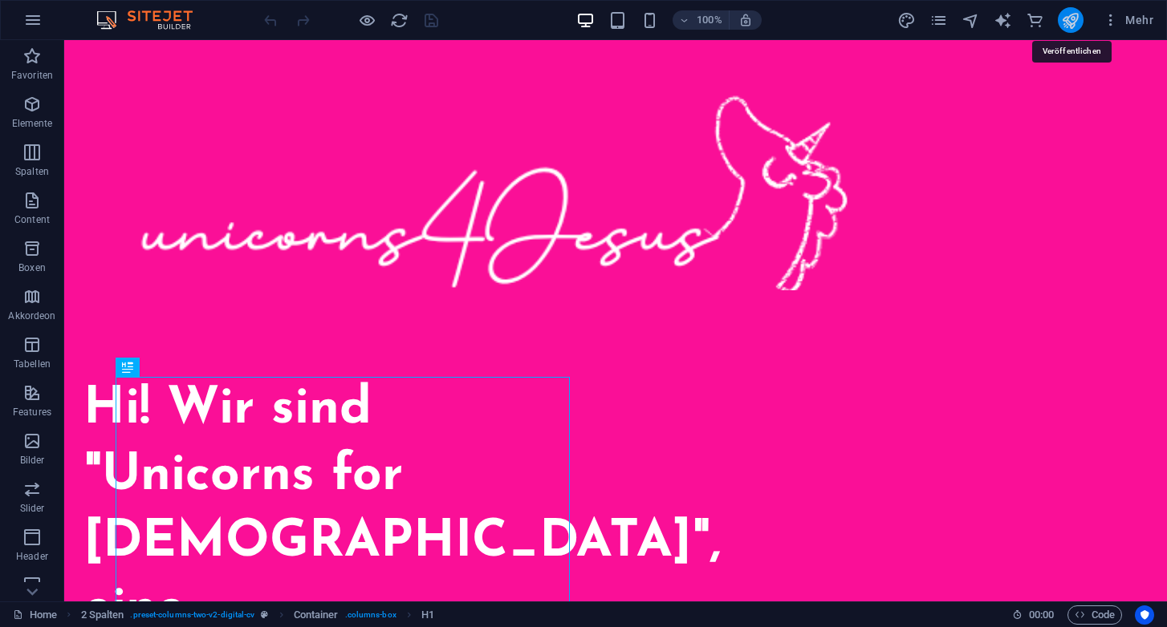
click at [1073, 21] on icon "publish" at bounding box center [1070, 20] width 18 height 18
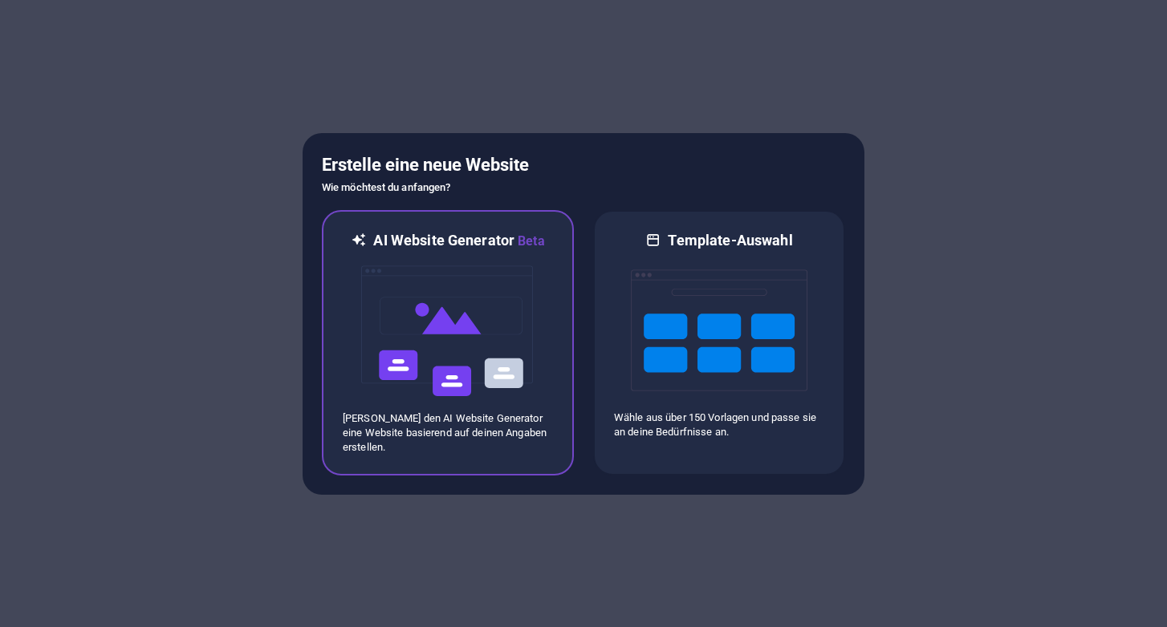
click at [445, 321] on img at bounding box center [447, 331] width 177 height 160
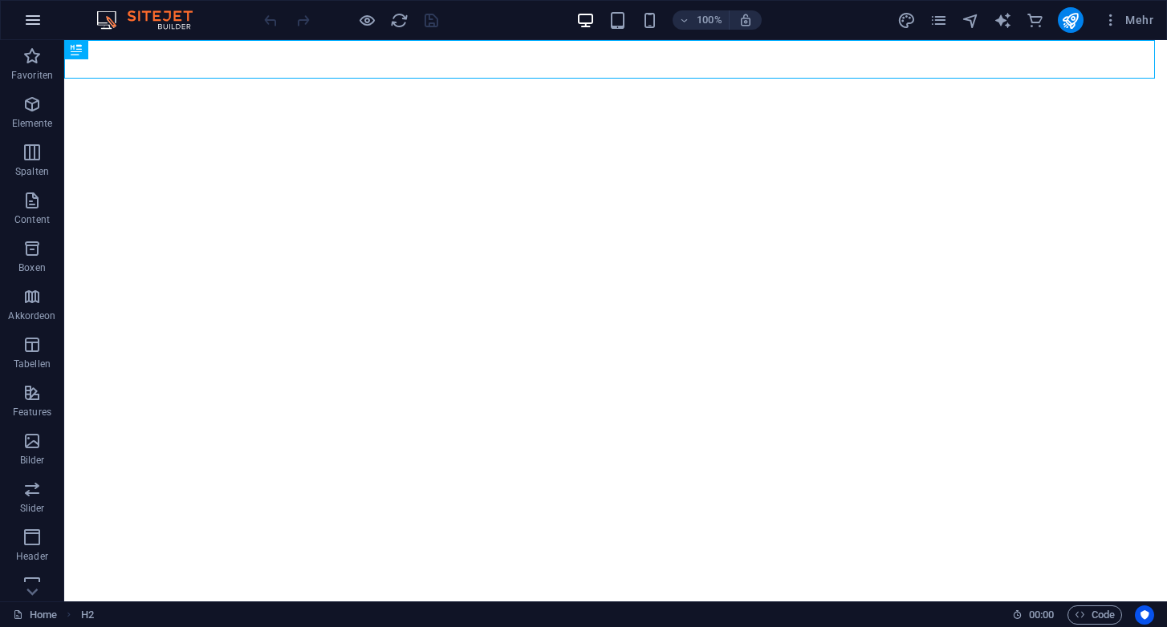
click at [34, 21] on icon "button" at bounding box center [32, 19] width 19 height 19
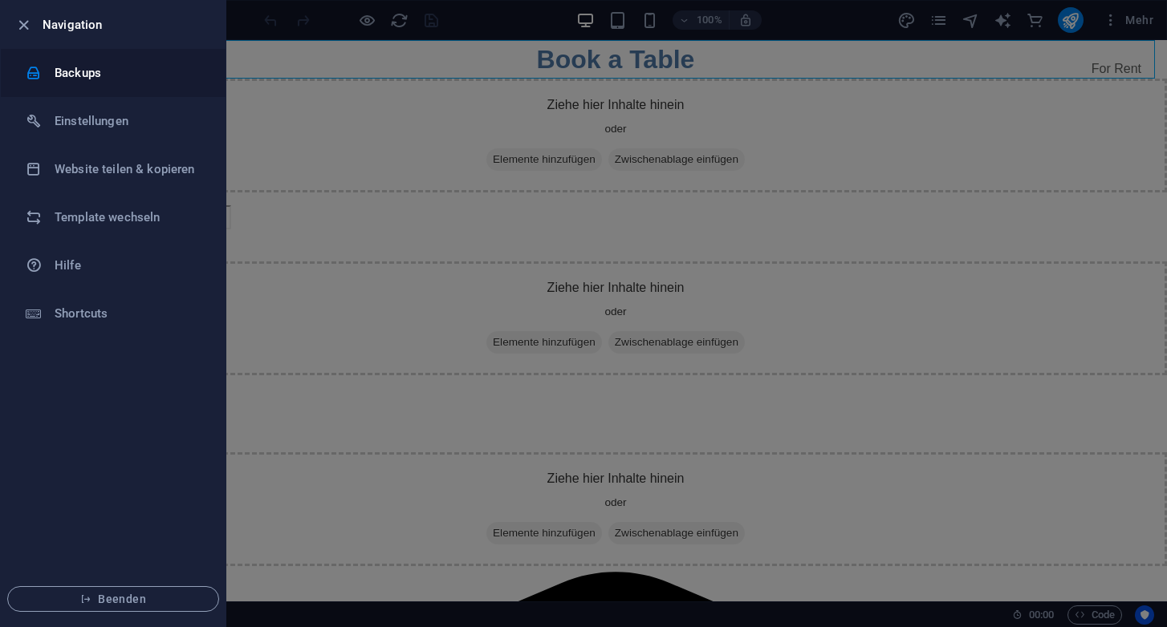
click at [71, 69] on h6 "Backups" at bounding box center [129, 72] width 148 height 19
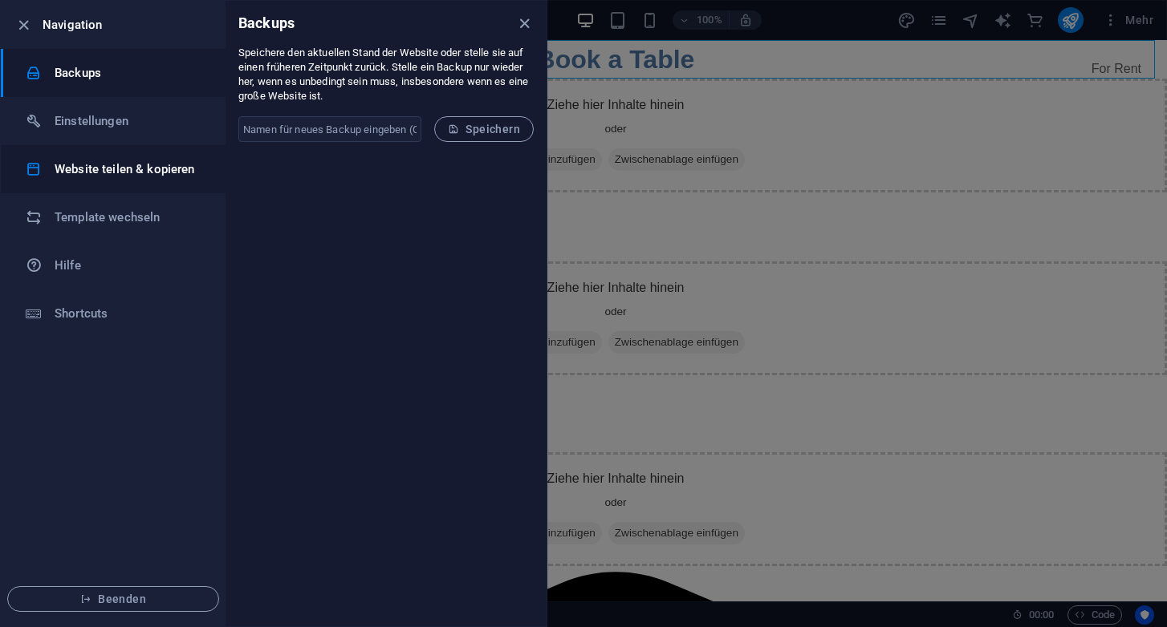
click at [106, 170] on h6 "Website teilen & kopieren" at bounding box center [129, 169] width 148 height 19
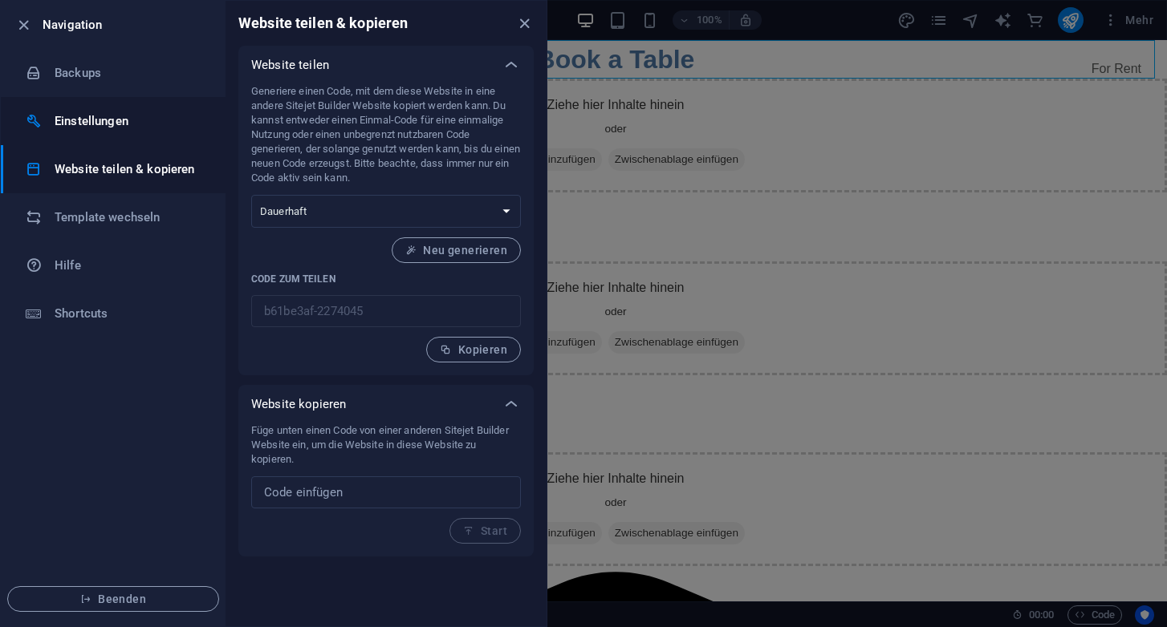
click at [96, 121] on h6 "Einstellungen" at bounding box center [129, 121] width 148 height 19
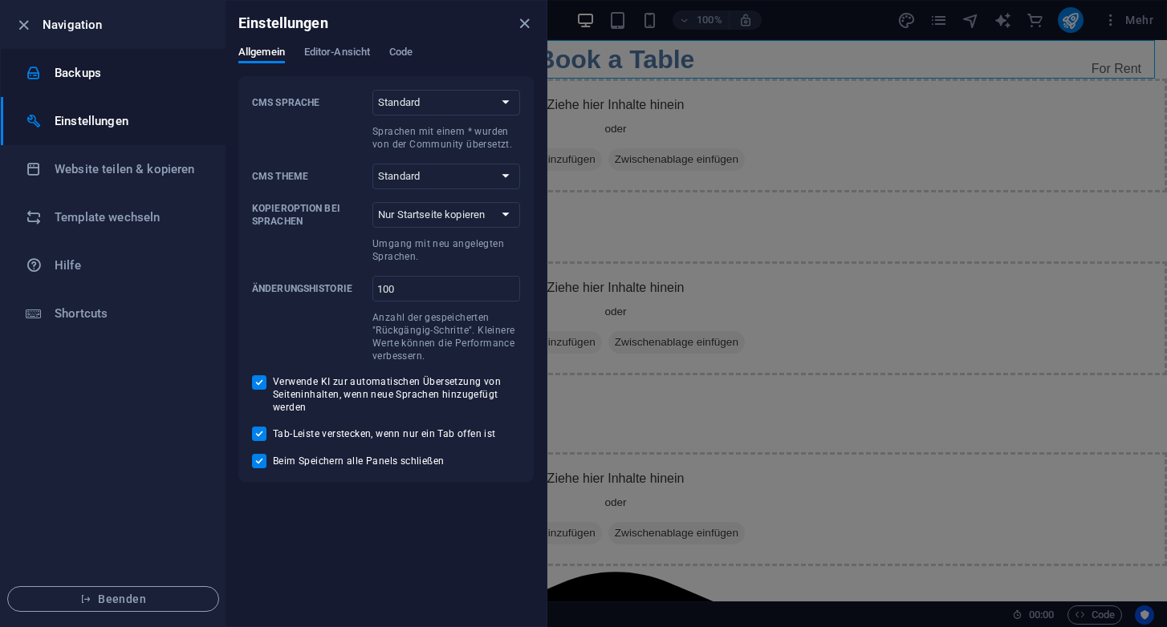
click at [83, 82] on h6 "Backups" at bounding box center [129, 72] width 148 height 19
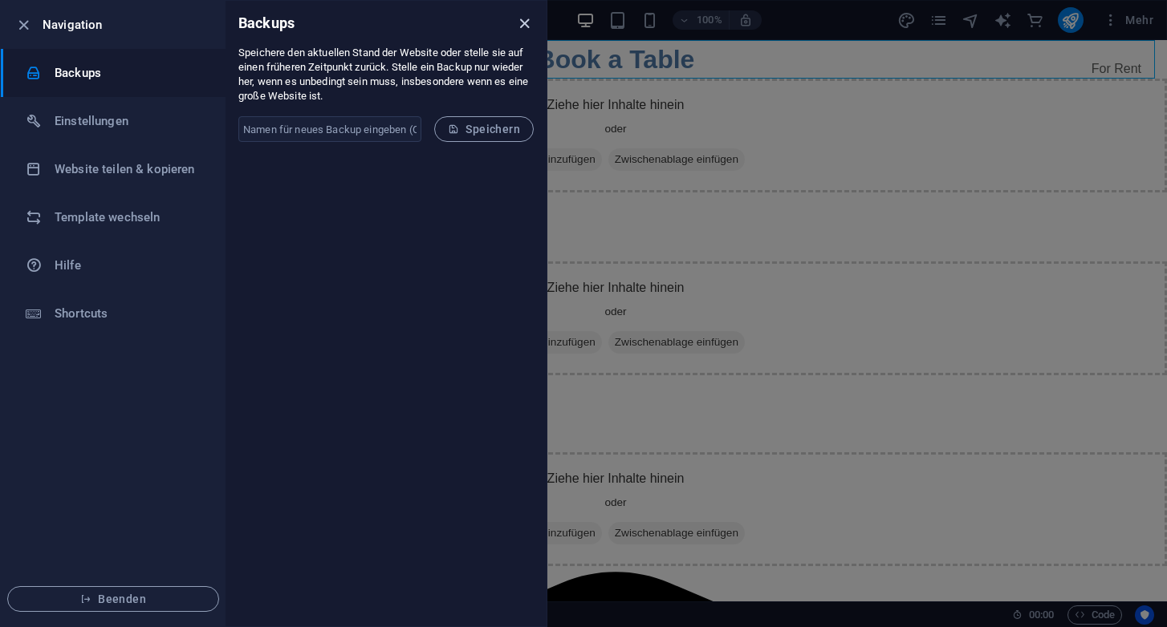
click at [526, 28] on icon "close" at bounding box center [524, 23] width 18 height 18
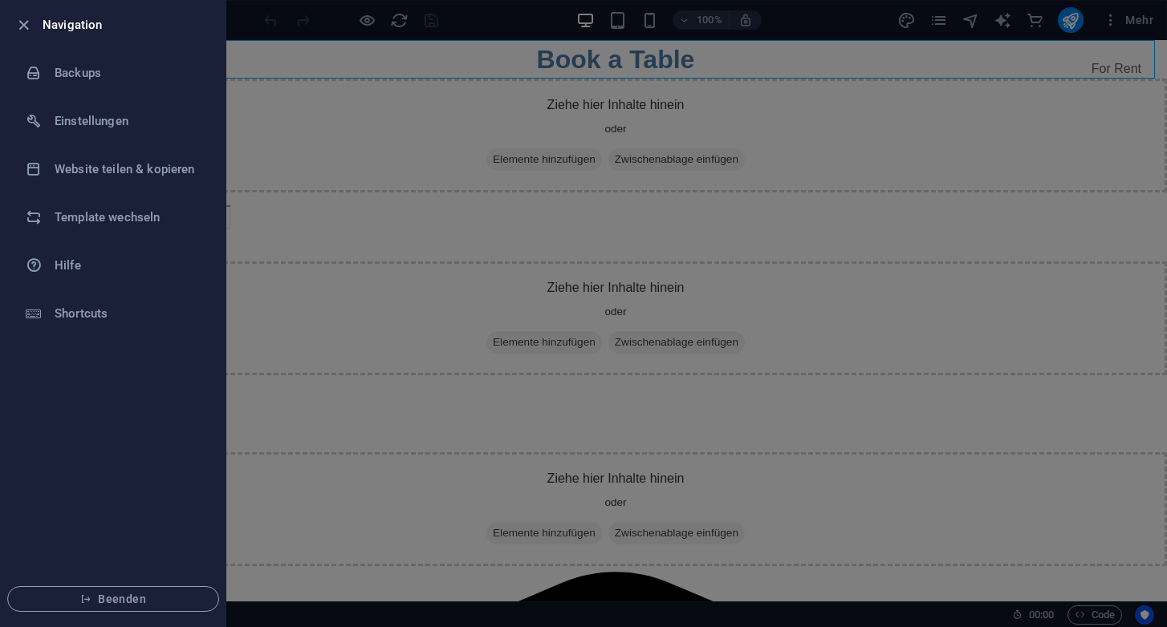
click at [973, 26] on div at bounding box center [583, 313] width 1167 height 627
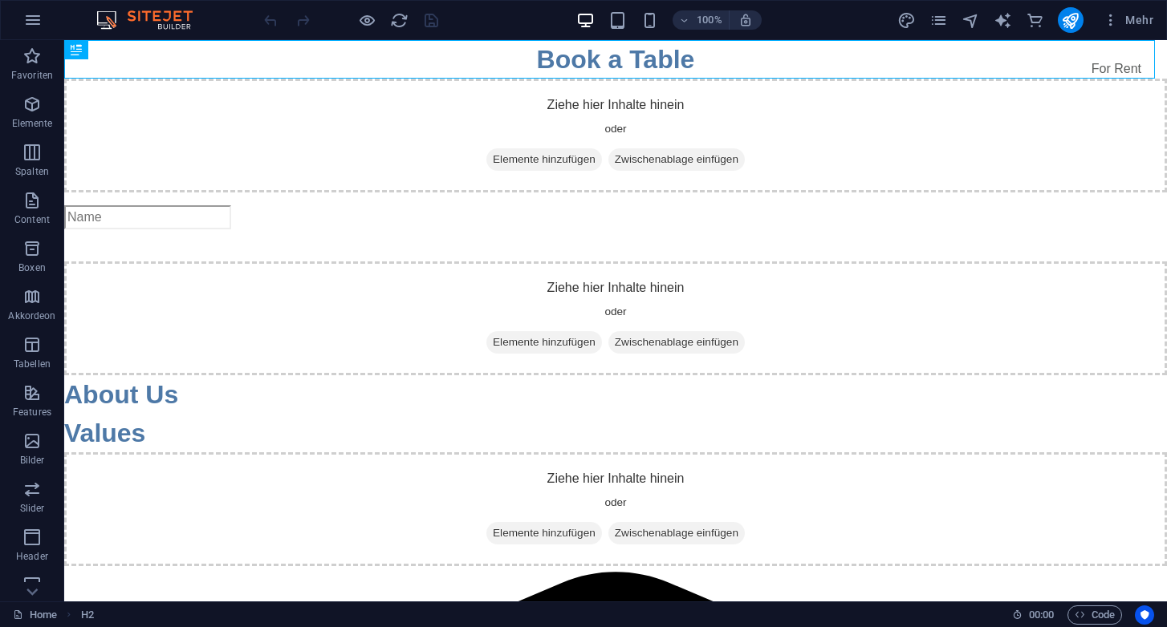
click at [136, 18] on img at bounding box center [152, 19] width 120 height 19
click at [34, 58] on icon "button" at bounding box center [31, 56] width 19 height 19
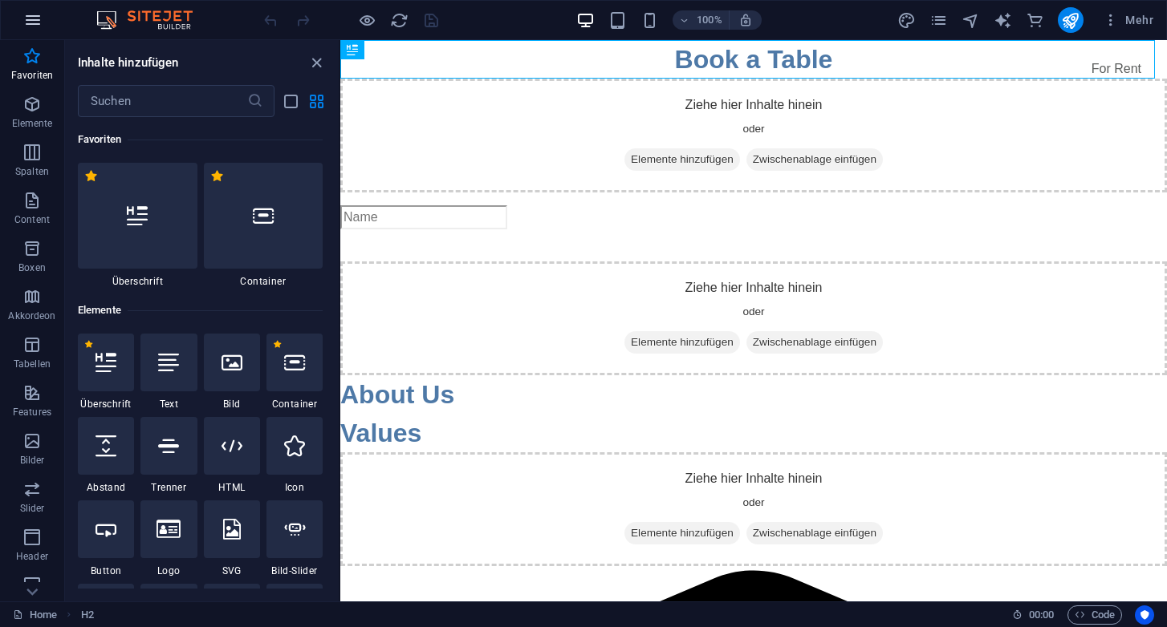
click at [29, 18] on icon "button" at bounding box center [32, 19] width 19 height 19
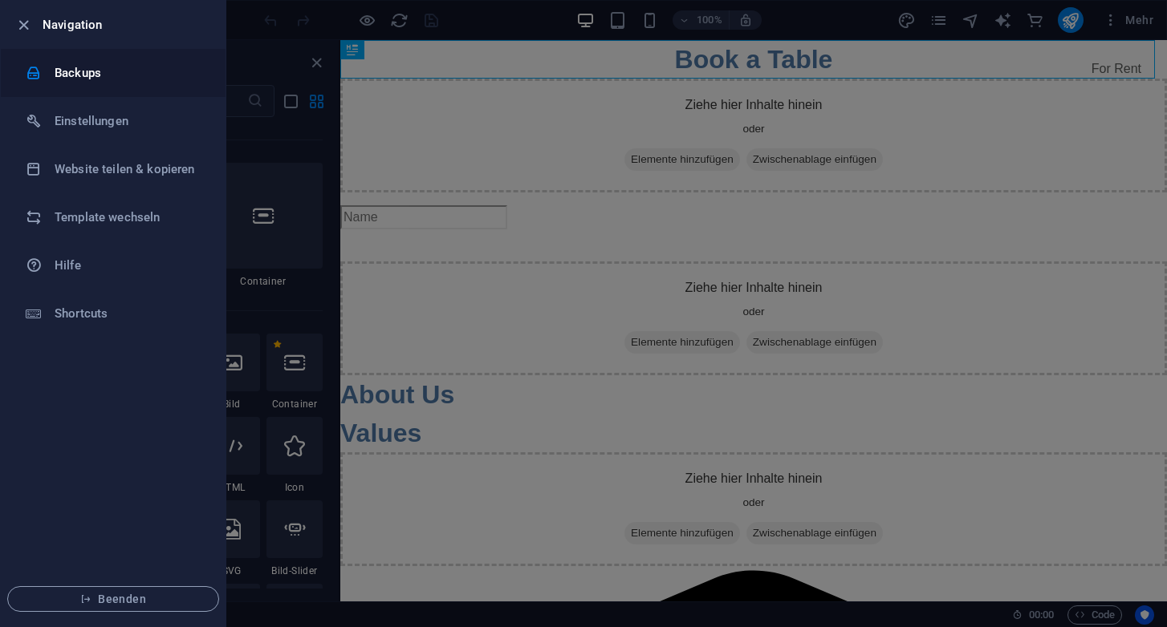
click at [73, 79] on h6 "Backups" at bounding box center [129, 72] width 148 height 19
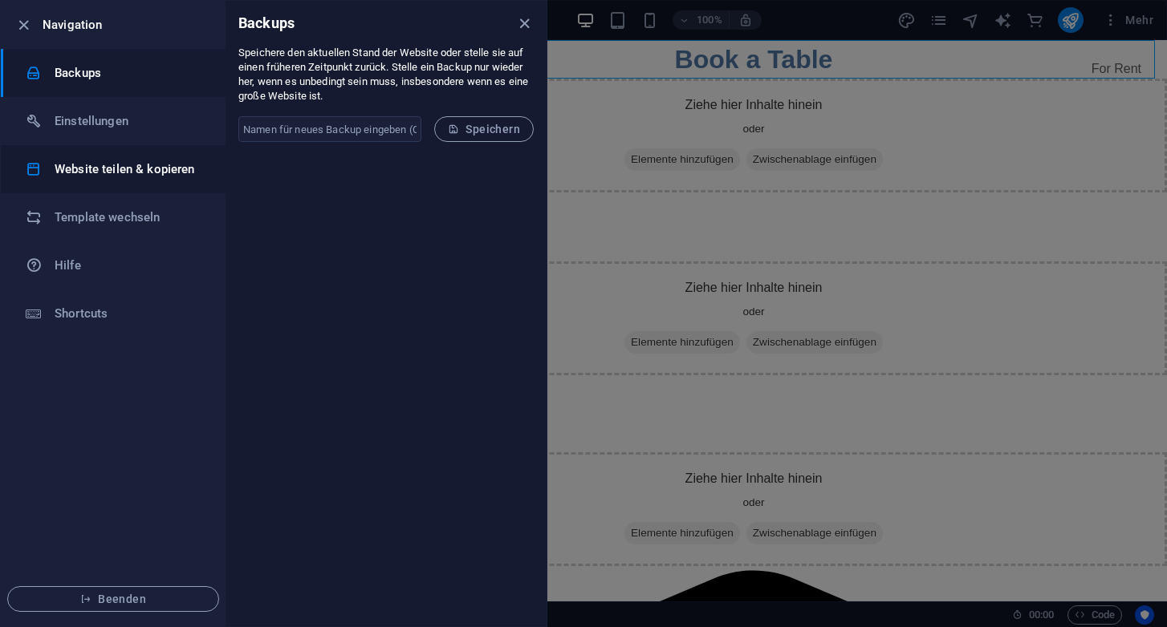
click at [101, 166] on h6 "Website teilen & kopieren" at bounding box center [129, 169] width 148 height 19
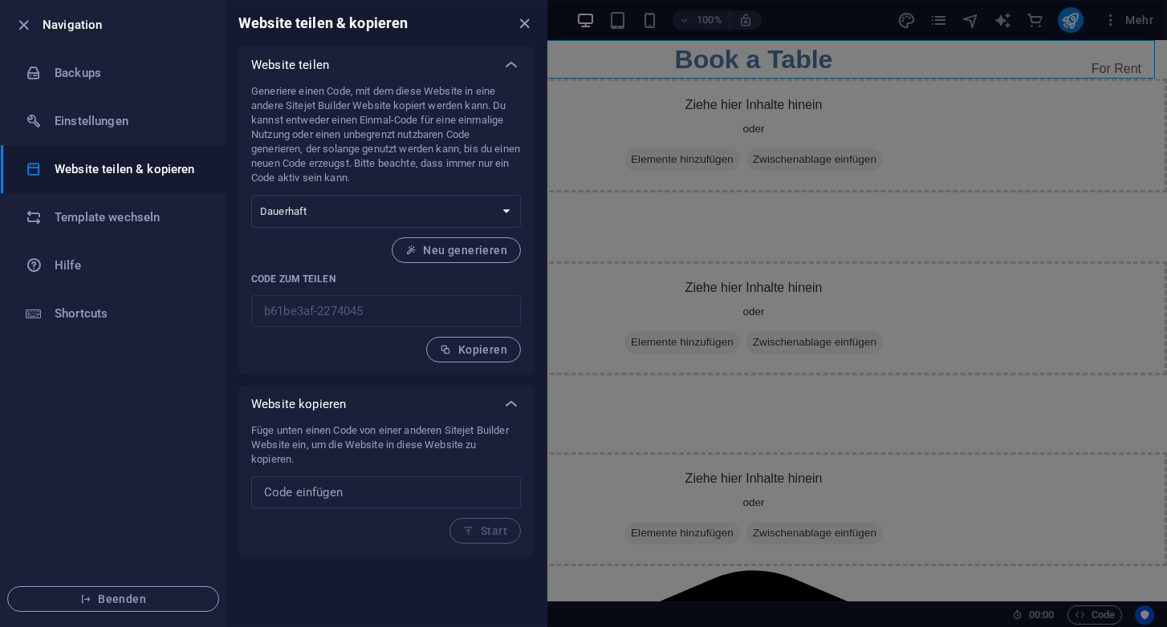
click at [819, 18] on div at bounding box center [583, 313] width 1167 height 627
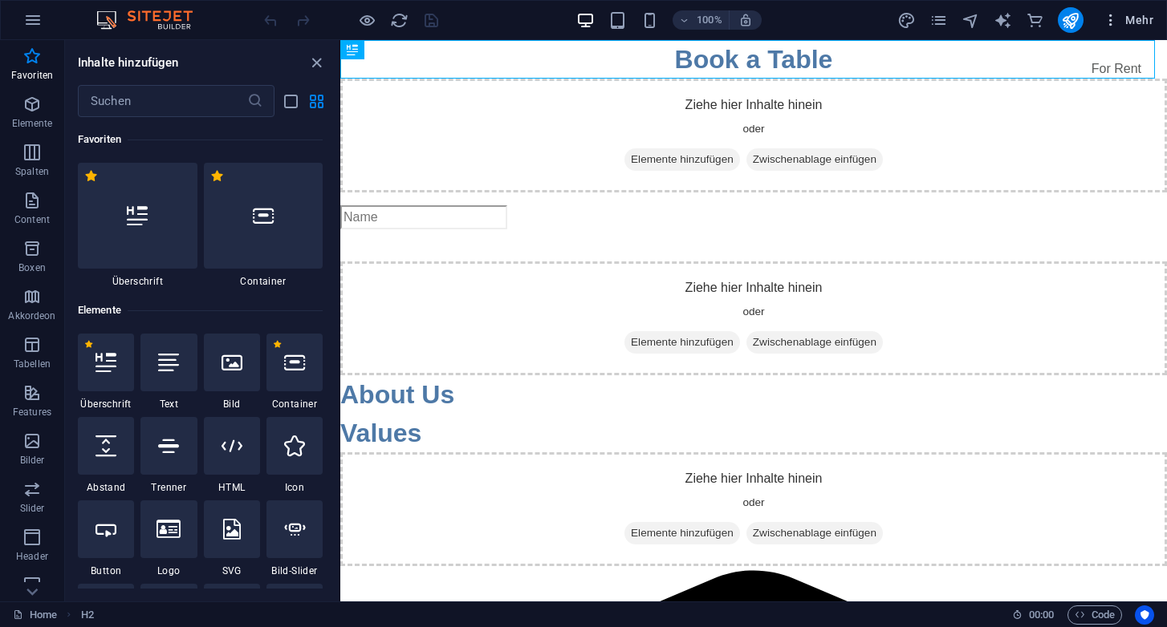
click at [1139, 22] on span "Mehr" at bounding box center [1127, 20] width 51 height 16
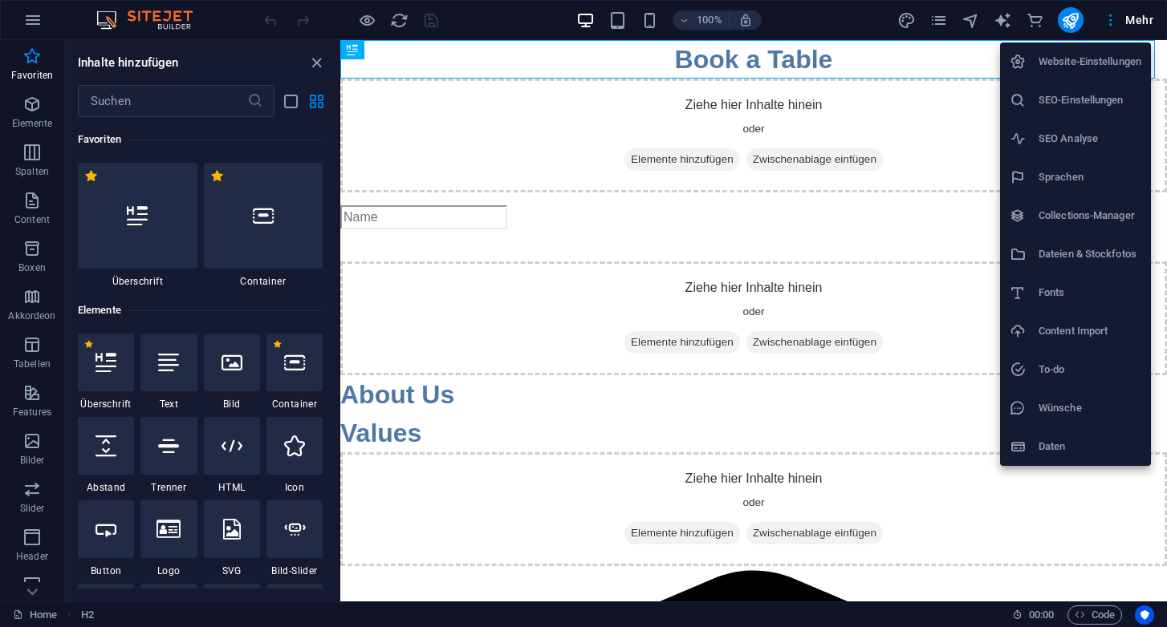
click at [853, 19] on div at bounding box center [583, 313] width 1167 height 627
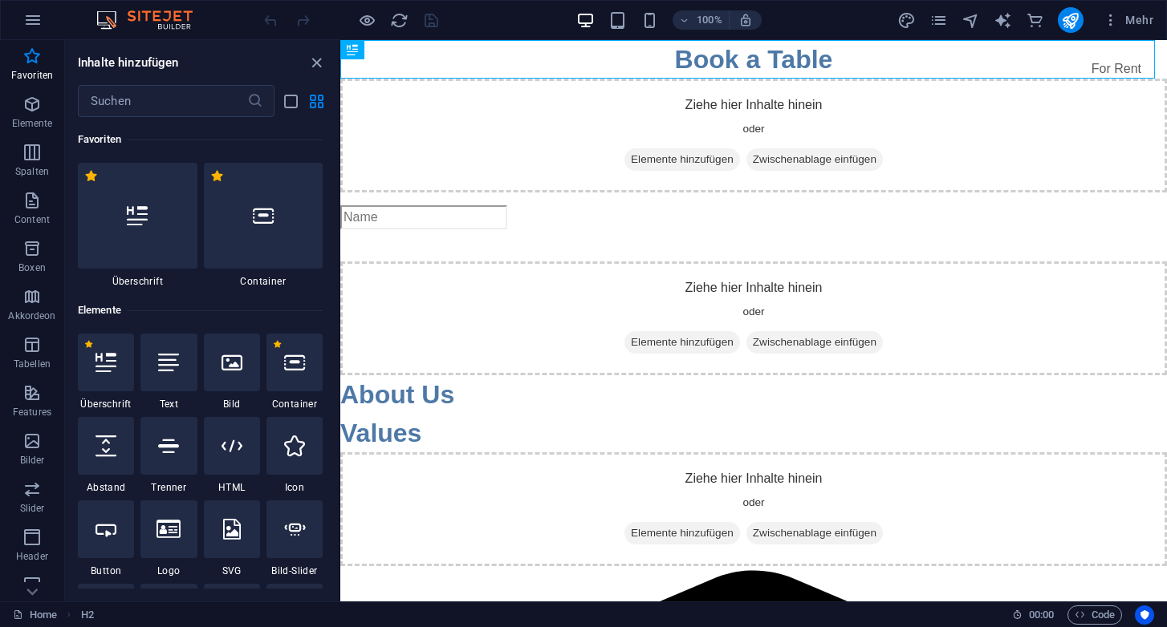
click at [164, 26] on img at bounding box center [152, 19] width 120 height 19
click at [116, 20] on img at bounding box center [152, 19] width 120 height 19
click at [29, 24] on icon "button" at bounding box center [32, 19] width 19 height 19
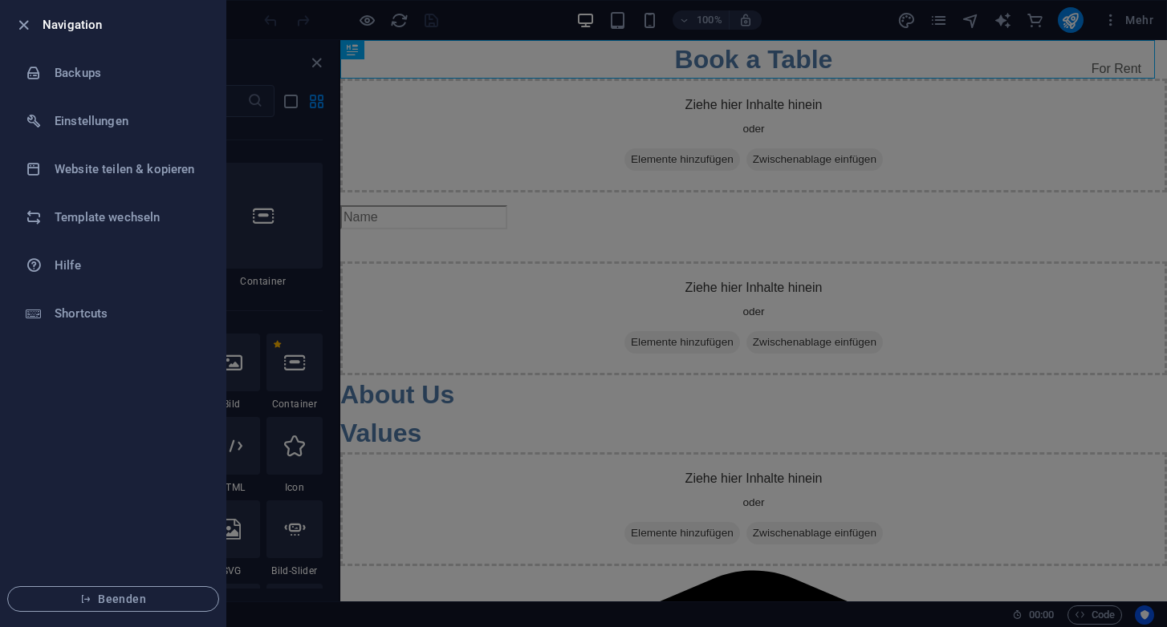
click at [481, 26] on div at bounding box center [583, 313] width 1167 height 627
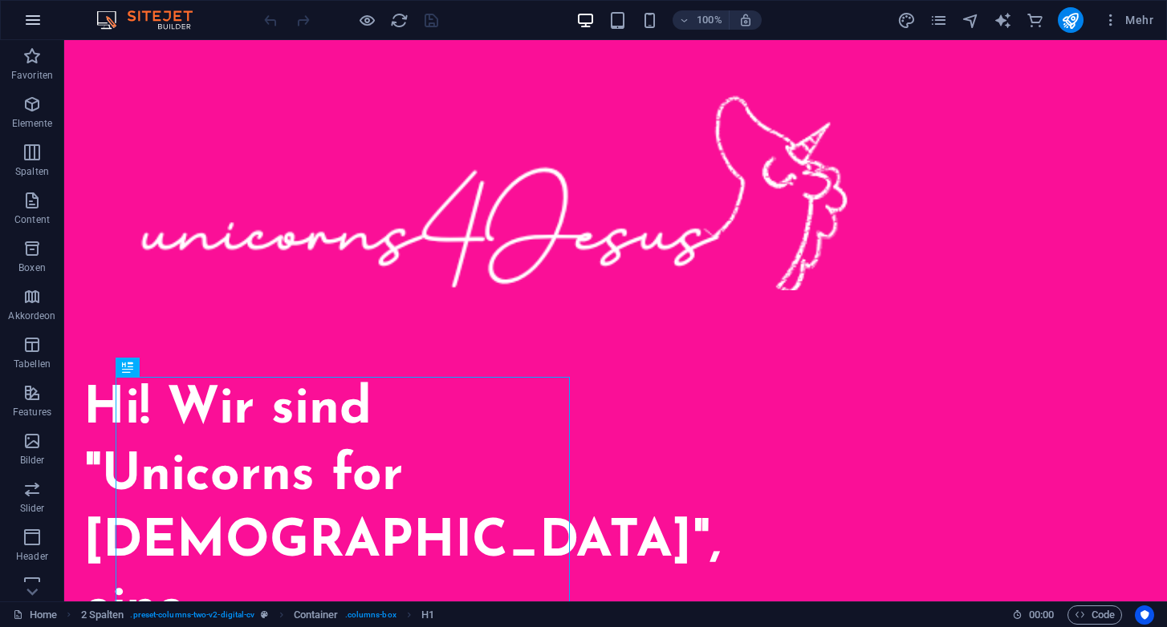
click at [30, 18] on icon "button" at bounding box center [32, 19] width 19 height 19
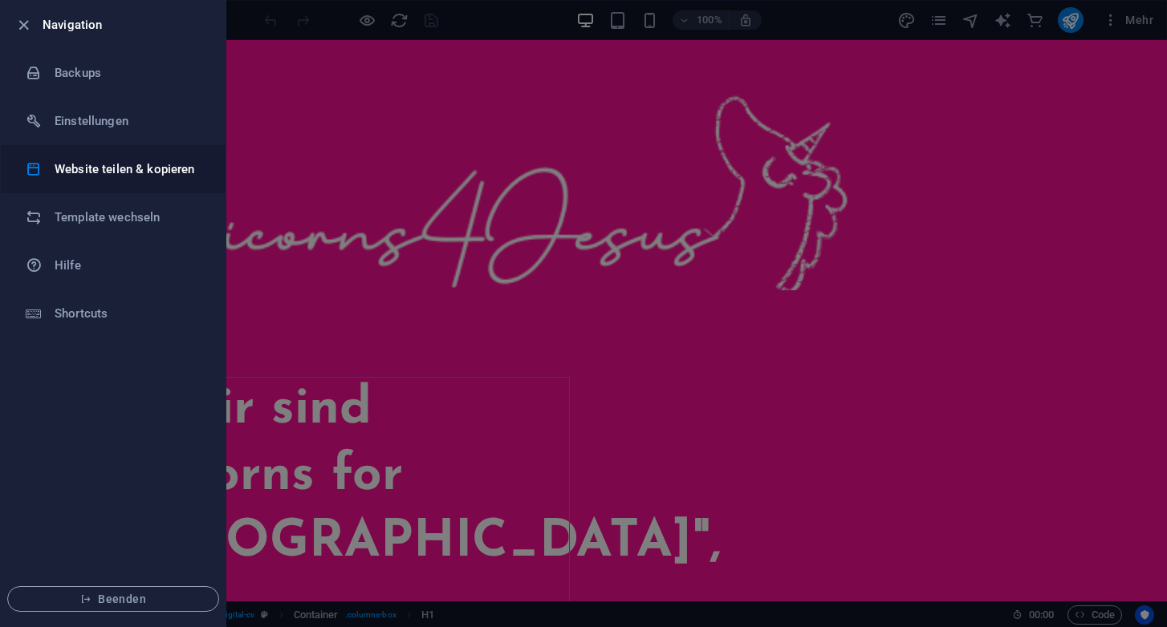
click at [101, 172] on h6 "Website teilen & kopieren" at bounding box center [129, 169] width 148 height 19
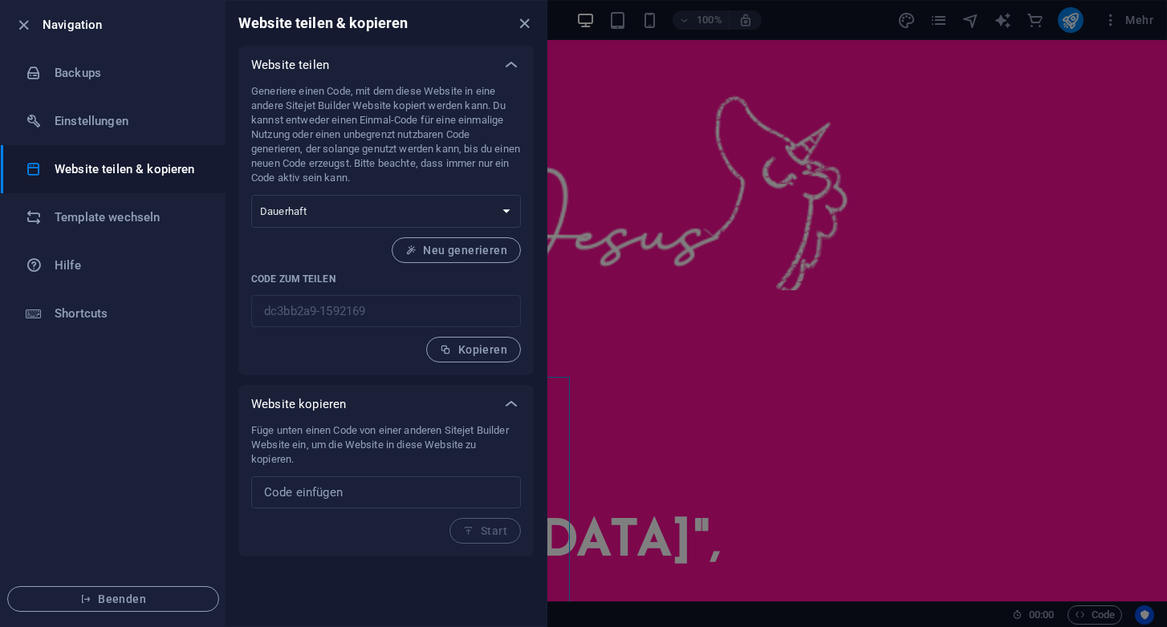
click at [243, 285] on div "Generiere einen Code, mit dem diese Website in eine andere Sitejet Builder Webs…" at bounding box center [385, 229] width 295 height 291
click at [473, 355] on span "Kopieren" at bounding box center [473, 349] width 67 height 13
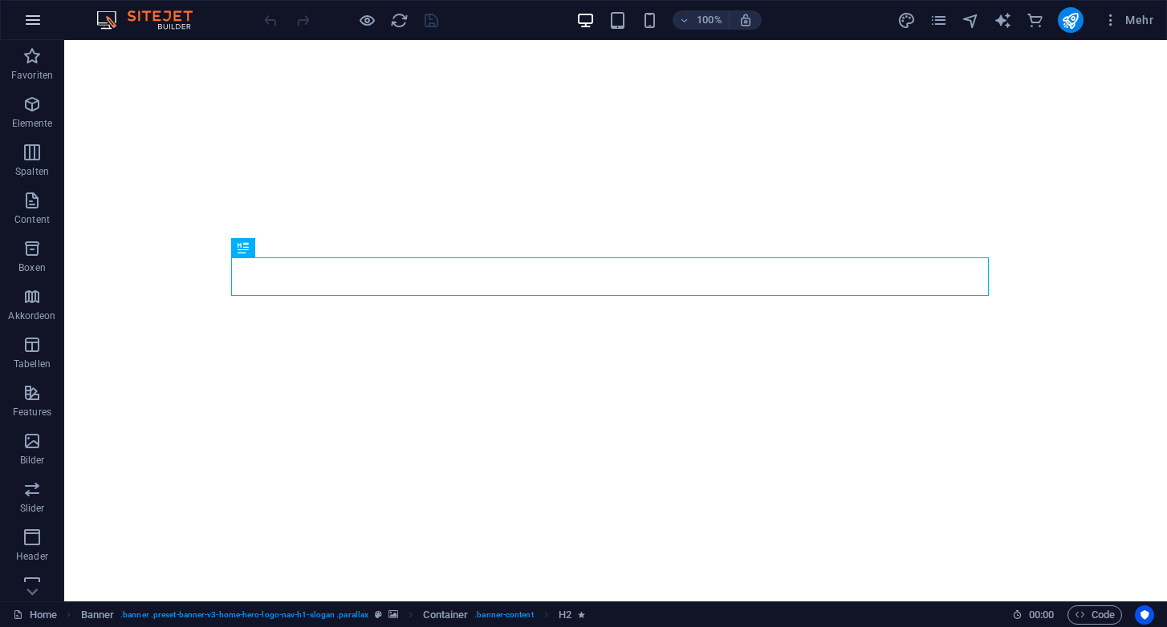
click at [34, 22] on icon "button" at bounding box center [32, 19] width 19 height 19
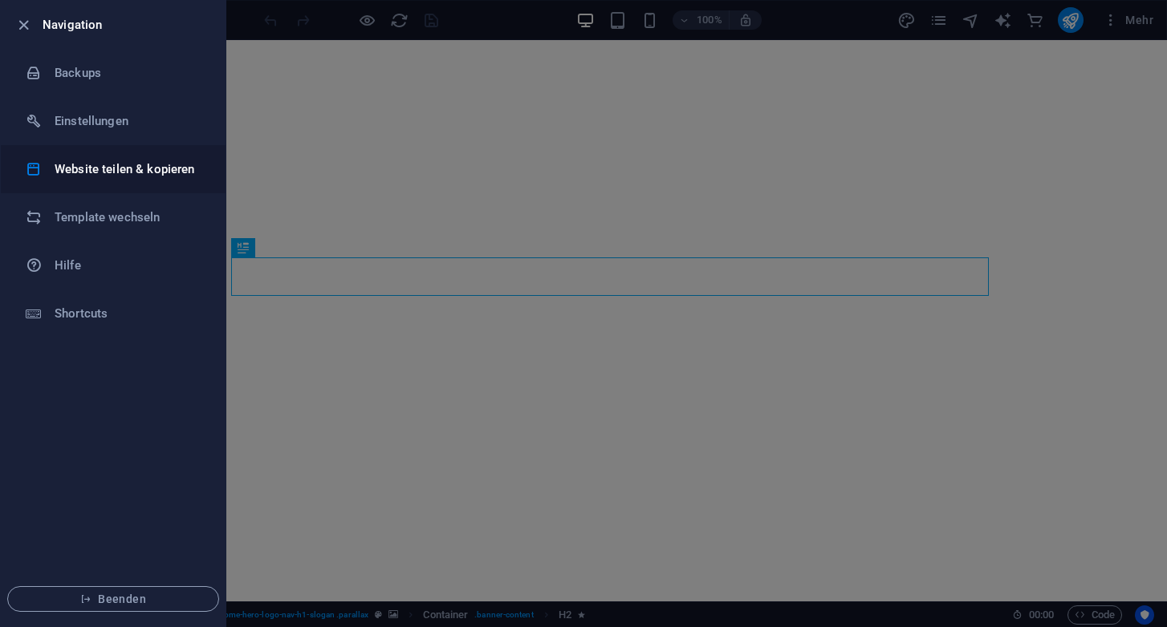
click at [95, 159] on li "Website teilen & kopieren" at bounding box center [113, 169] width 225 height 48
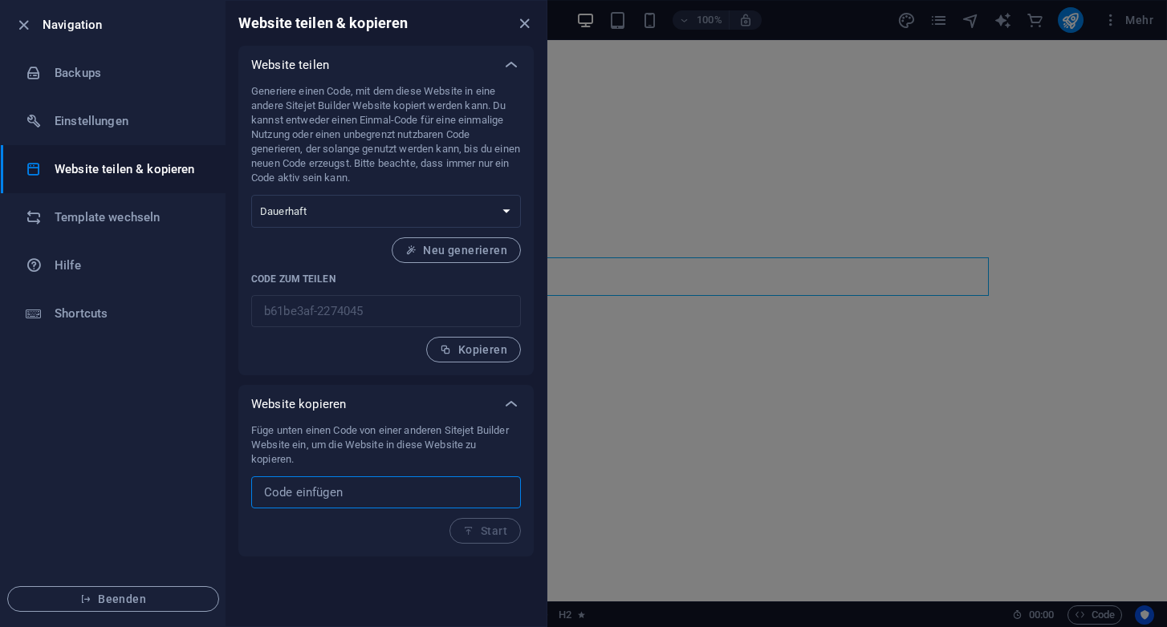
click at [371, 488] on input "text" at bounding box center [386, 493] width 270 height 32
paste input "dc3bb2a9-1592169"
type input "dc3bb2a9-1592169"
click at [482, 531] on span "Start" at bounding box center [485, 531] width 44 height 13
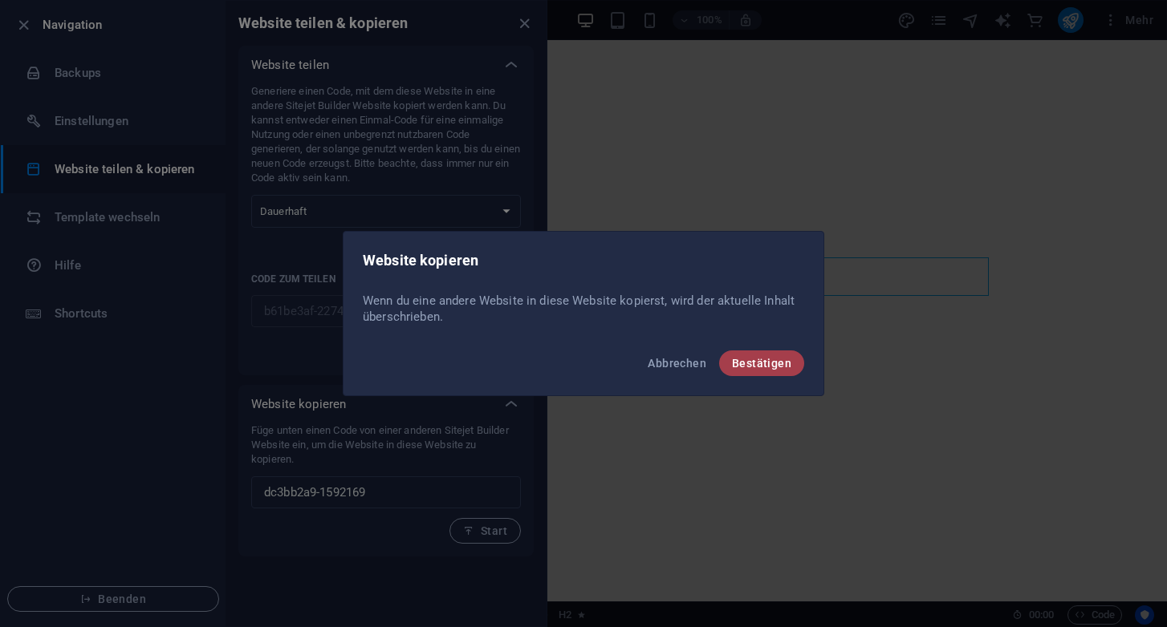
click at [748, 364] on span "Bestätigen" at bounding box center [761, 363] width 59 height 13
click at [769, 367] on span "Bestätigen" at bounding box center [751, 363] width 79 height 13
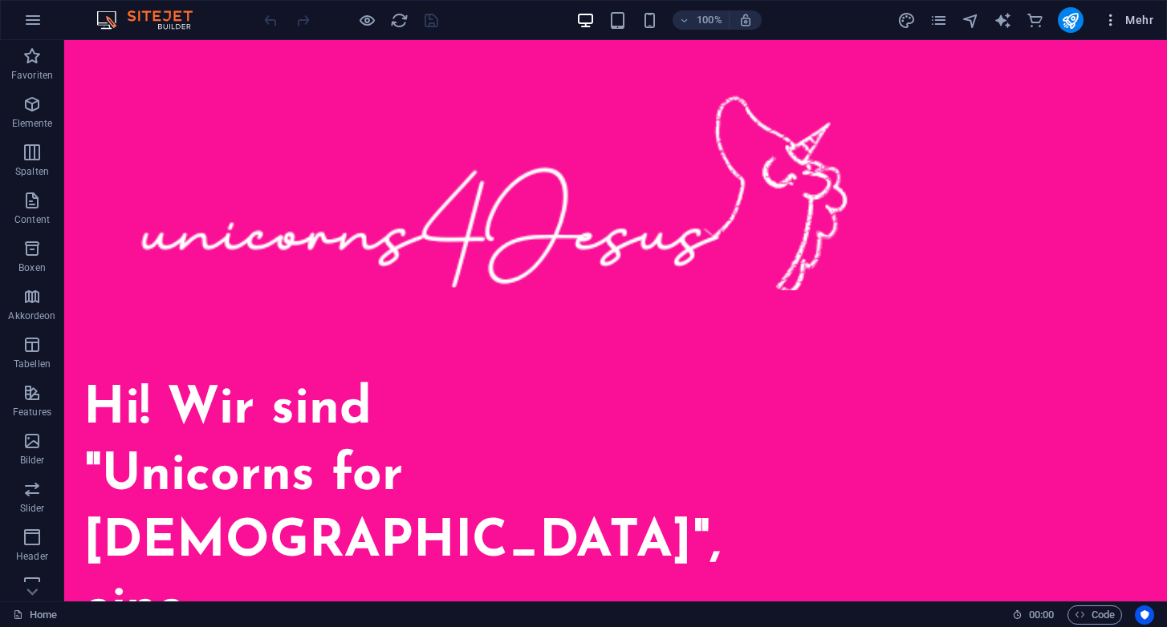
click at [1134, 23] on span "Mehr" at bounding box center [1127, 20] width 51 height 16
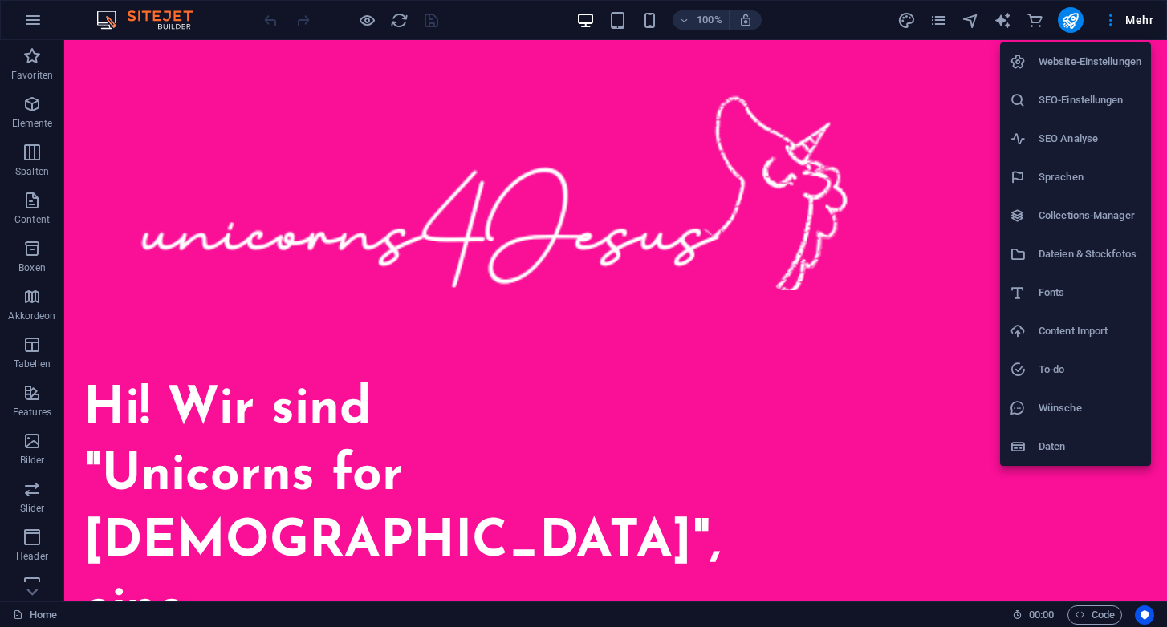
click at [1061, 211] on h6 "Collections-Manager" at bounding box center [1089, 215] width 103 height 19
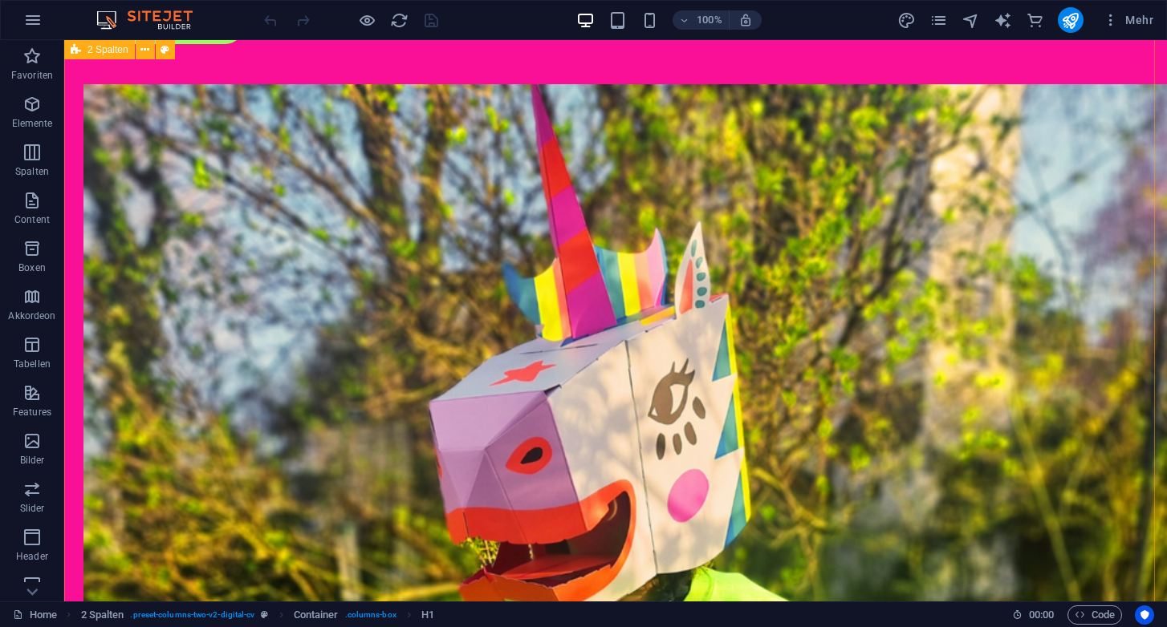
scroll to position [1507, 0]
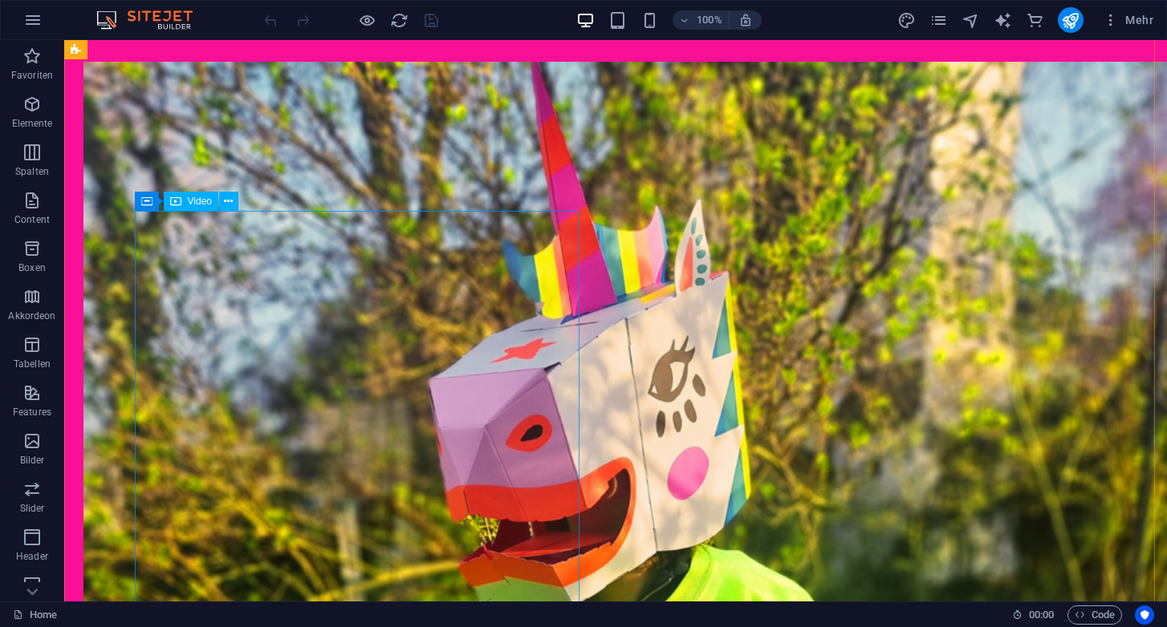
click at [233, 203] on button at bounding box center [228, 201] width 19 height 19
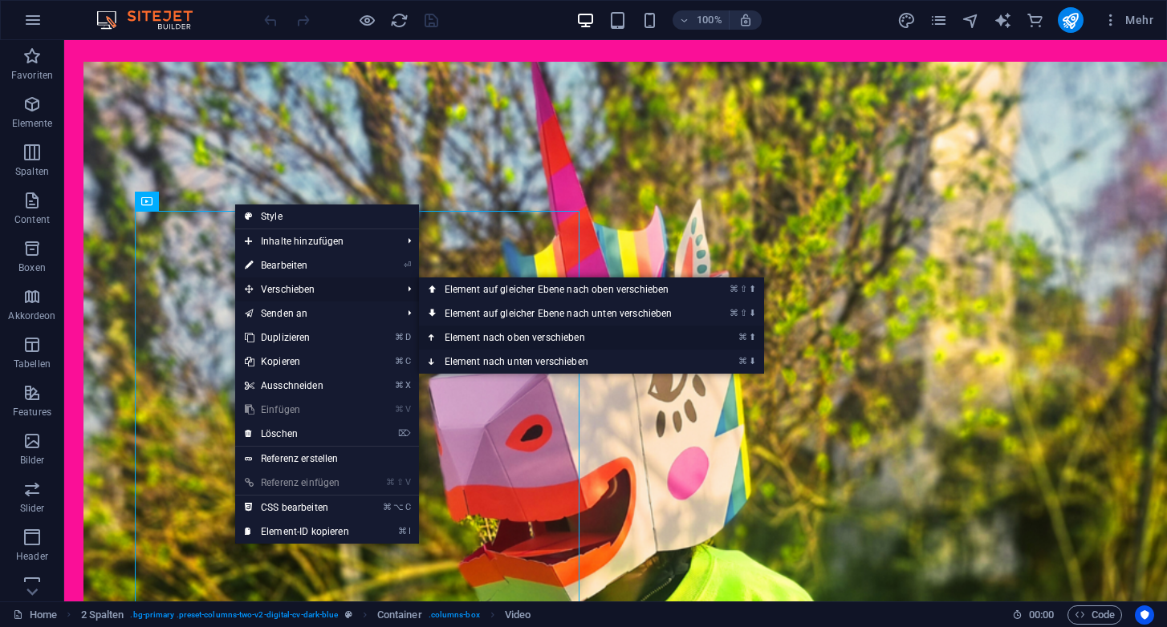
click at [477, 338] on link "⌘ ⬆ Element nach oben verschieben" at bounding box center [562, 338] width 286 height 24
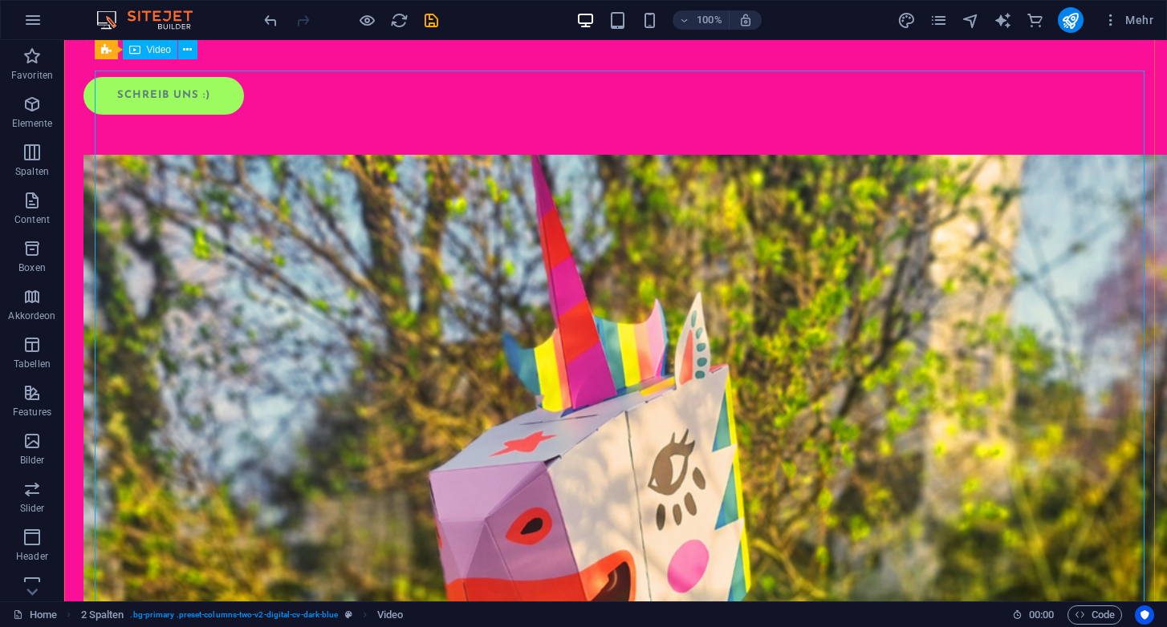
scroll to position [1405, 0]
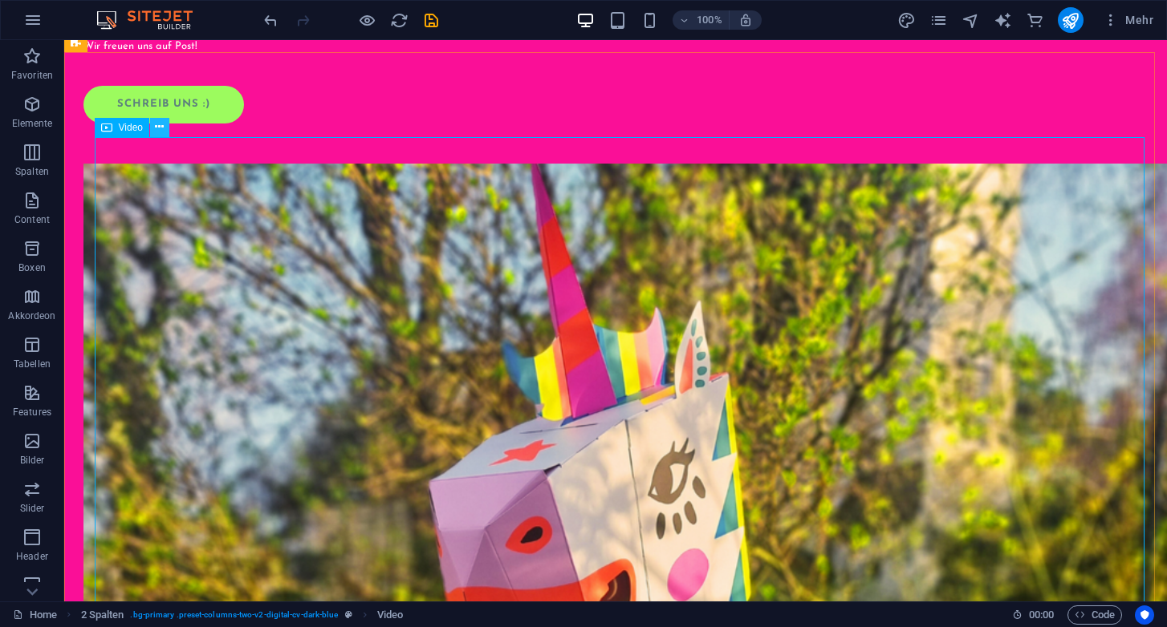
click at [160, 128] on icon at bounding box center [159, 127] width 9 height 17
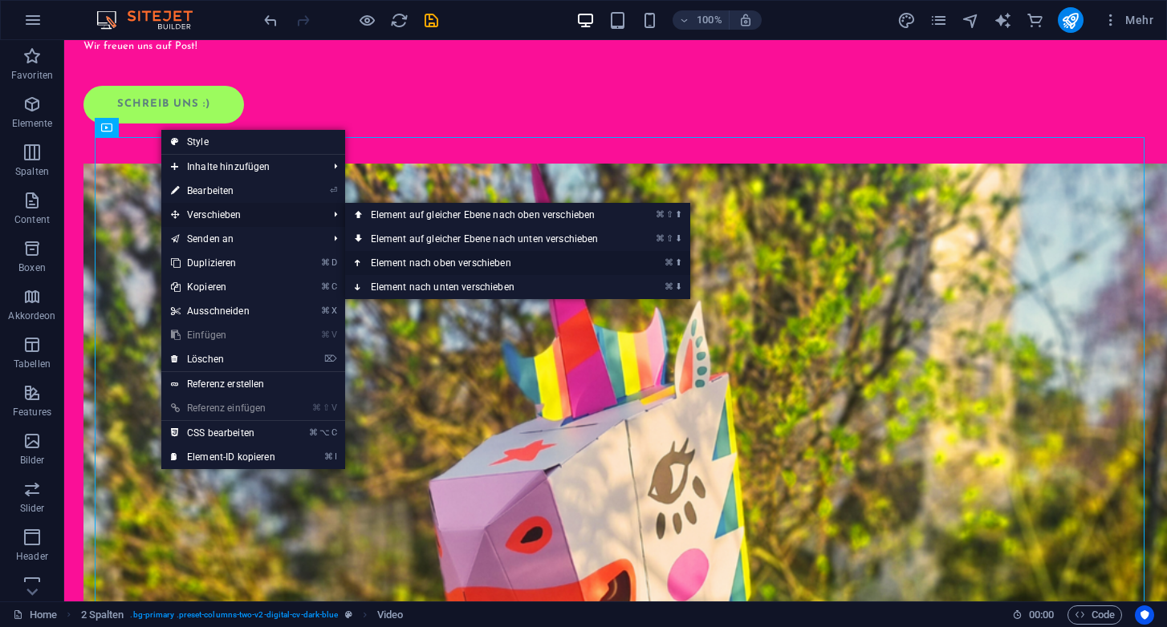
click at [440, 262] on link "⌘ ⬆ Element nach oben verschieben" at bounding box center [488, 263] width 286 height 24
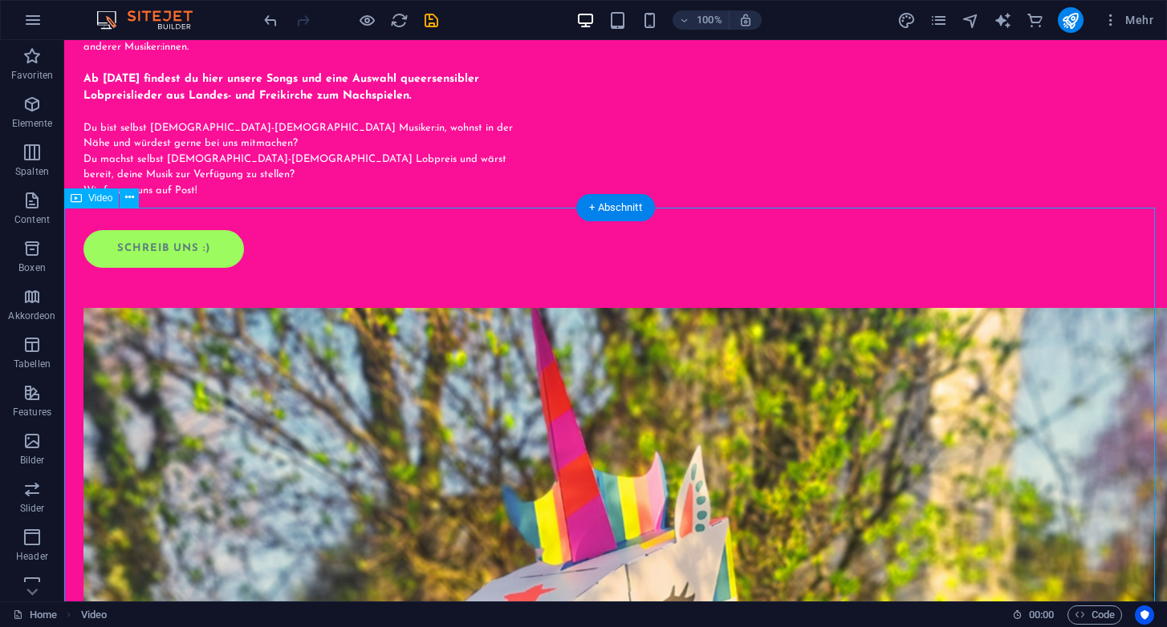
scroll to position [1289, 0]
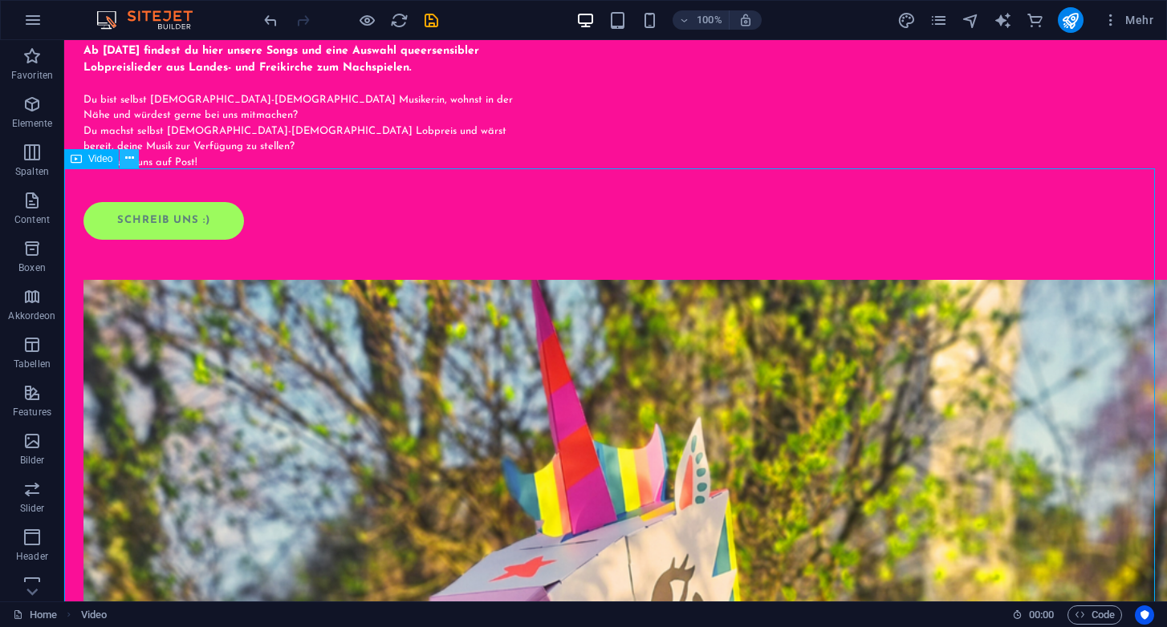
click at [128, 156] on icon at bounding box center [129, 158] width 9 height 17
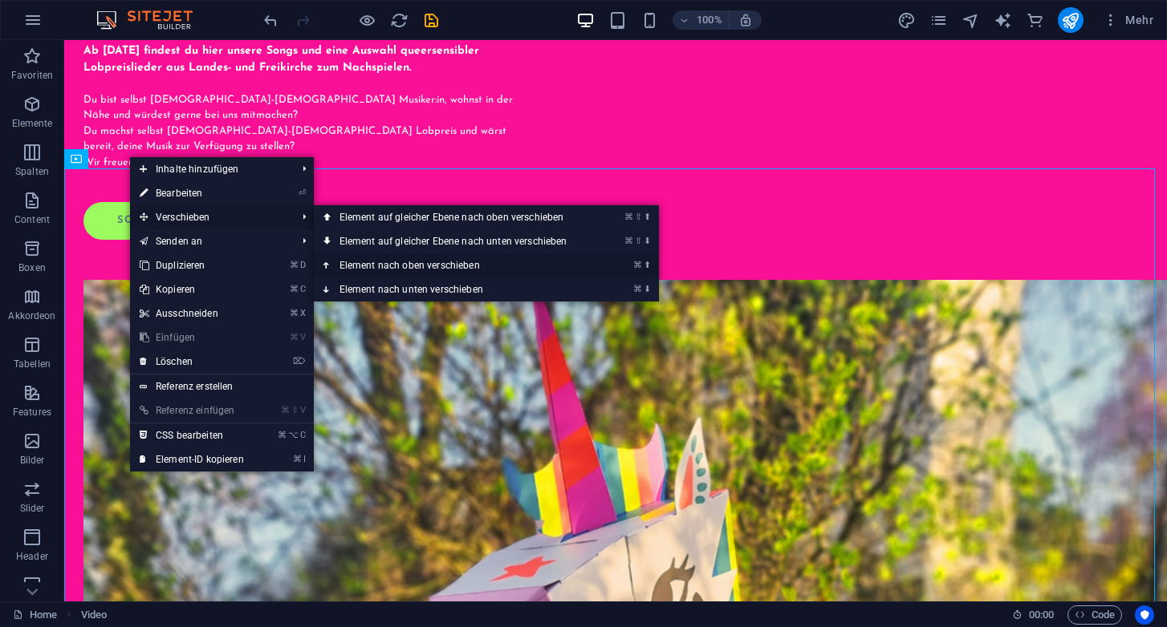
click at [411, 267] on link "⌘ ⬆ Element nach oben verschieben" at bounding box center [457, 266] width 286 height 24
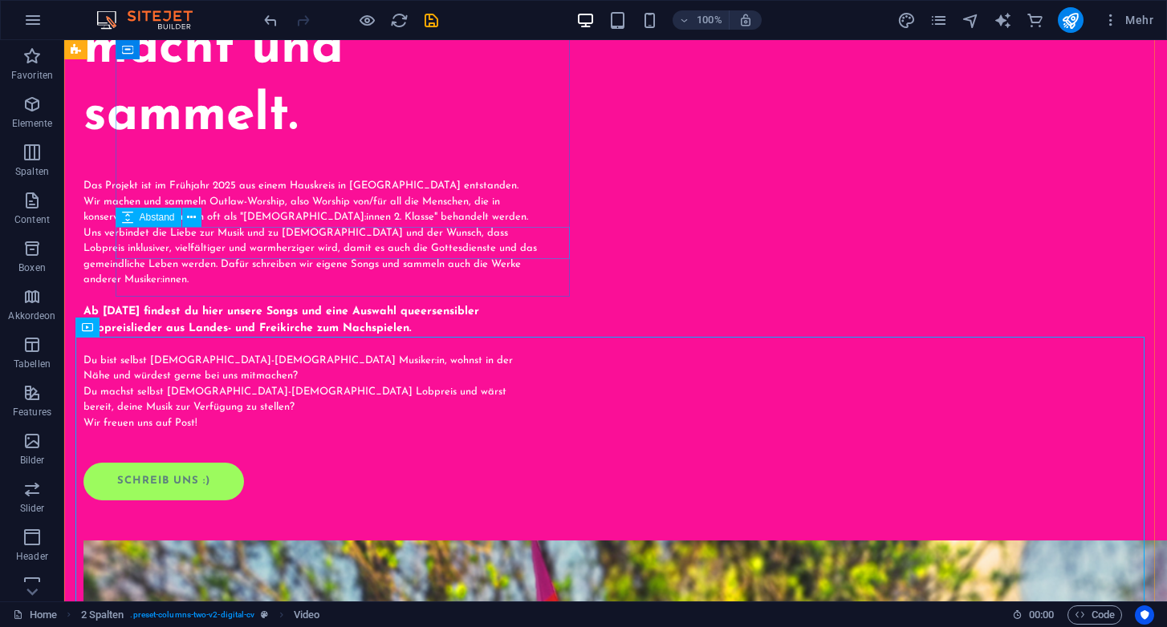
scroll to position [1049, 0]
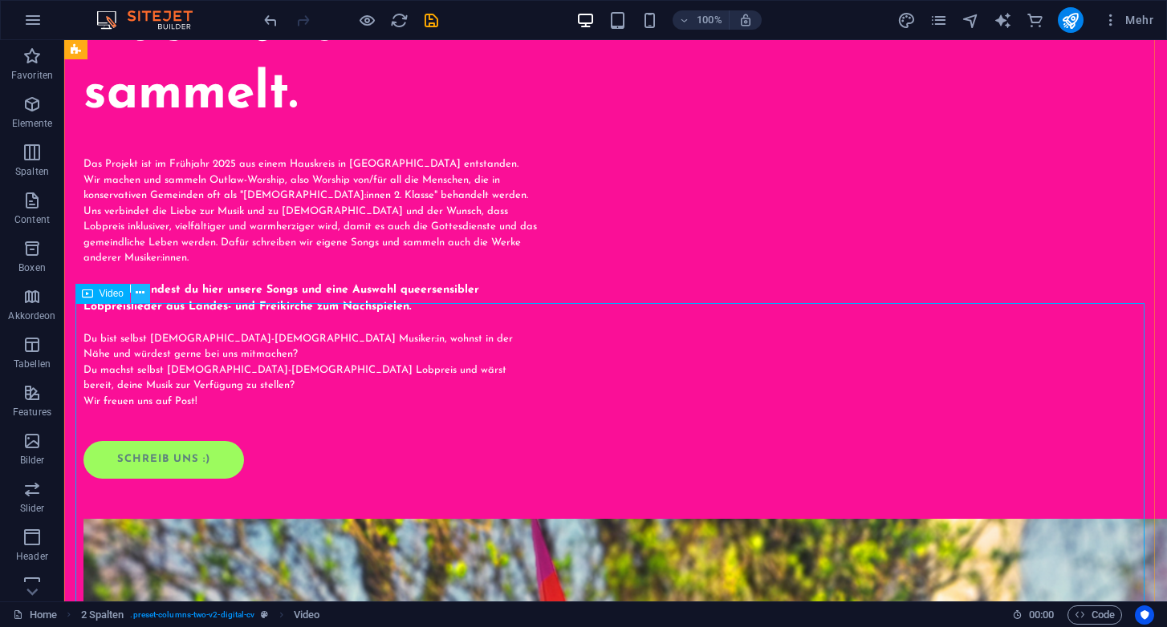
click at [141, 297] on icon at bounding box center [140, 293] width 9 height 17
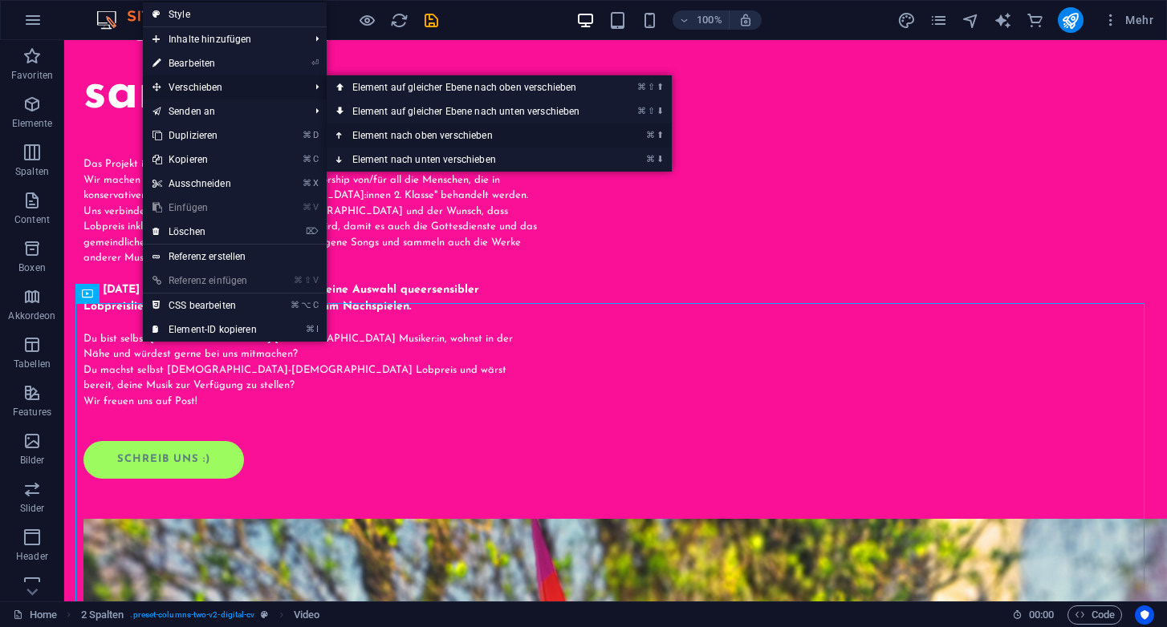
click at [392, 135] on link "⌘ ⬆ Element nach oben verschieben" at bounding box center [470, 136] width 286 height 24
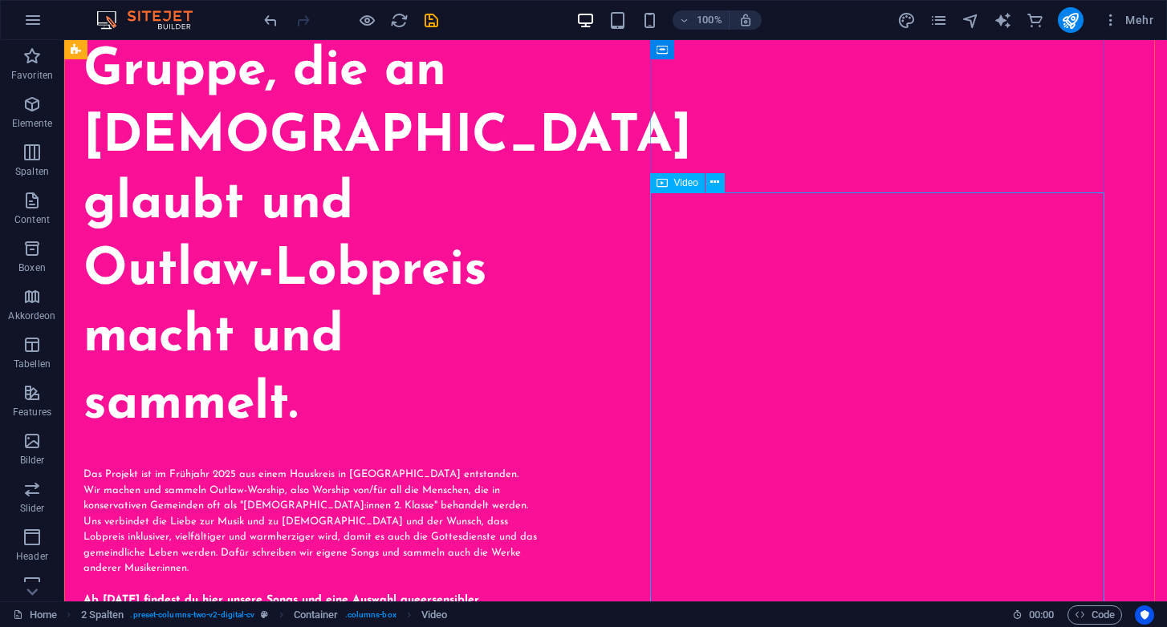
scroll to position [702, 0]
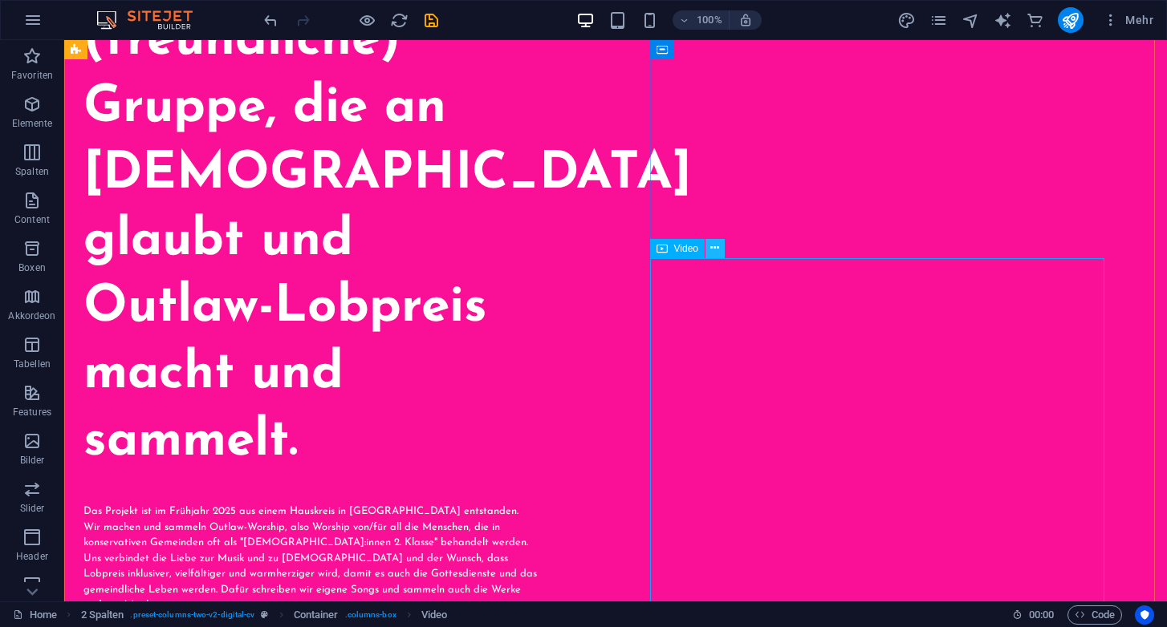
click at [714, 243] on icon at bounding box center [714, 248] width 9 height 17
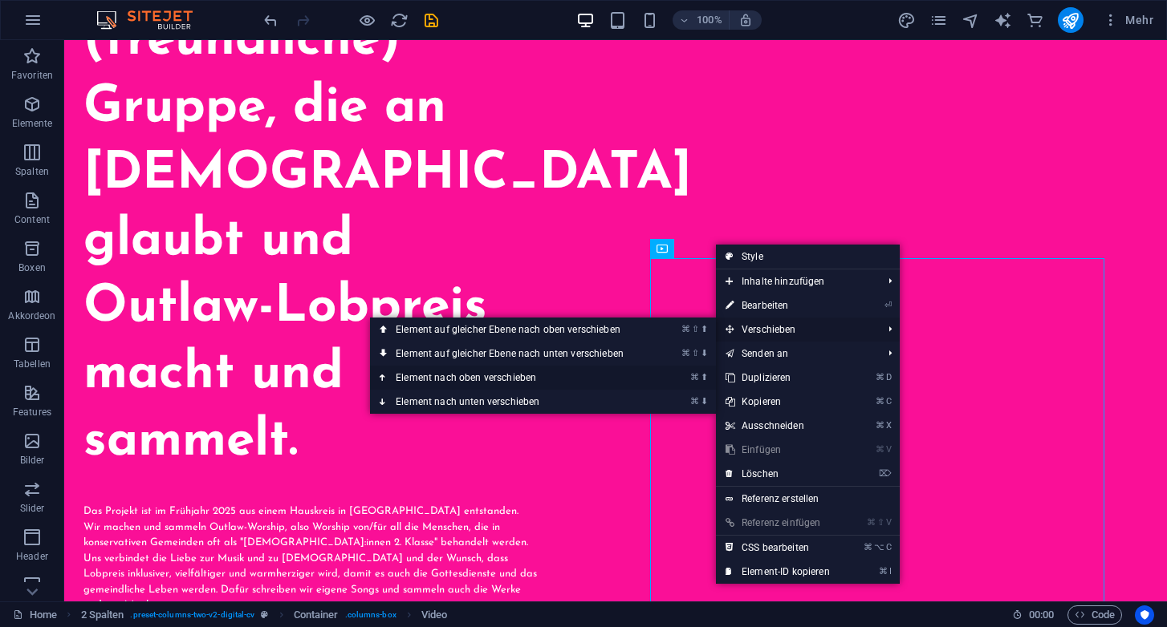
click at [588, 378] on link "⌘ ⬆ Element nach oben verschieben" at bounding box center [513, 378] width 286 height 24
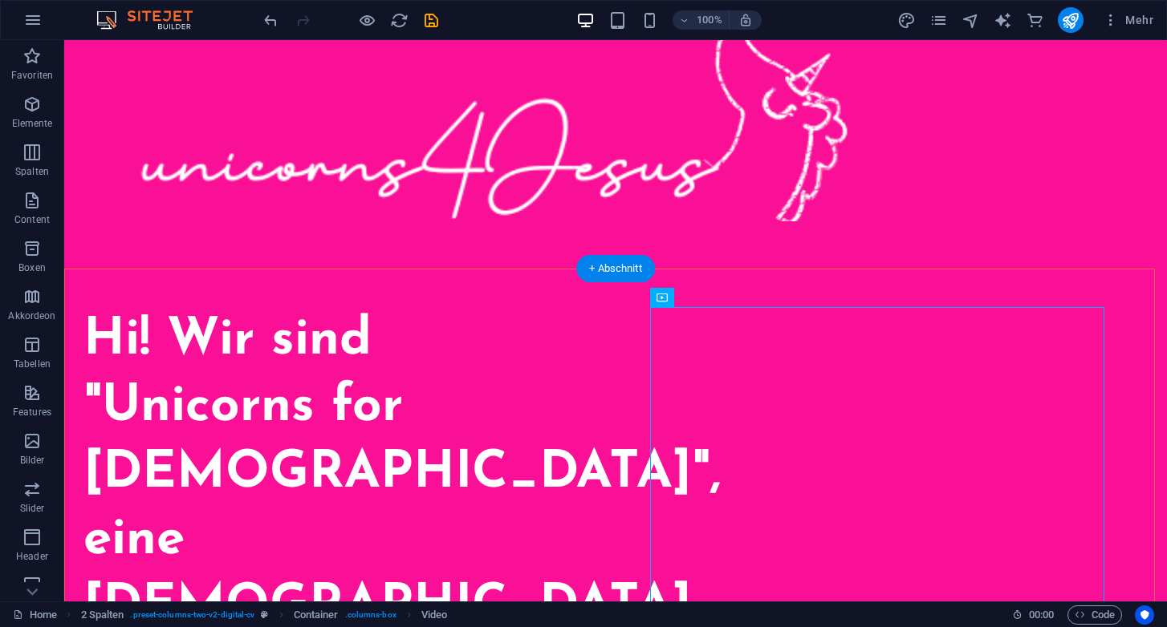
scroll to position [71, 0]
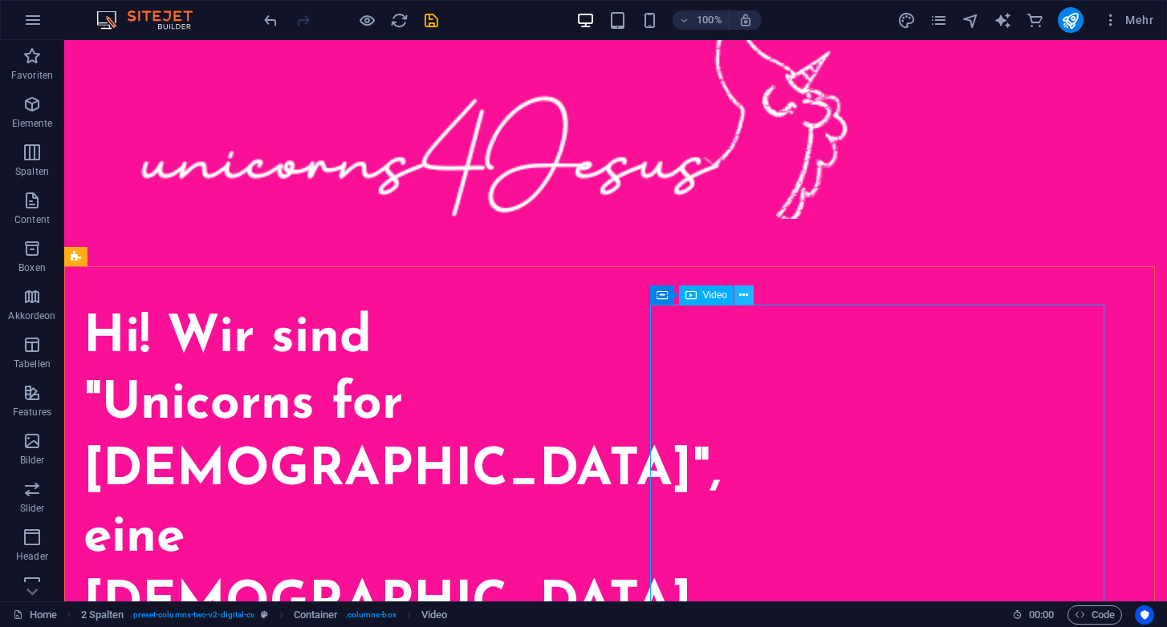
click at [741, 298] on icon at bounding box center [743, 295] width 9 height 17
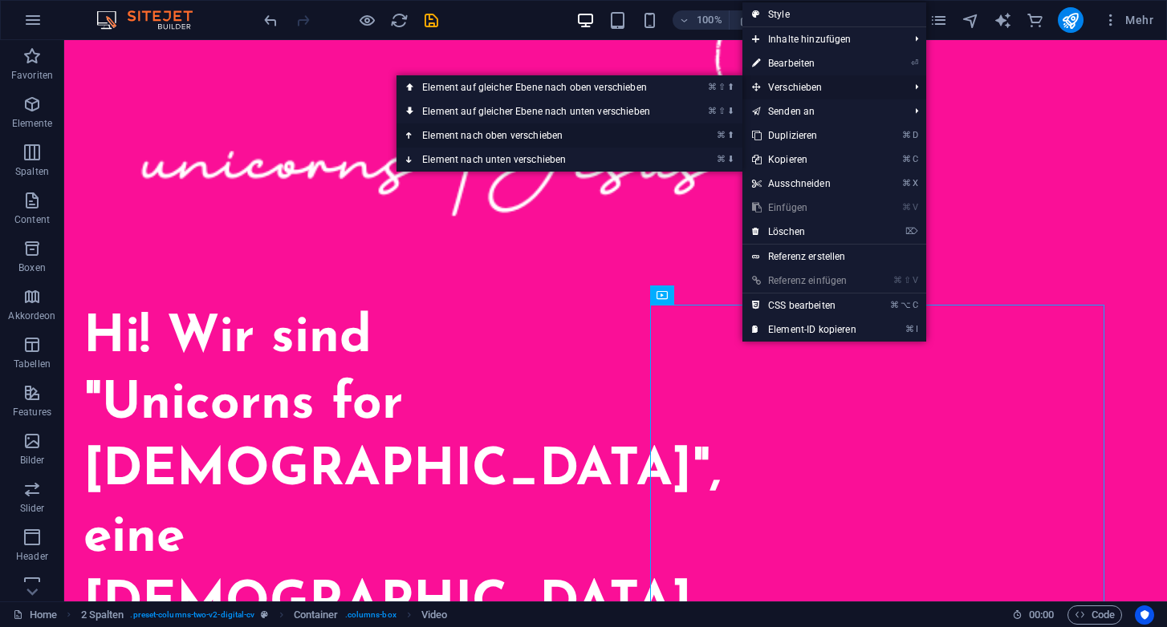
click at [554, 134] on link "⌘ ⬆ Element nach oben verschieben" at bounding box center [539, 136] width 286 height 24
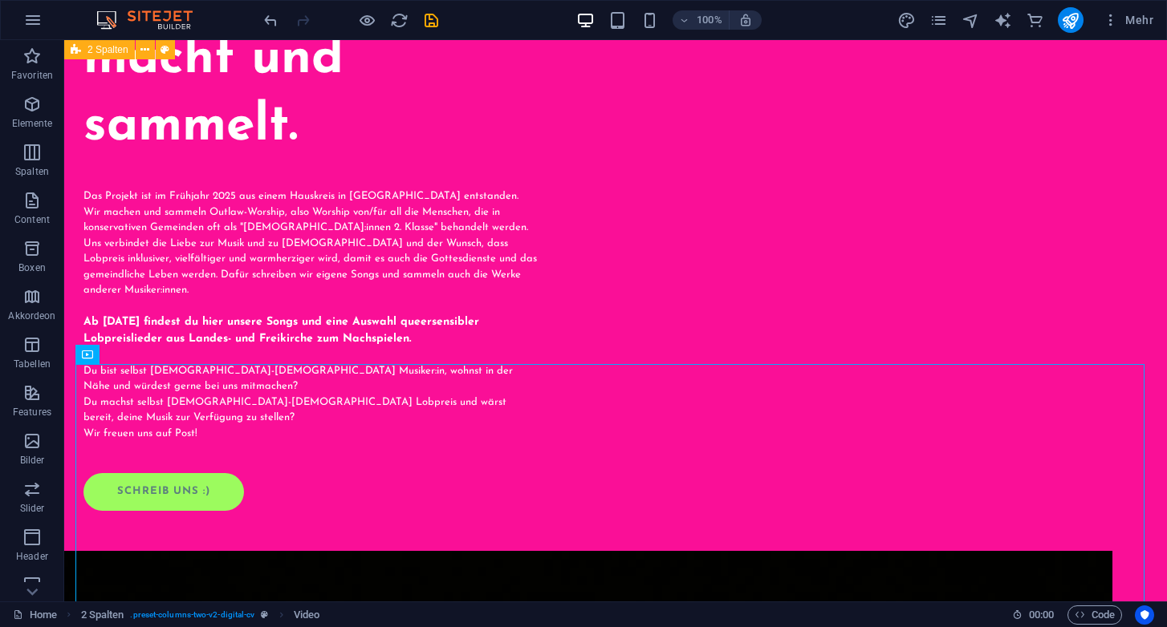
scroll to position [1027, 0]
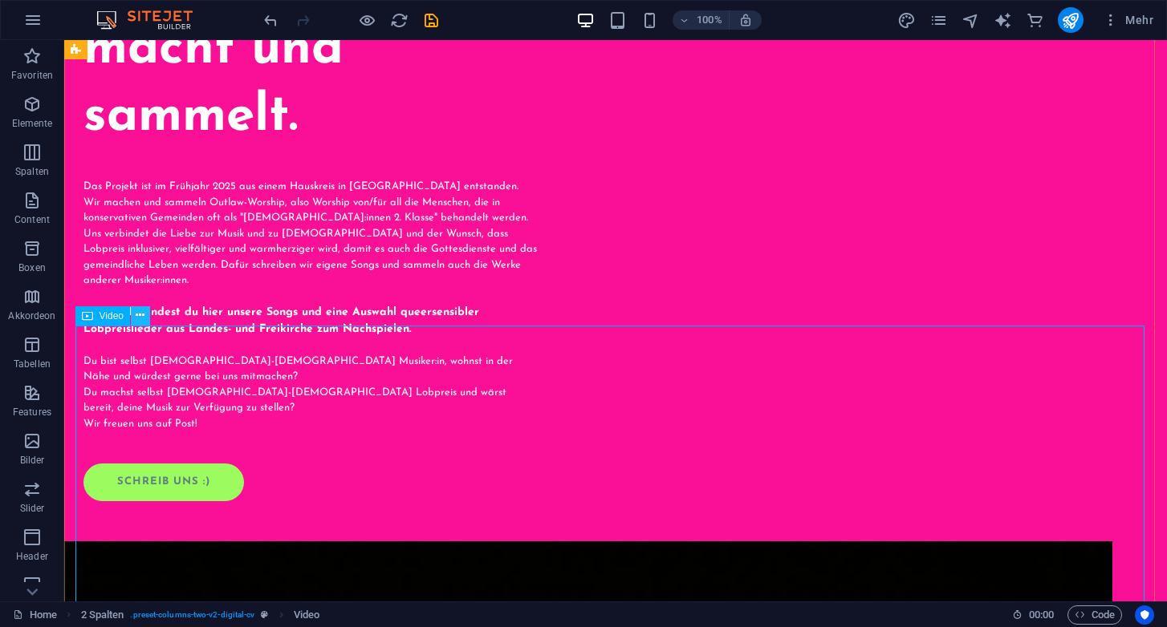
click at [142, 319] on icon at bounding box center [140, 315] width 9 height 17
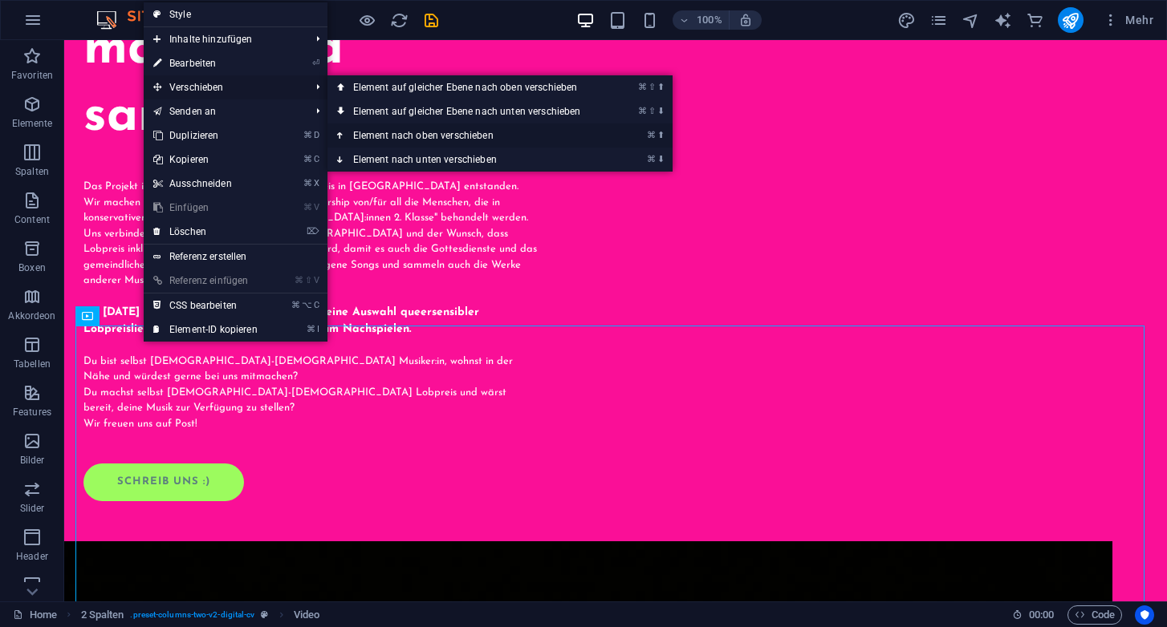
click at [430, 130] on link "⌘ ⬆ Element nach oben verschieben" at bounding box center [470, 136] width 286 height 24
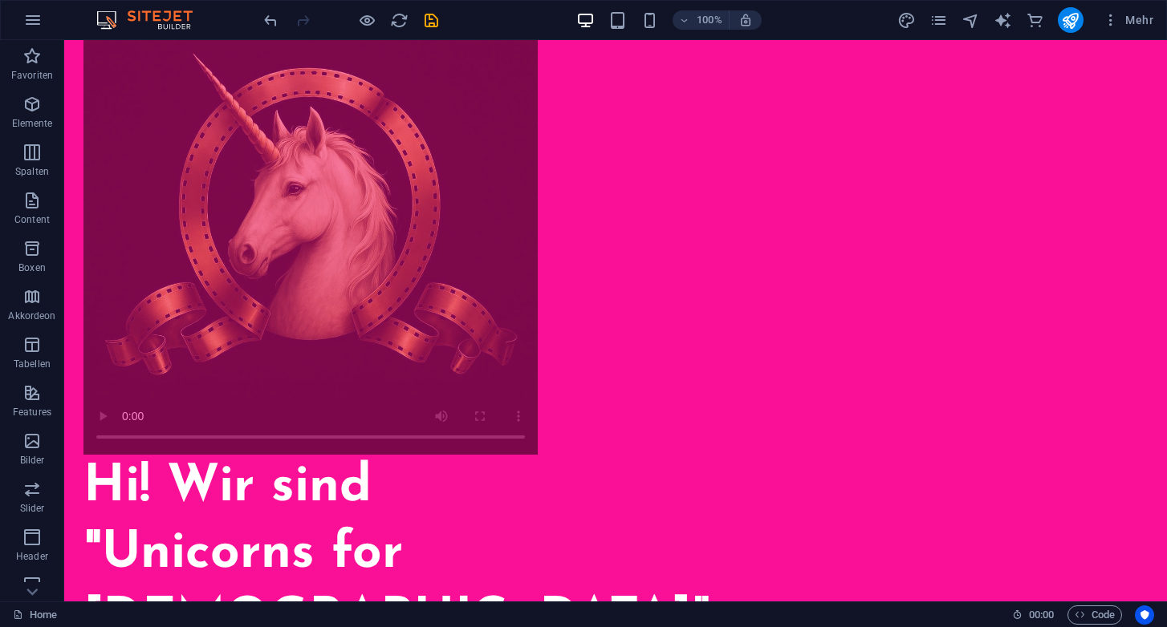
scroll to position [0, 0]
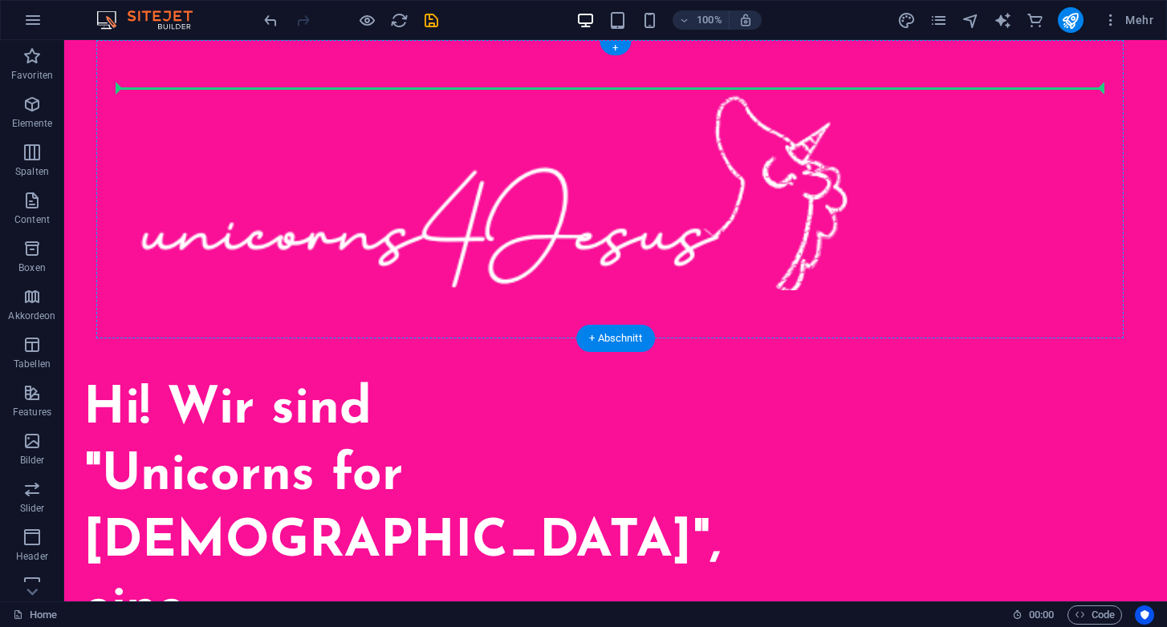
drag, startPoint x: 274, startPoint y: 329, endPoint x: 363, endPoint y: 115, distance: 232.0
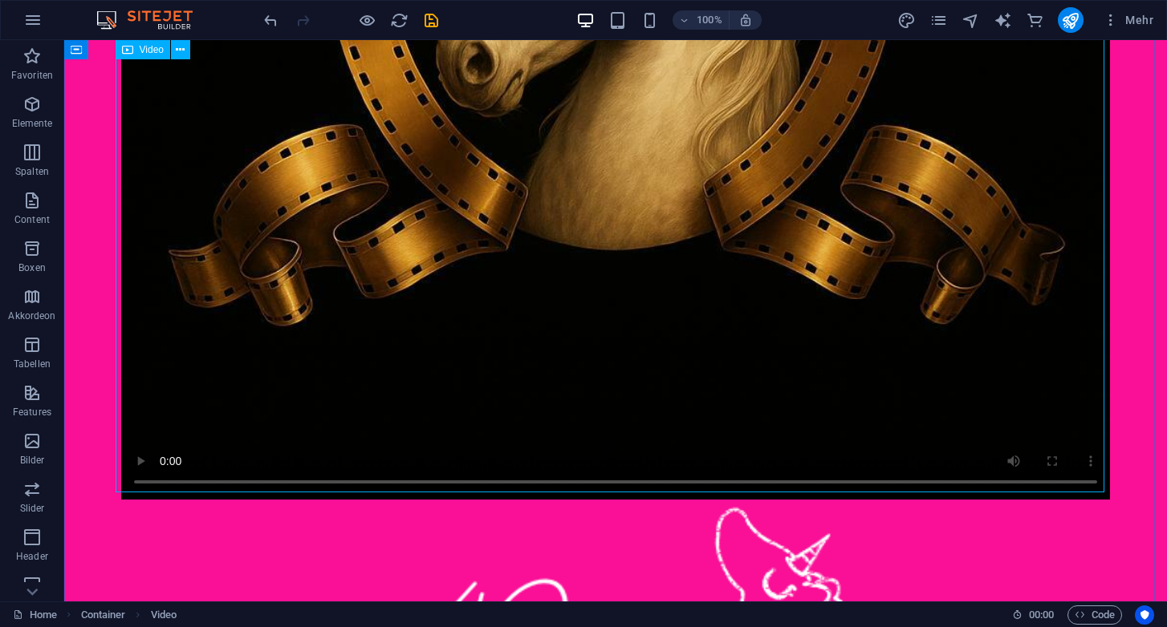
scroll to position [584, 0]
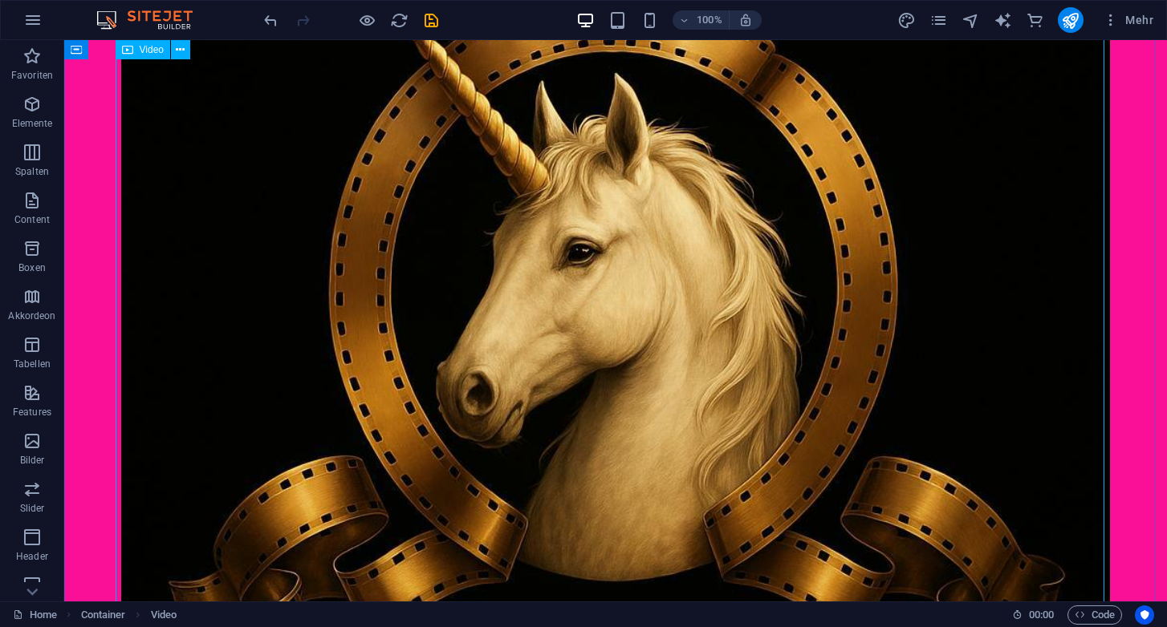
scroll to position [0, 0]
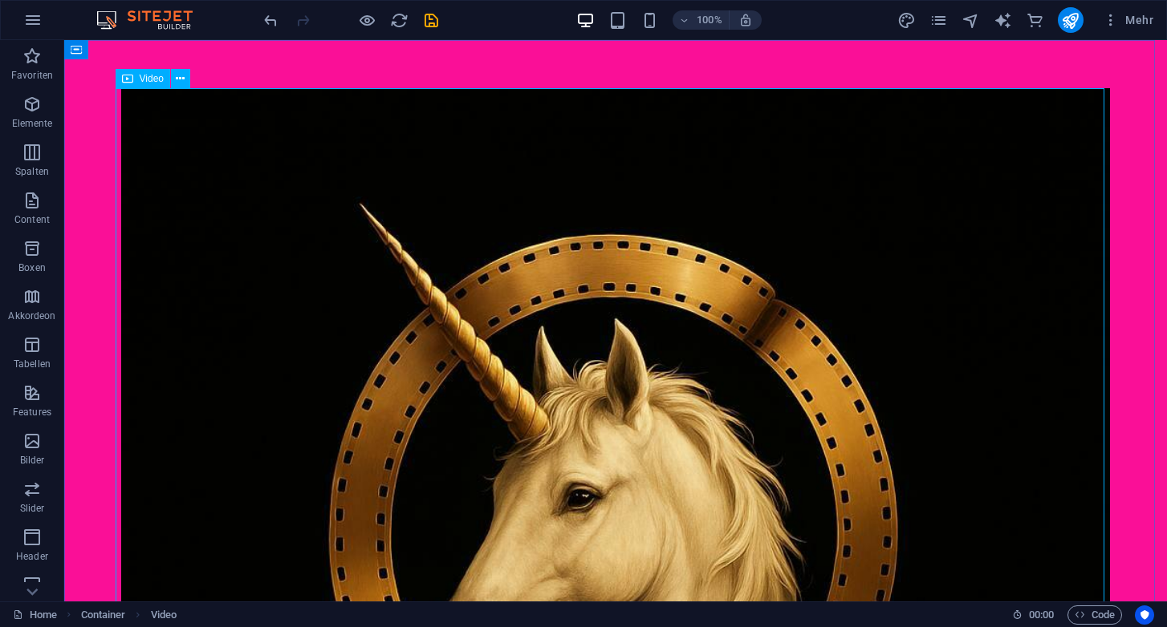
click at [128, 81] on icon at bounding box center [127, 78] width 11 height 19
click at [181, 78] on icon at bounding box center [180, 79] width 9 height 17
click at [1130, 24] on span "Mehr" at bounding box center [1127, 20] width 51 height 16
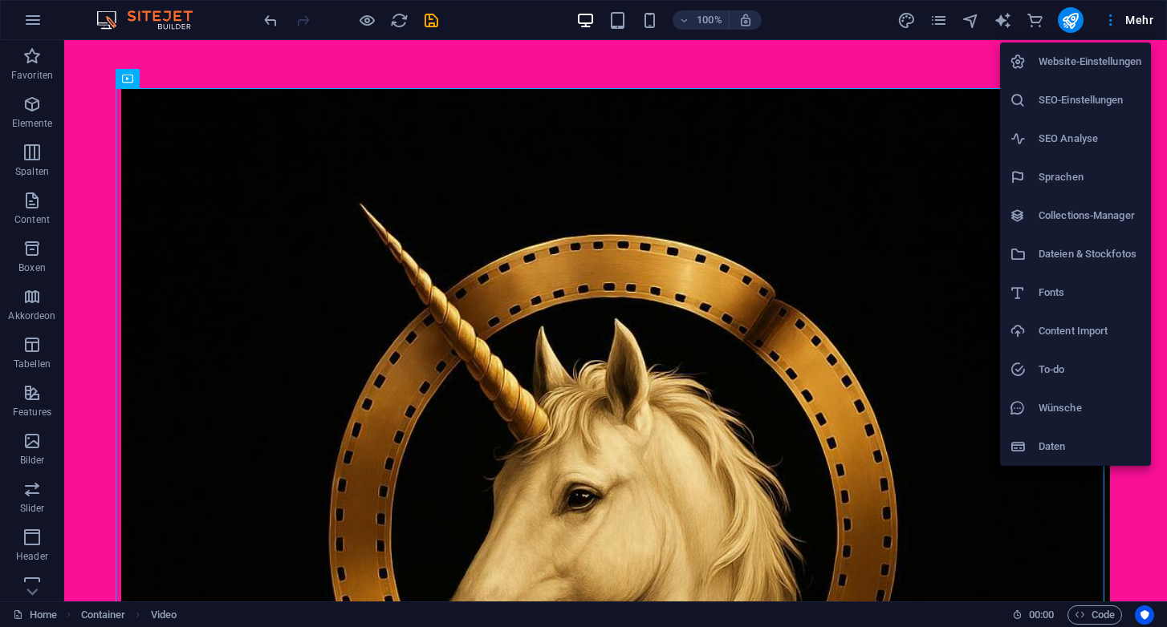
click at [940, 22] on div at bounding box center [583, 313] width 1167 height 627
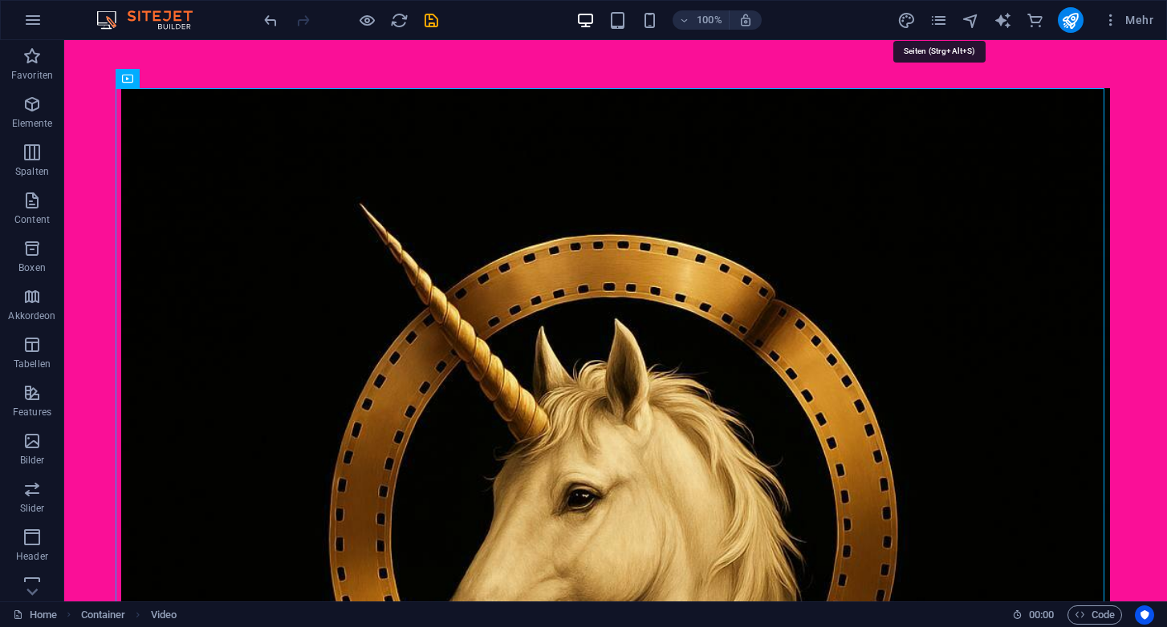
click at [940, 22] on icon "pages" at bounding box center [938, 20] width 18 height 18
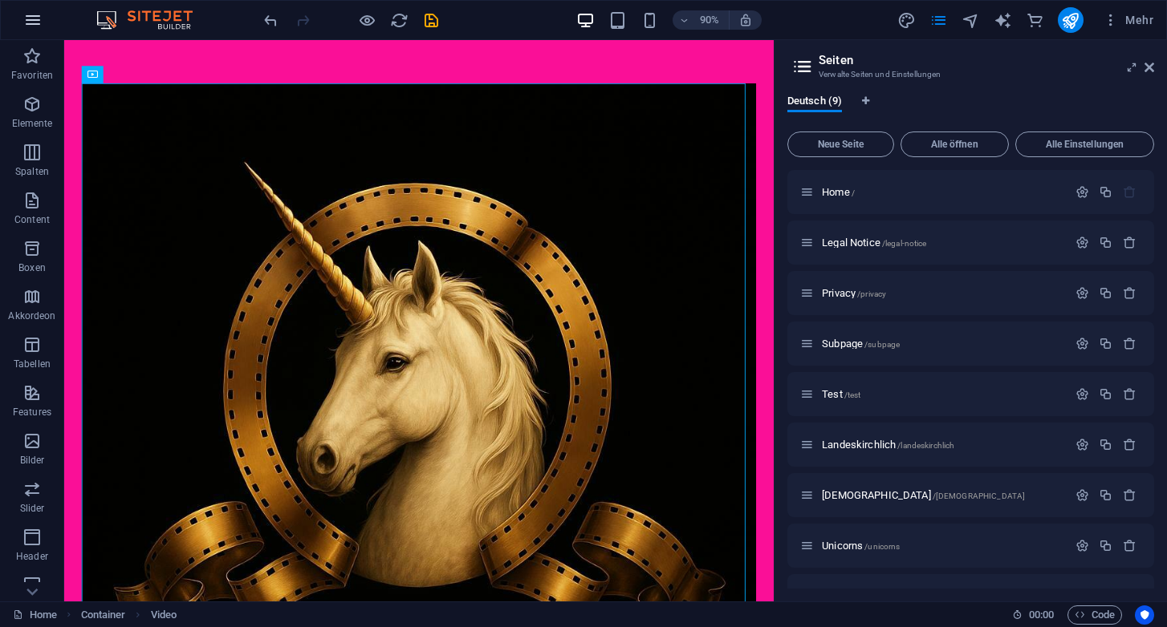
click at [37, 20] on icon "button" at bounding box center [32, 19] width 19 height 19
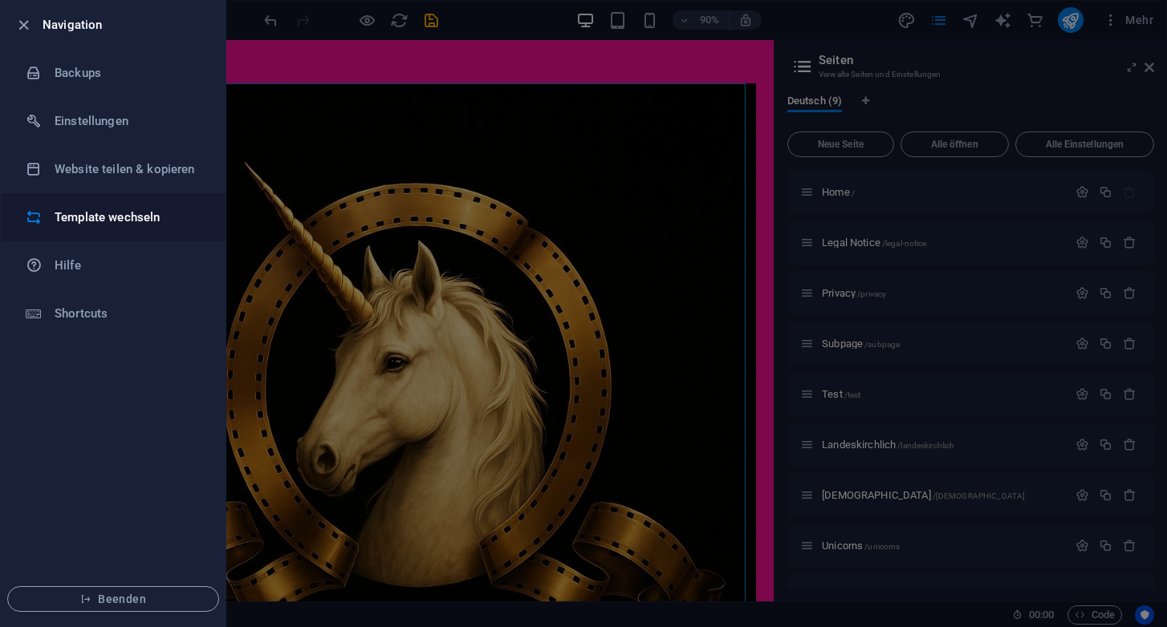
click at [164, 211] on h6 "Template wechseln" at bounding box center [129, 217] width 148 height 19
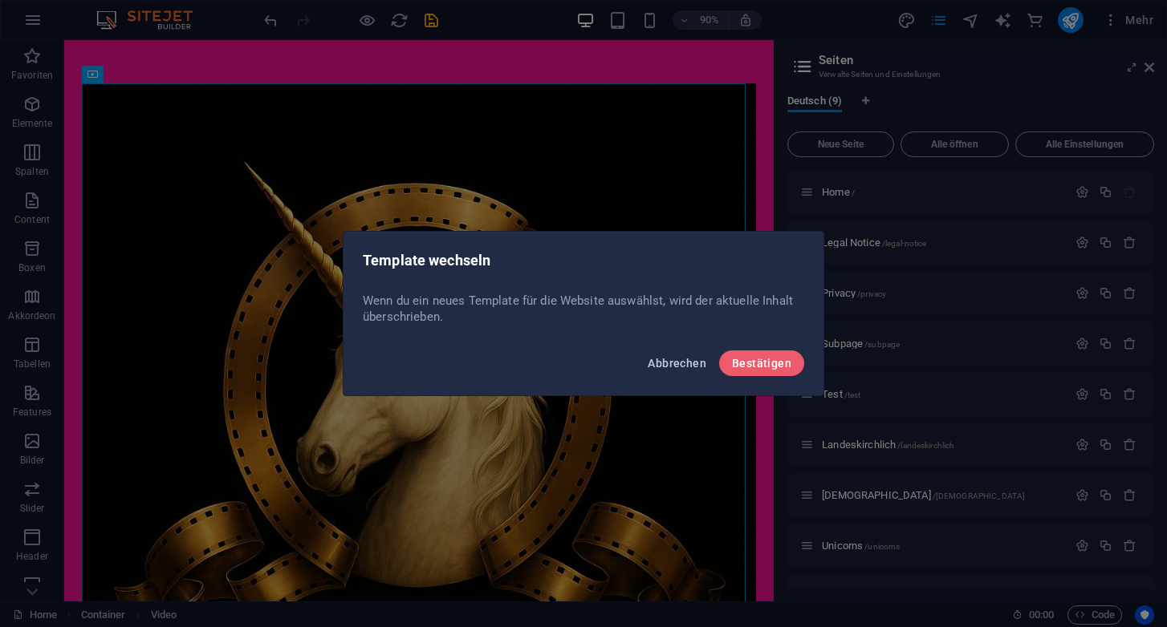
click at [683, 363] on span "Abbrechen" at bounding box center [676, 363] width 59 height 13
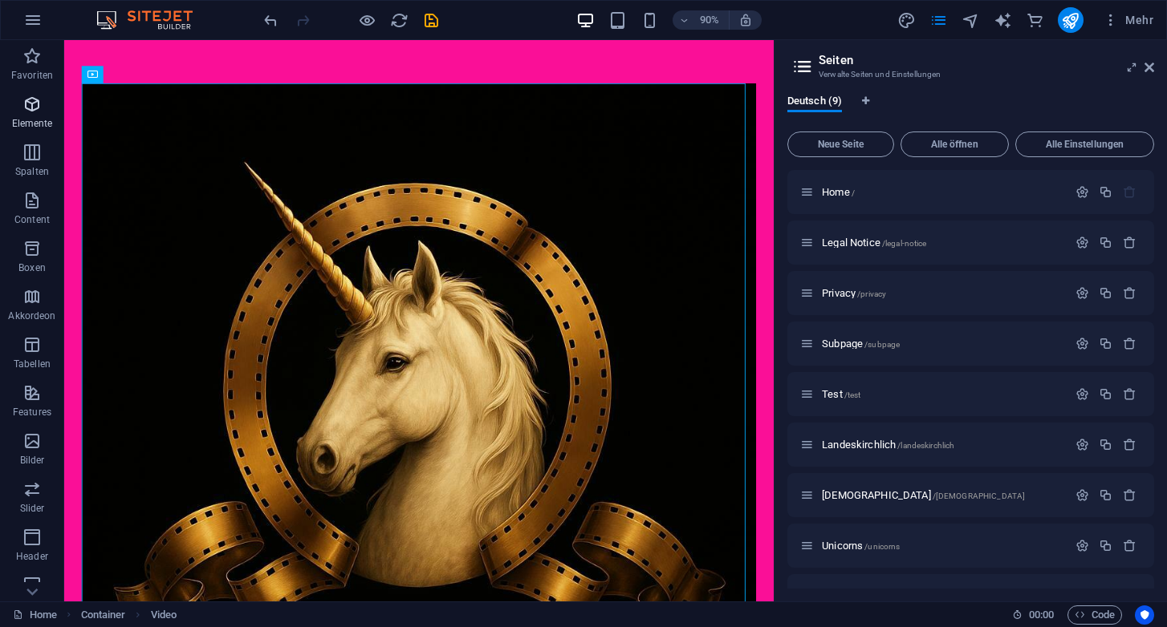
click at [32, 117] on p "Elemente" at bounding box center [32, 123] width 41 height 13
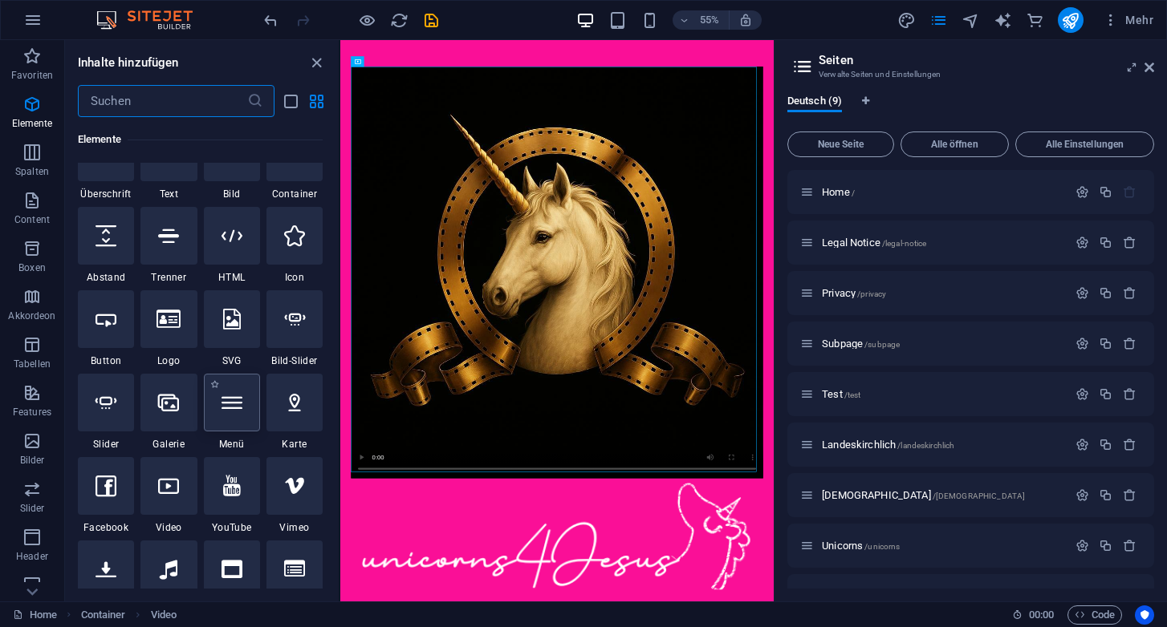
scroll to position [220, 0]
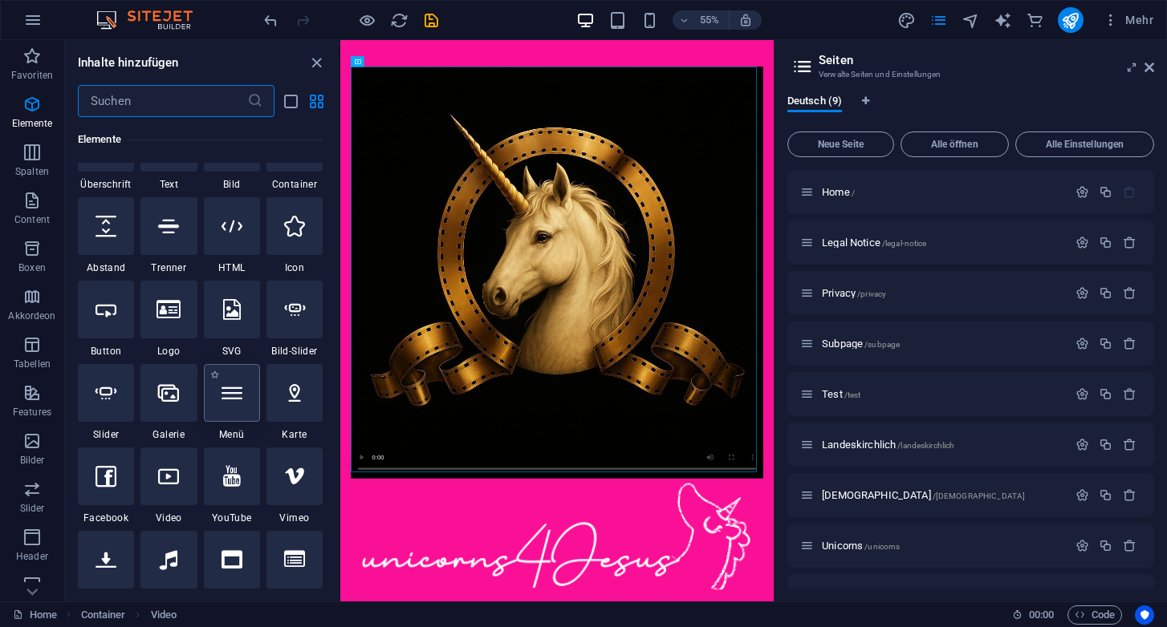
click at [233, 404] on div at bounding box center [232, 393] width 56 height 58
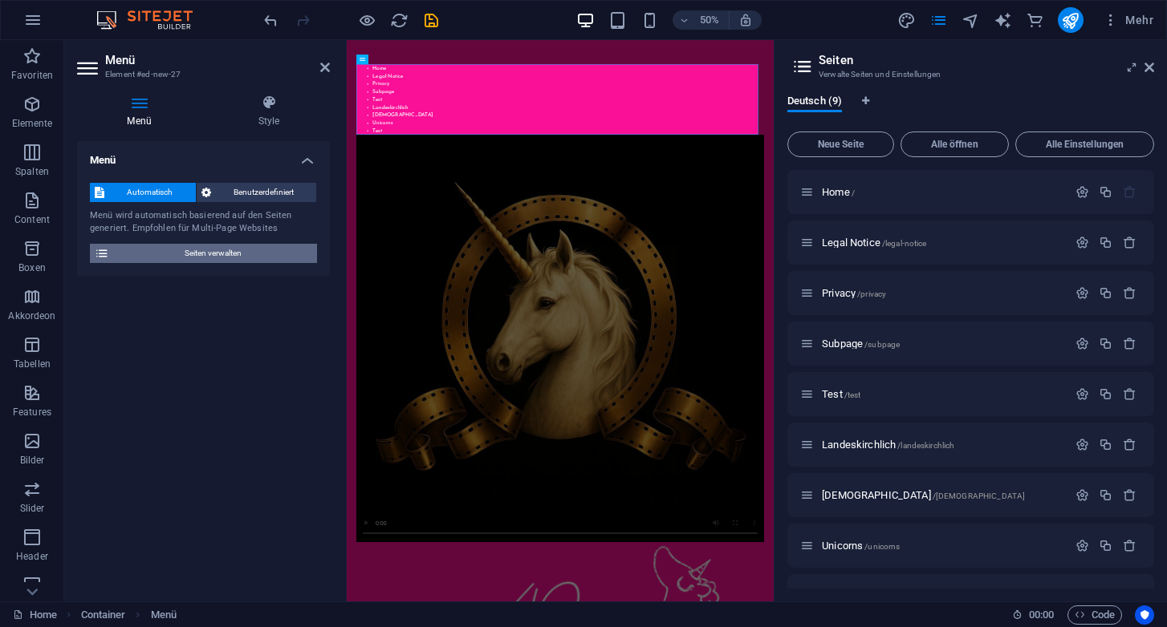
click at [209, 254] on span "Seiten verwalten" at bounding box center [213, 253] width 198 height 19
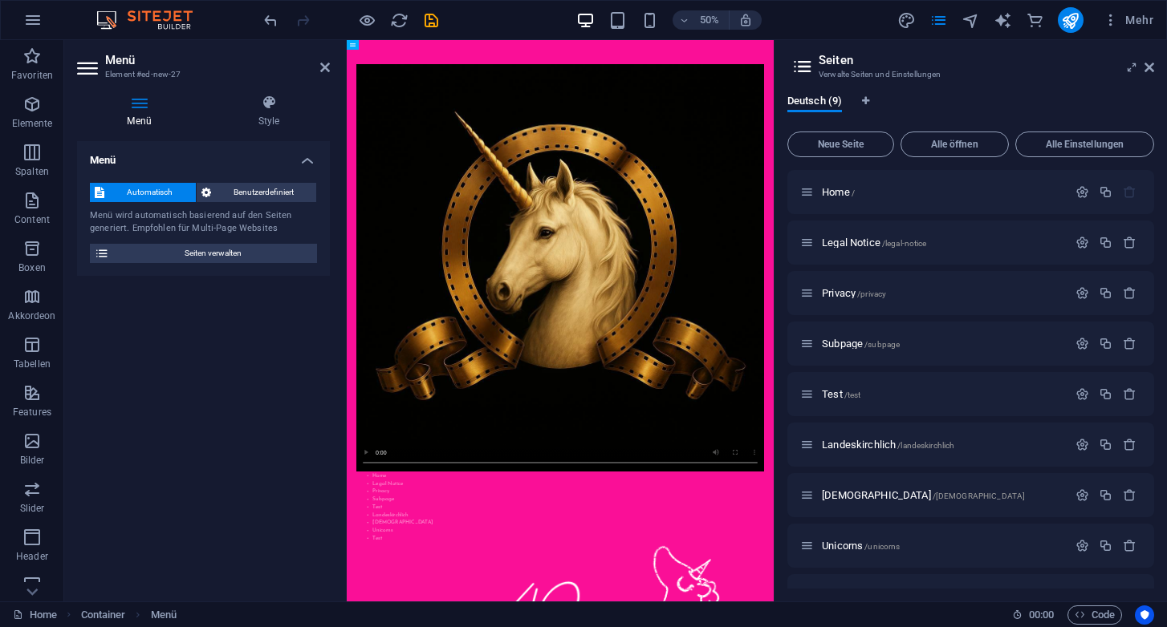
drag, startPoint x: 622, startPoint y: 138, endPoint x: 604, endPoint y: 982, distance: 844.2
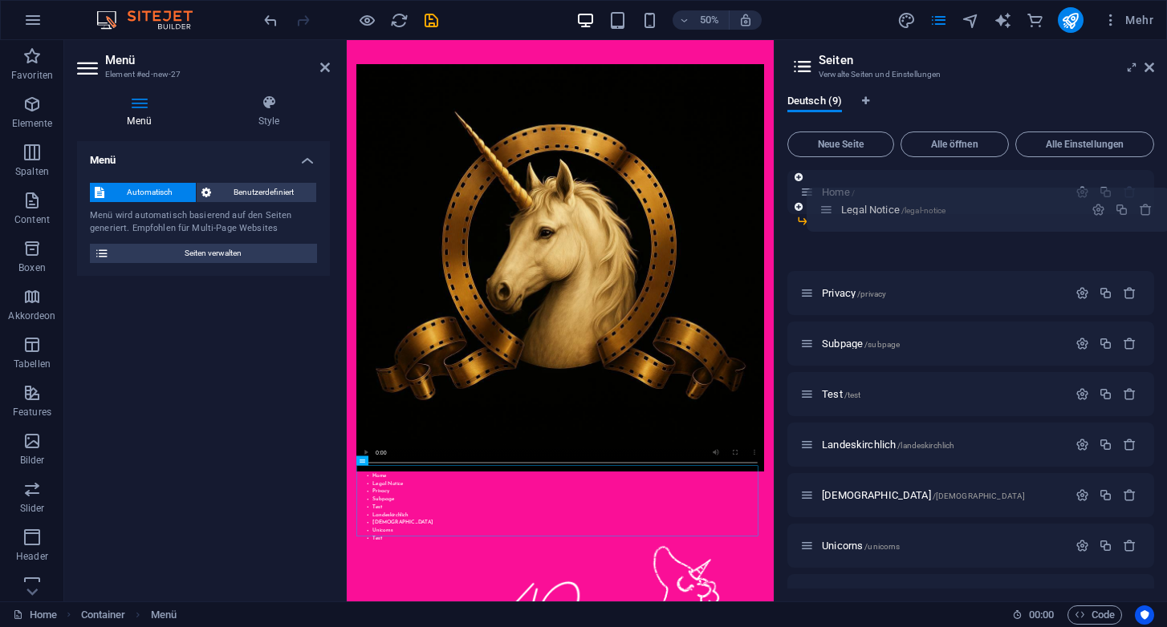
drag, startPoint x: 808, startPoint y: 239, endPoint x: 828, endPoint y: 203, distance: 41.3
click at [828, 203] on div "Home / Legal Notice /legal-notice Privacy /privacy Subpage /subpage Test /test …" at bounding box center [970, 369] width 367 height 398
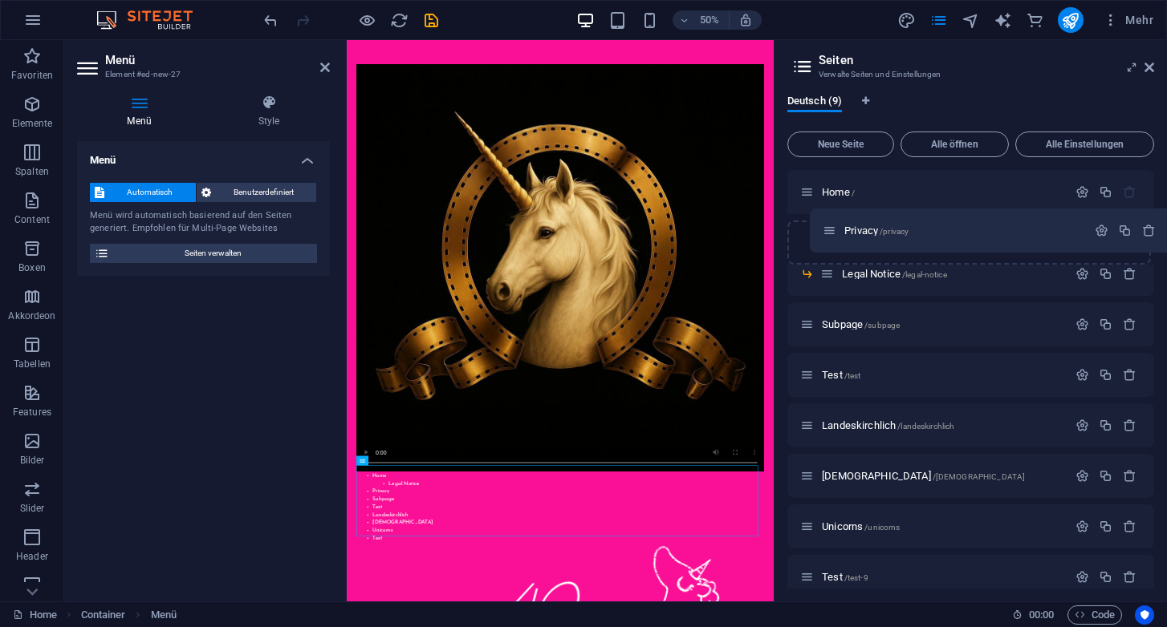
drag, startPoint x: 809, startPoint y: 274, endPoint x: 831, endPoint y: 226, distance: 53.1
click at [831, 226] on div "Home / Legal Notice /legal-notice Privacy /privacy Subpage /subpage Test /test …" at bounding box center [970, 384] width 367 height 429
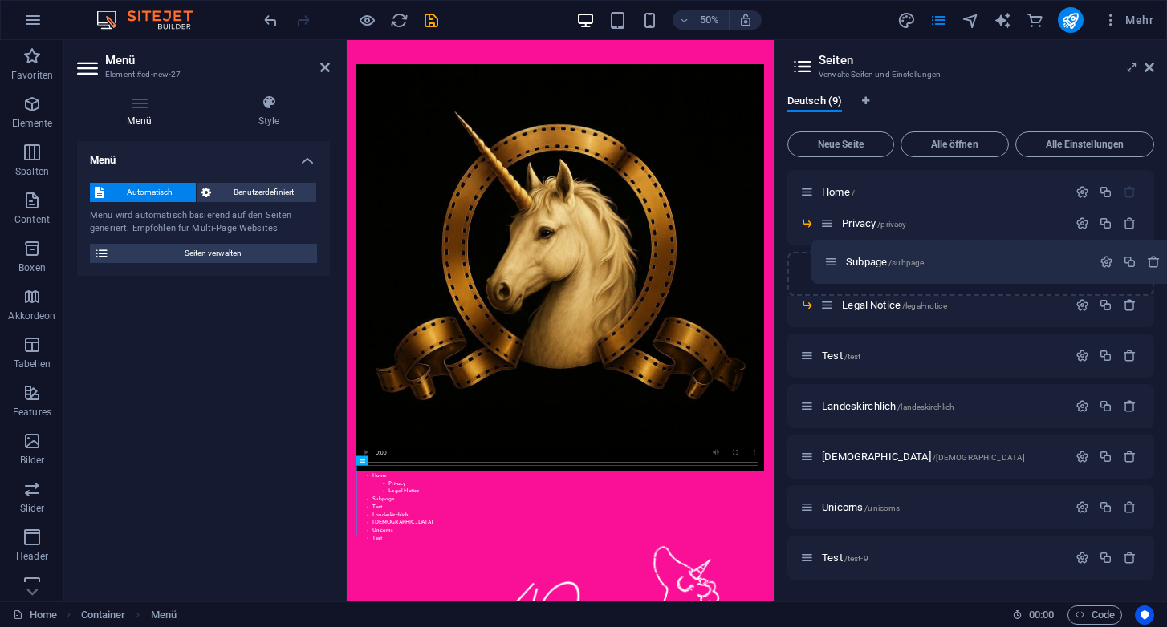
drag, startPoint x: 807, startPoint y: 308, endPoint x: 831, endPoint y: 261, distance: 53.1
click at [831, 261] on div "Home / Privacy /privacy Legal Notice /legal-notice Subpage /subpage Test /test …" at bounding box center [970, 375] width 367 height 410
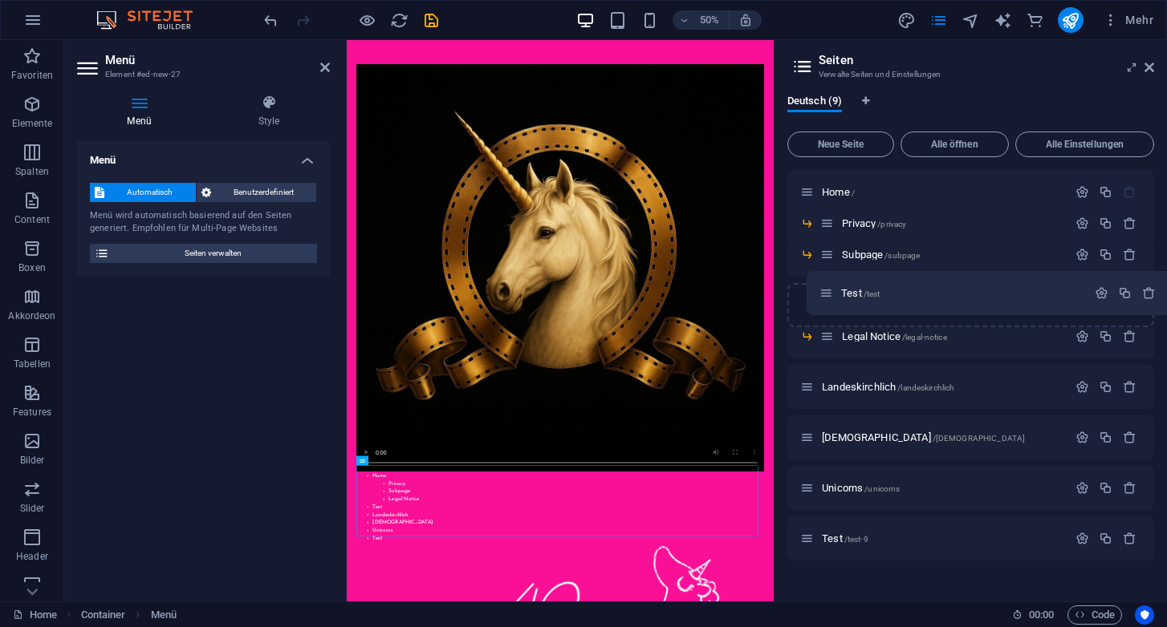
drag, startPoint x: 809, startPoint y: 338, endPoint x: 829, endPoint y: 289, distance: 52.9
click at [829, 289] on div "Home / Privacy /privacy Subpage /subpage Legal Notice /legal-notice Test /test …" at bounding box center [970, 365] width 367 height 391
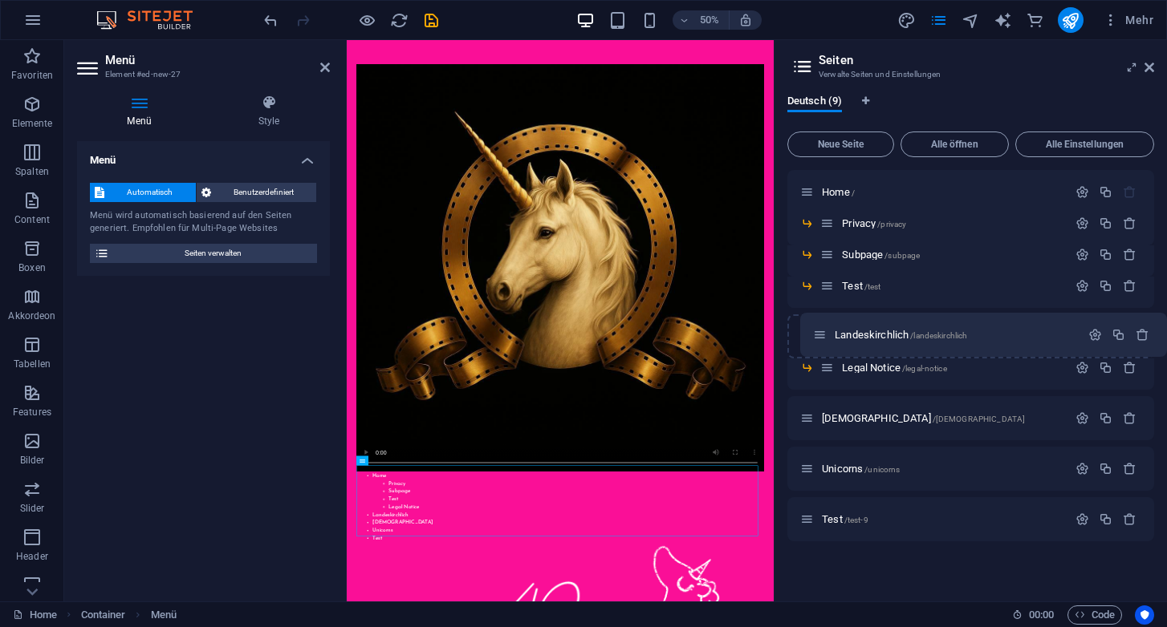
drag, startPoint x: 811, startPoint y: 371, endPoint x: 825, endPoint y: 333, distance: 40.9
click at [825, 333] on div "Home / Privacy /privacy Subpage /subpage Test /test Legal Notice /legal-notice …" at bounding box center [970, 355] width 367 height 371
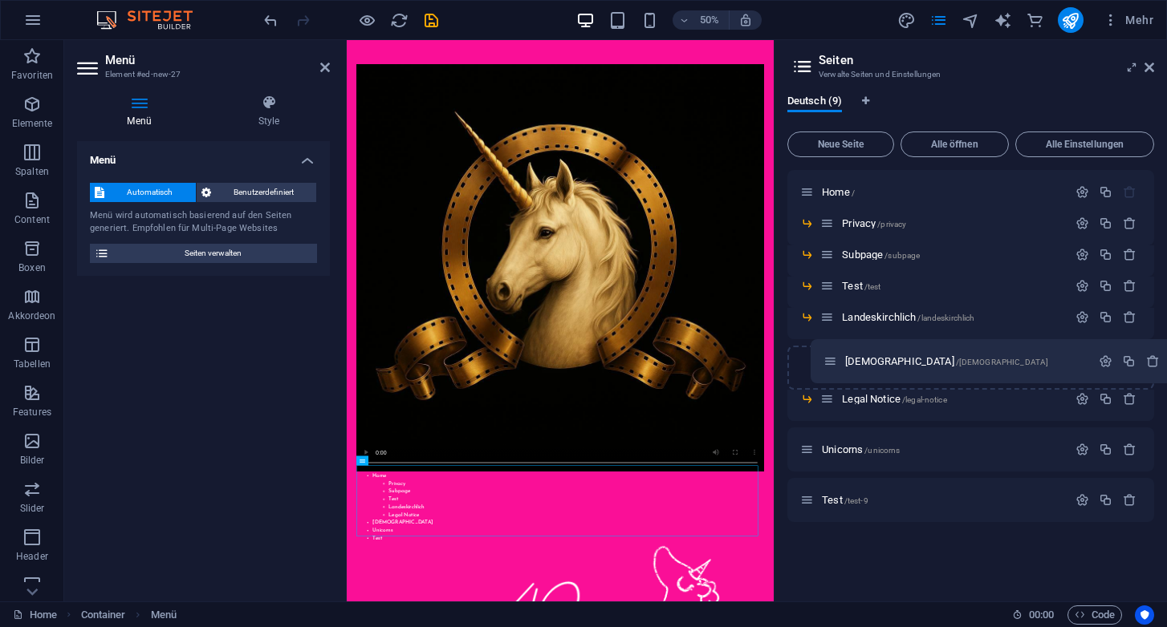
drag, startPoint x: 810, startPoint y: 399, endPoint x: 834, endPoint y: 355, distance: 49.6
click at [834, 355] on div "Home / Privacy /privacy Subpage /subpage Test /test Landeskirchlich /landeskirc…" at bounding box center [970, 346] width 367 height 352
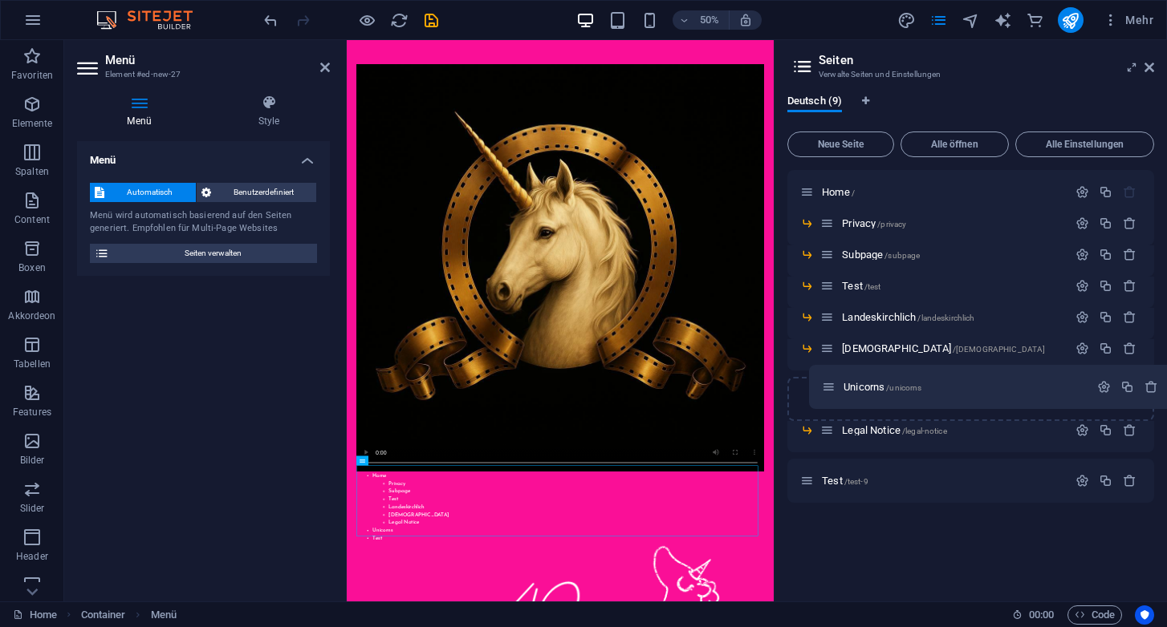
drag, startPoint x: 808, startPoint y: 431, endPoint x: 831, endPoint y: 384, distance: 52.7
click at [831, 384] on div "Home / Privacy /privacy Subpage /subpage Test /test Landeskirchlich /landeskirc…" at bounding box center [970, 336] width 367 height 333
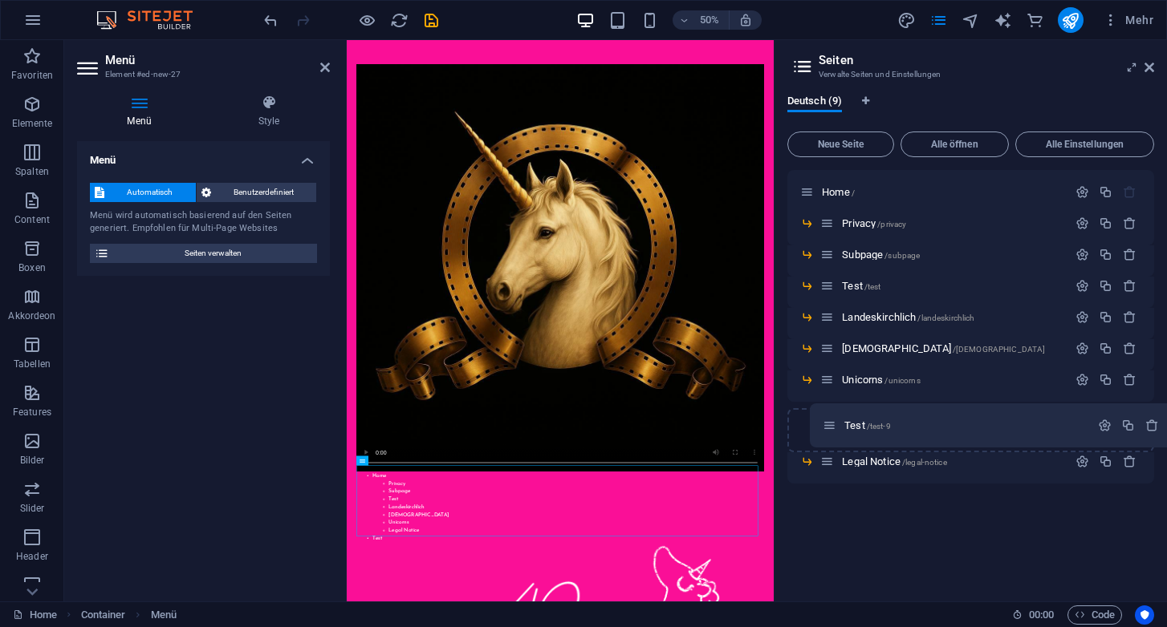
drag, startPoint x: 809, startPoint y: 462, endPoint x: 832, endPoint y: 421, distance: 47.1
click at [832, 421] on div "Home / Privacy /privacy Subpage /subpage Test /test Landeskirchlich /landeskirc…" at bounding box center [970, 327] width 367 height 314
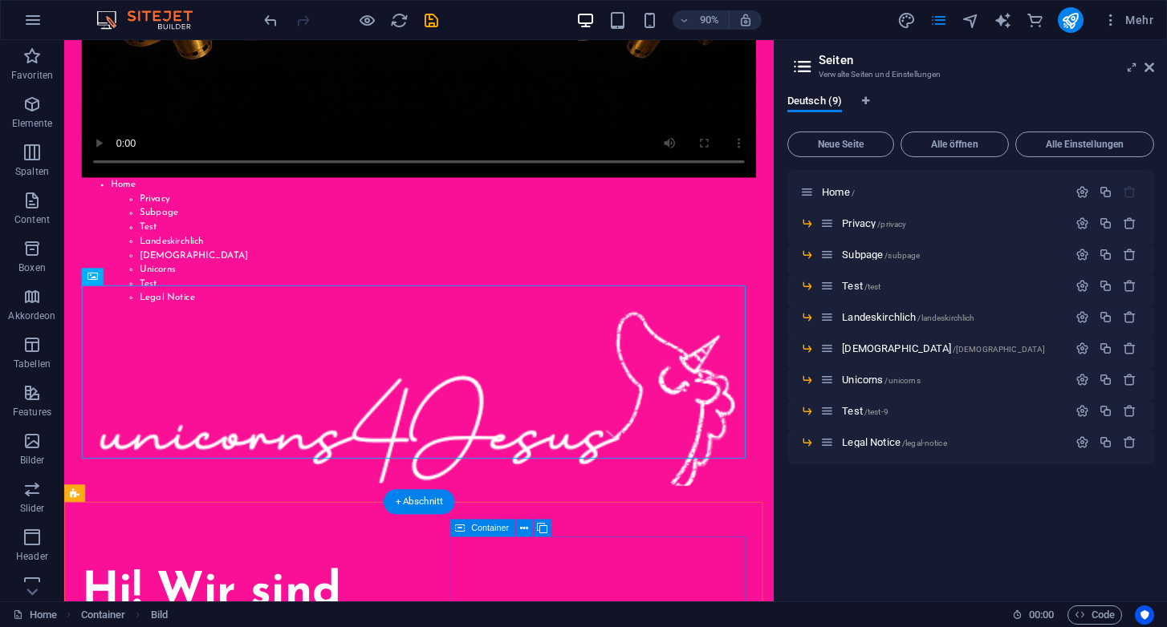
scroll to position [641, 0]
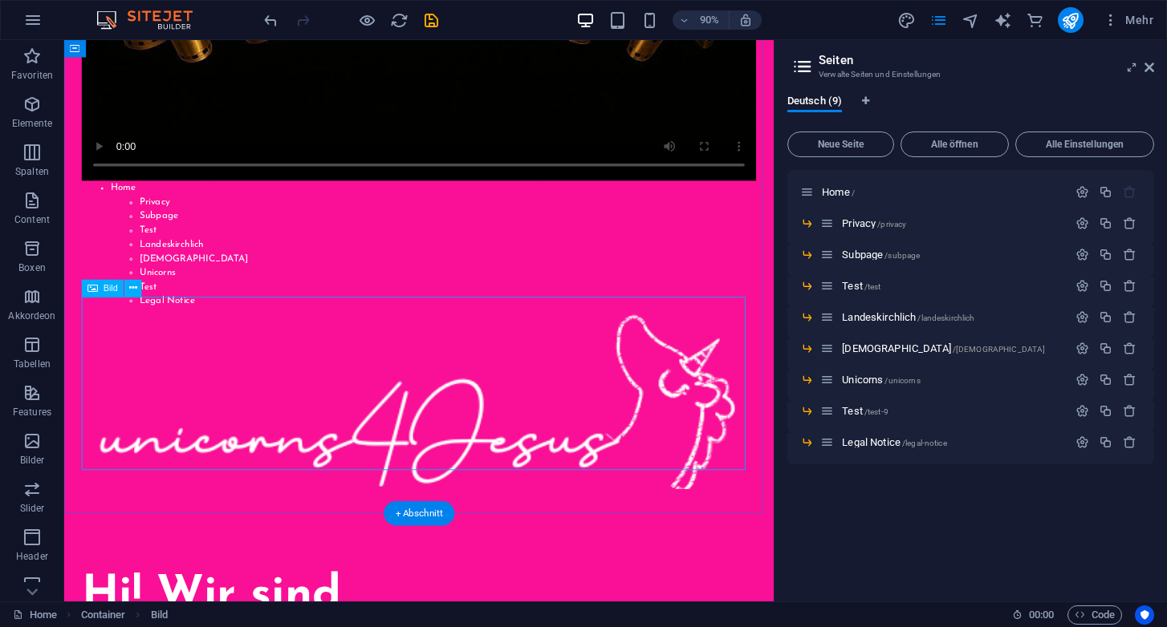
click at [489, 463] on figure at bounding box center [457, 439] width 749 height 202
click at [133, 289] on icon at bounding box center [133, 288] width 8 height 15
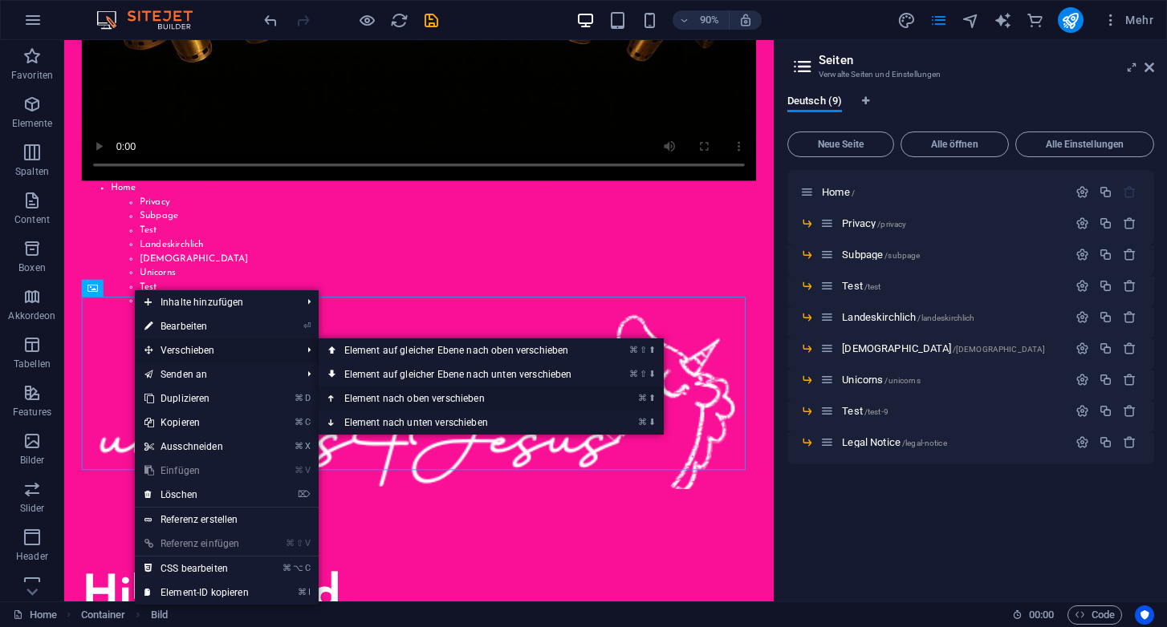
click at [390, 395] on link "⌘ ⬆ Element nach oben verschieben" at bounding box center [462, 399] width 286 height 24
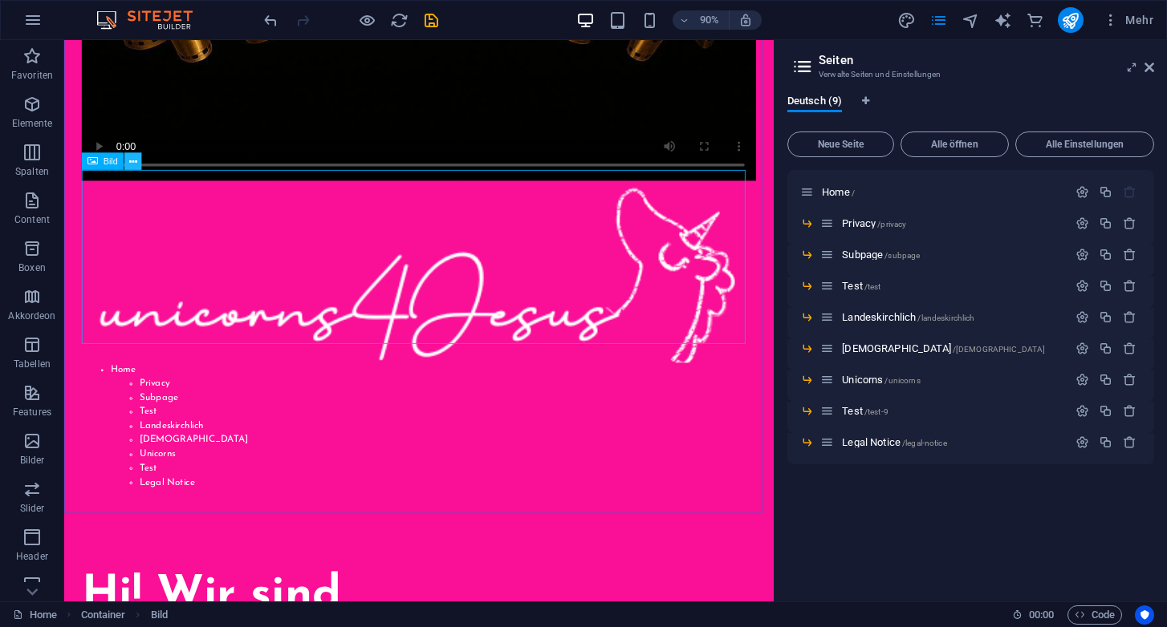
click at [133, 159] on icon at bounding box center [133, 161] width 8 height 15
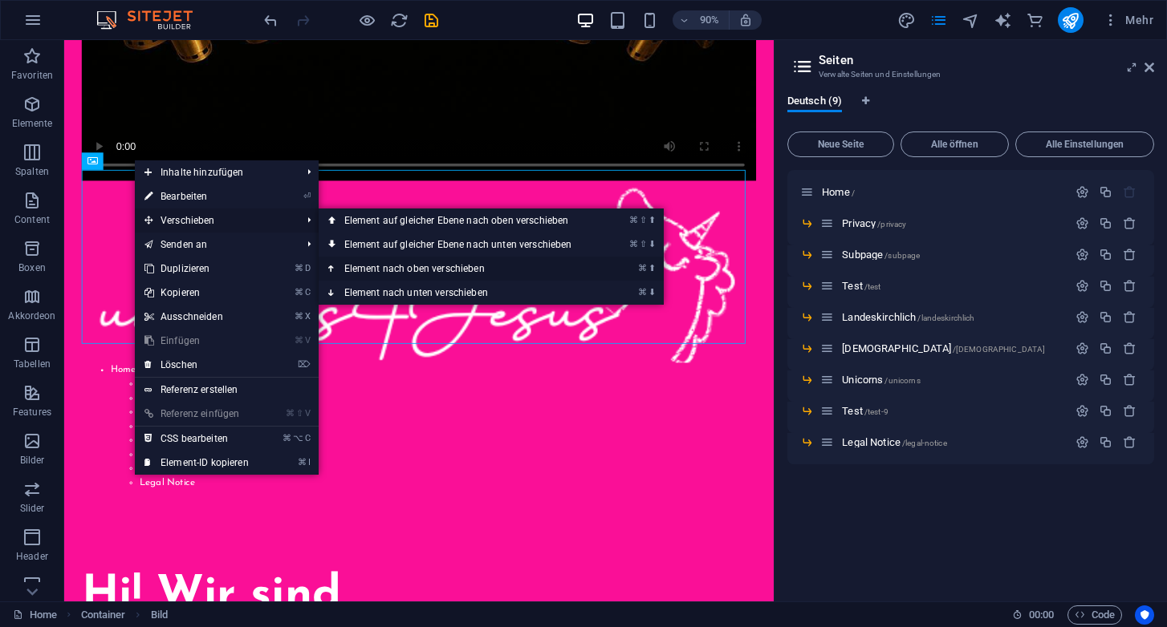
click at [416, 266] on link "⌘ ⬆ Element nach oben verschieben" at bounding box center [462, 269] width 286 height 24
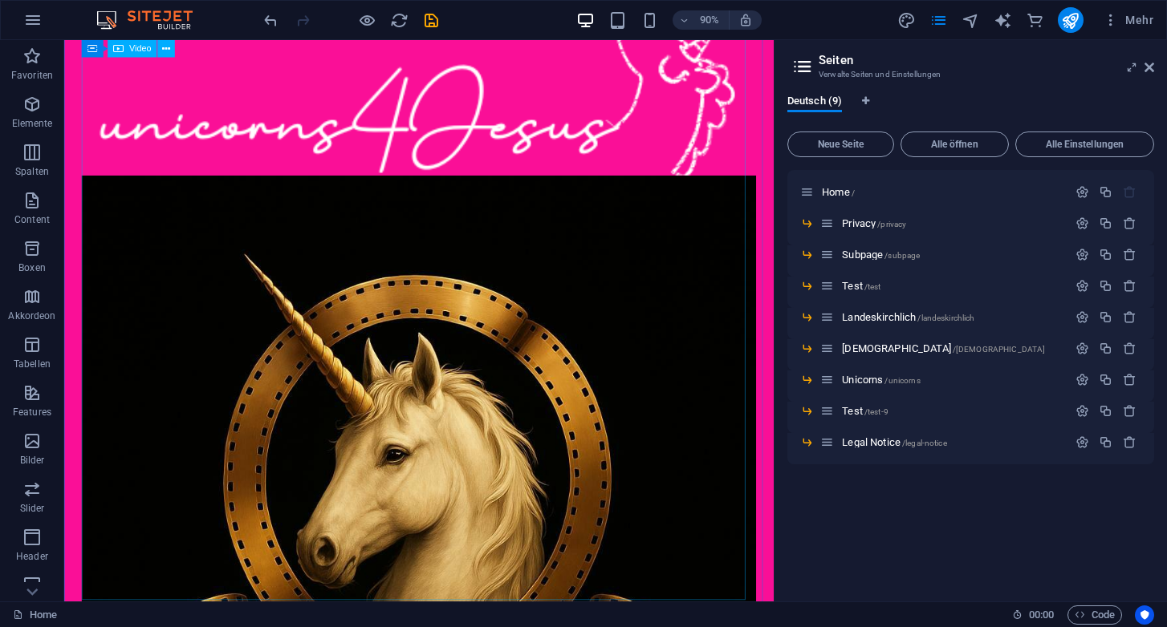
scroll to position [0, 0]
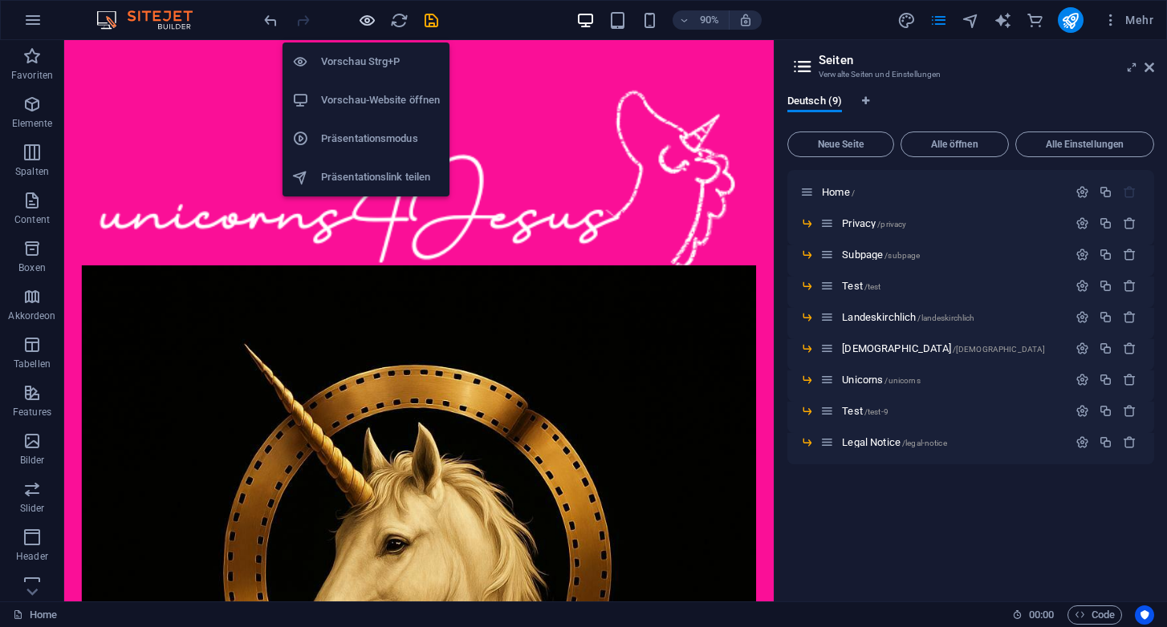
click at [367, 22] on icon "button" at bounding box center [367, 20] width 18 height 18
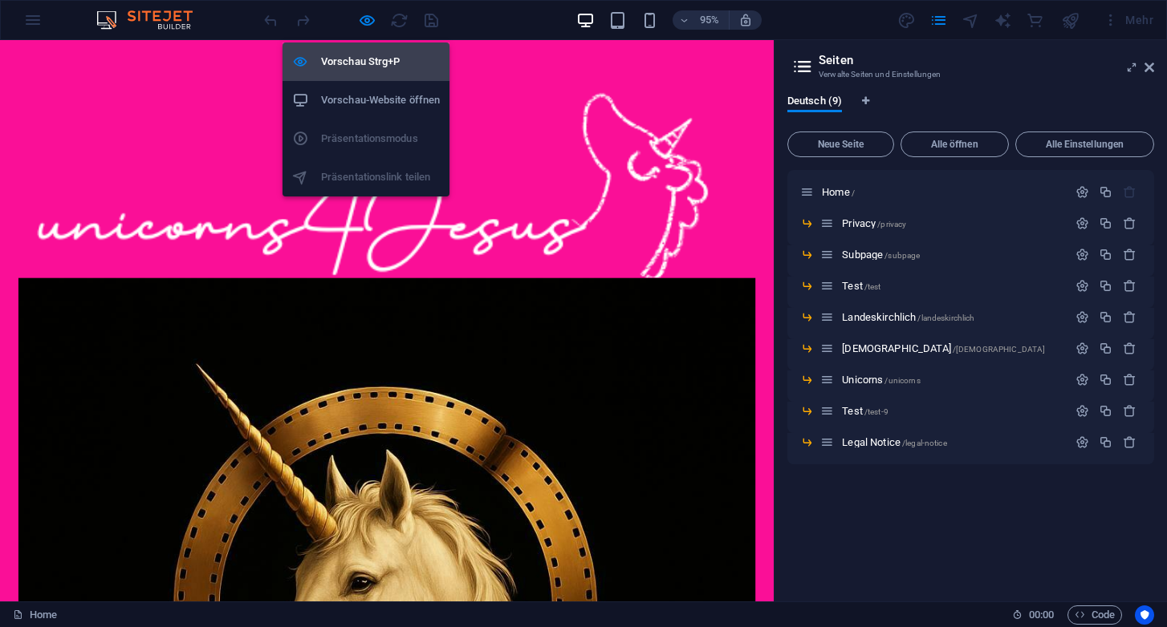
click at [363, 59] on h6 "Vorschau Strg+P" at bounding box center [380, 61] width 119 height 19
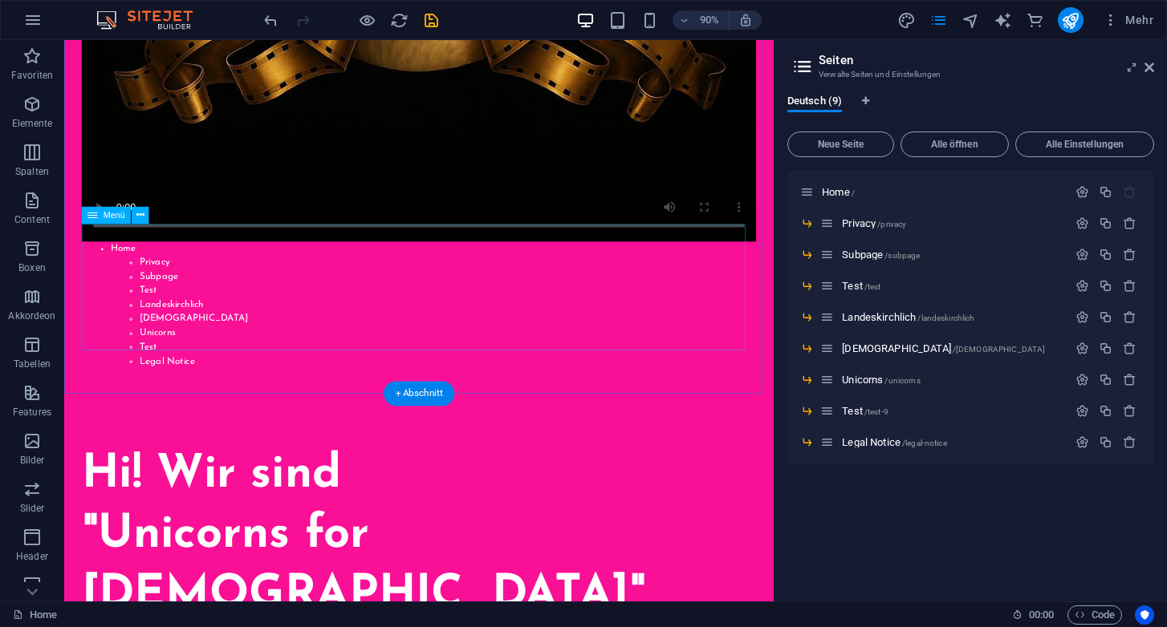
scroll to position [777, 0]
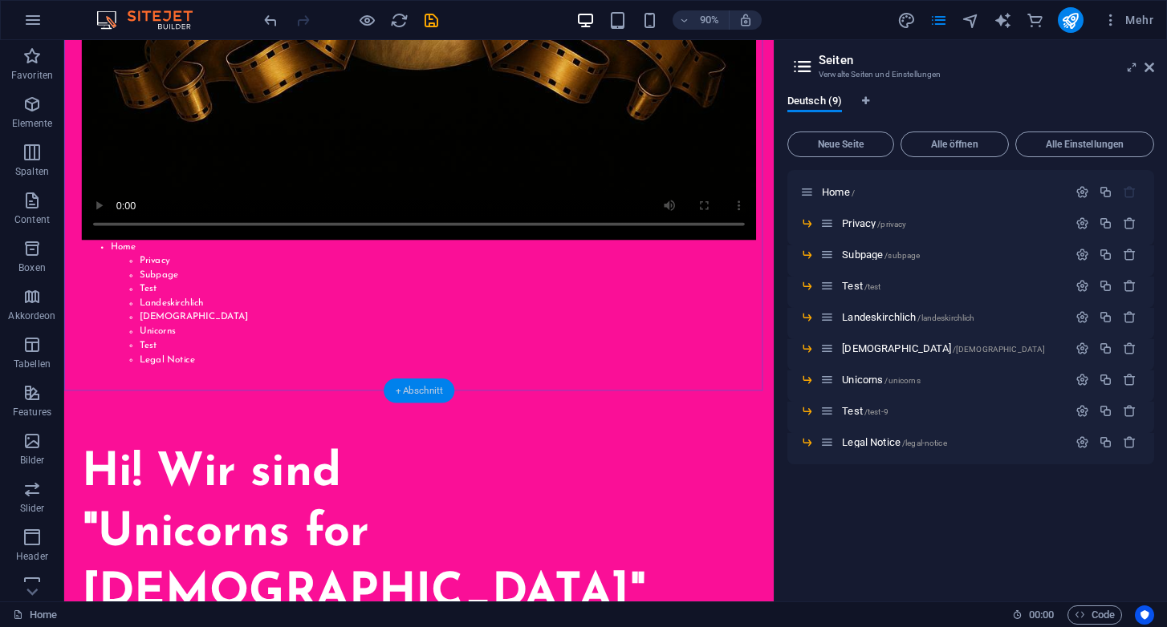
click at [411, 390] on div "+ Abschnitt" at bounding box center [419, 391] width 71 height 25
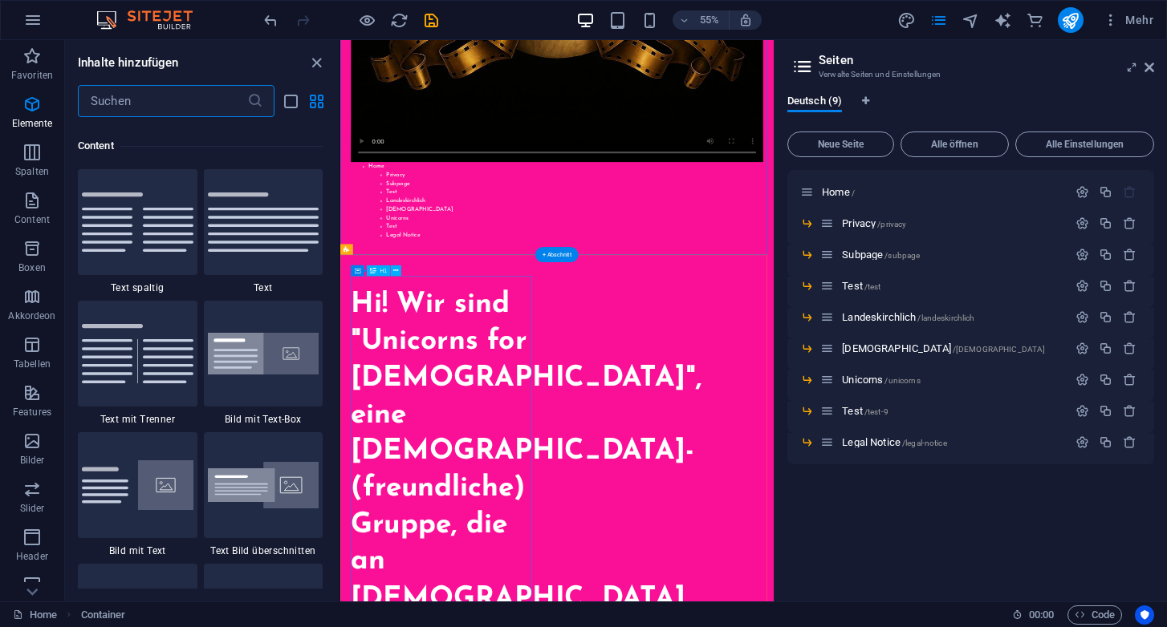
scroll to position [2807, 0]
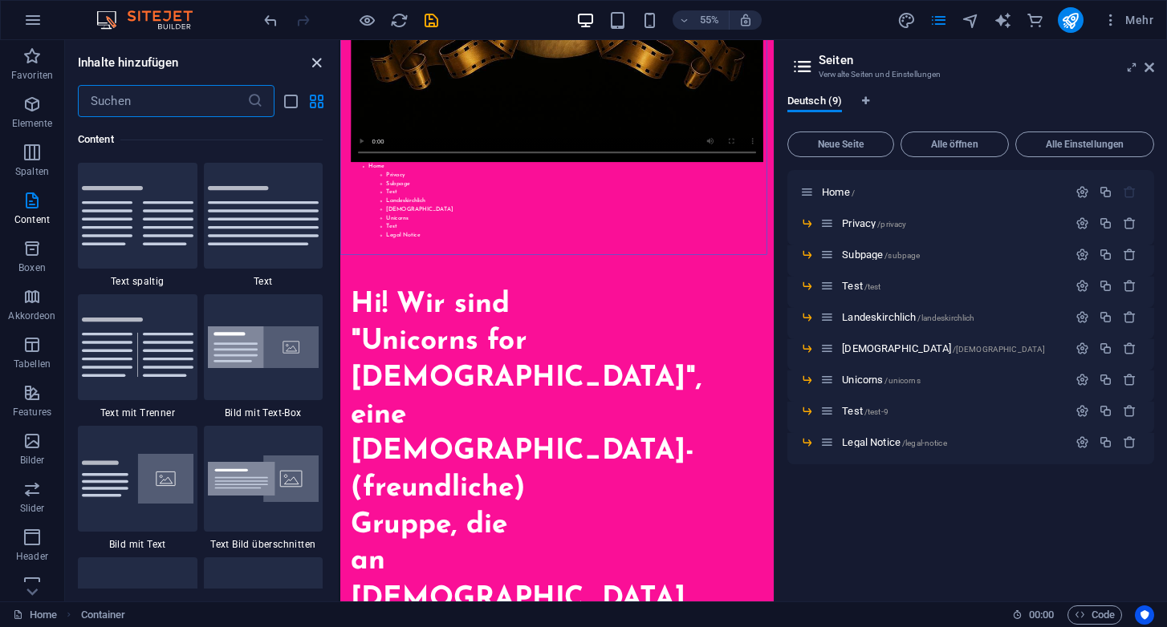
click at [315, 65] on icon "close panel" at bounding box center [316, 63] width 18 height 18
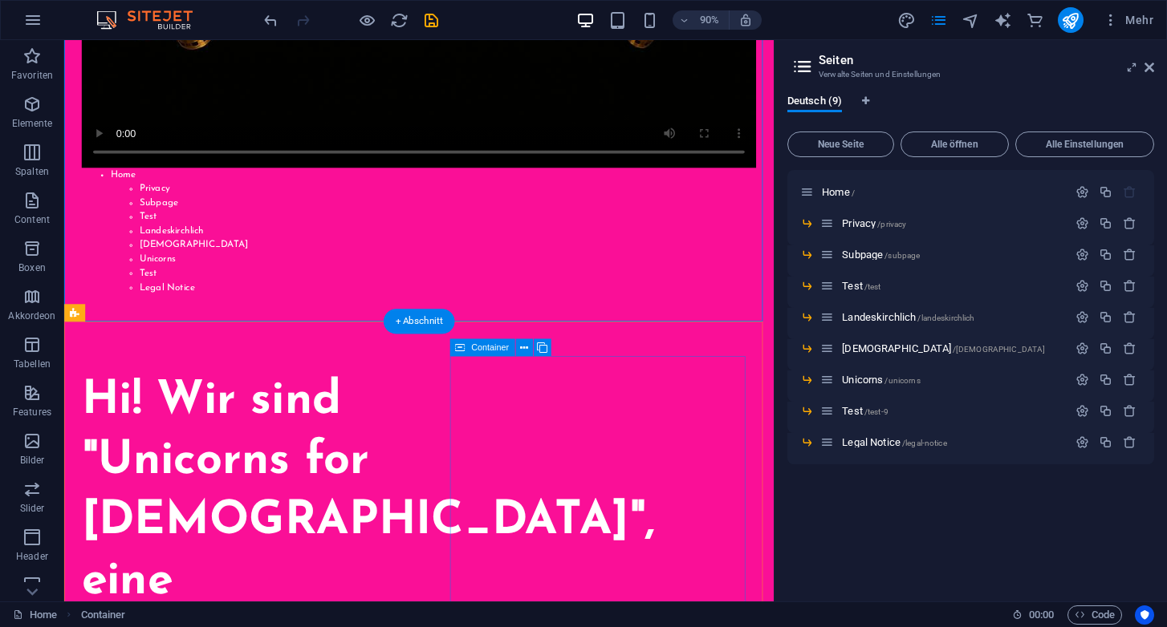
scroll to position [859, 0]
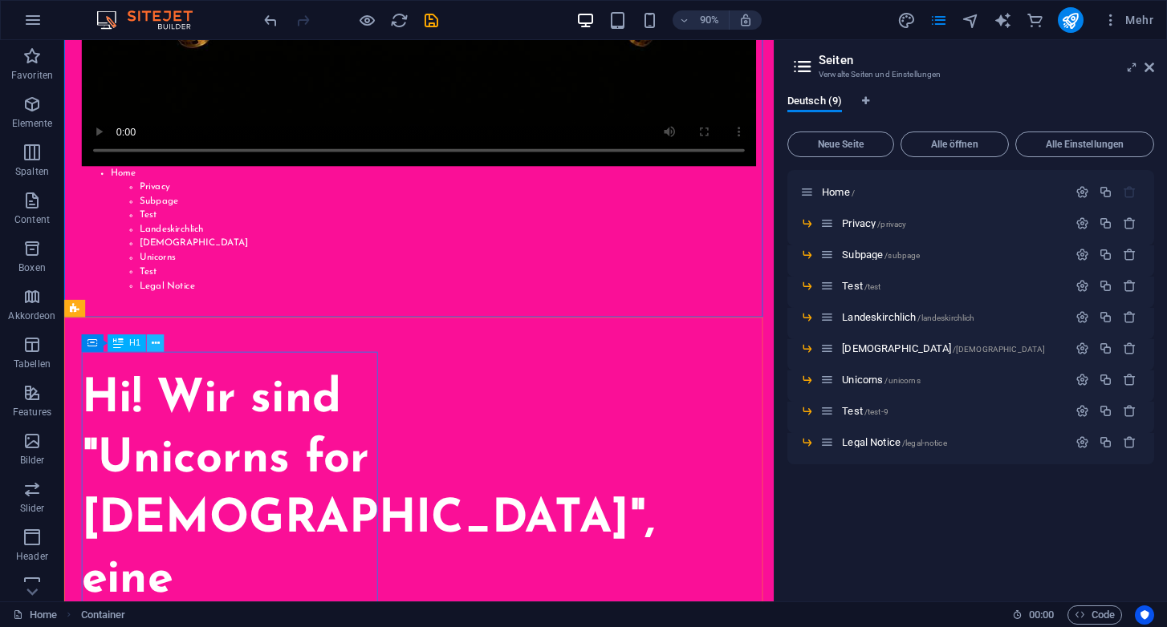
click at [154, 343] on icon at bounding box center [156, 343] width 8 height 15
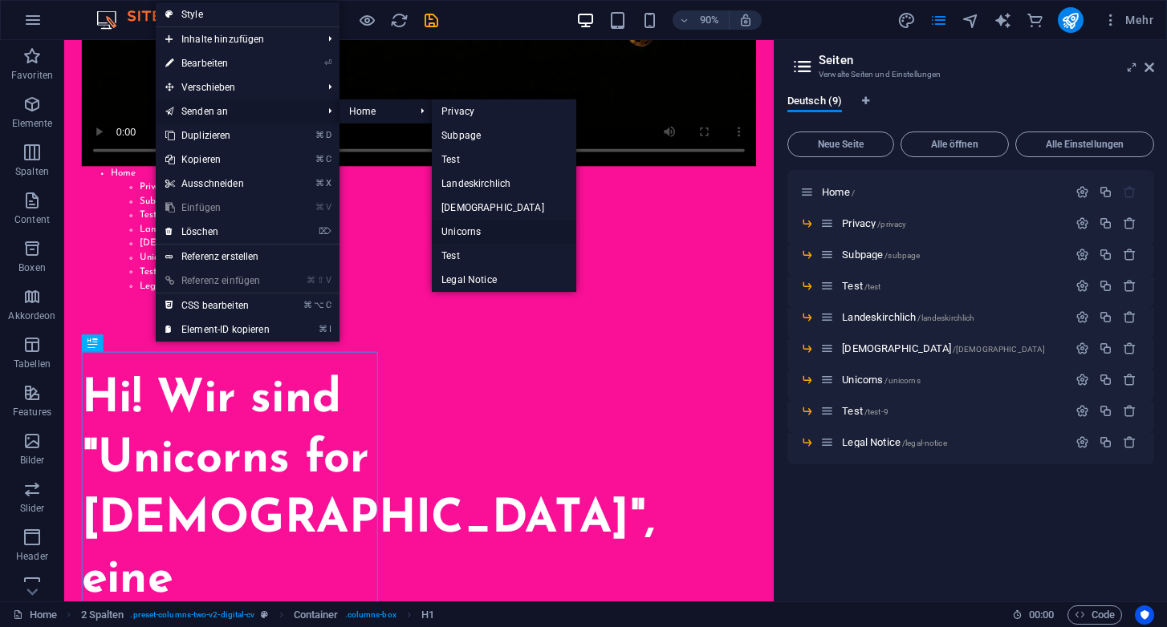
click at [470, 230] on link "Unicorns" at bounding box center [504, 232] width 144 height 24
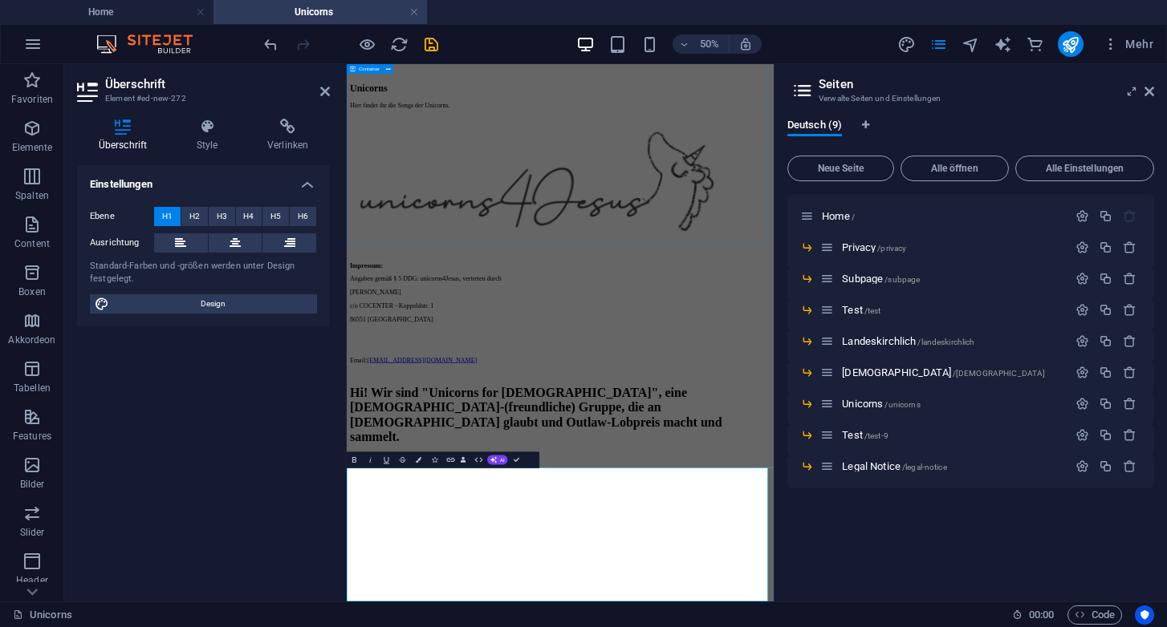
scroll to position [46, 0]
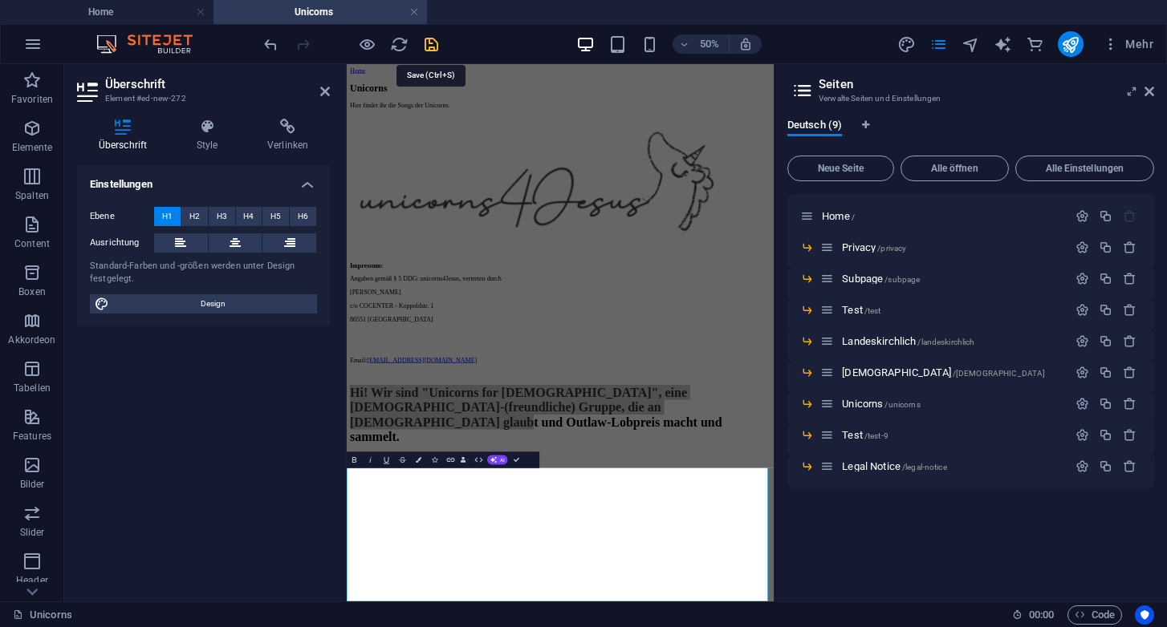
click at [428, 41] on icon "save" at bounding box center [431, 44] width 18 height 18
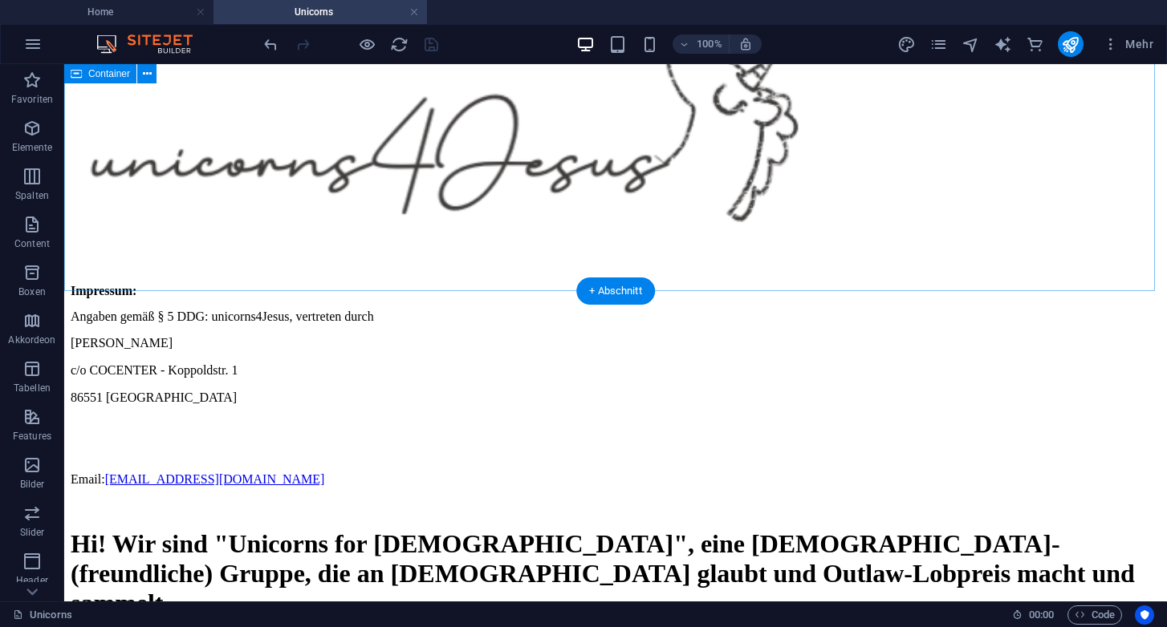
scroll to position [0, 0]
